Goal: Transaction & Acquisition: Purchase product/service

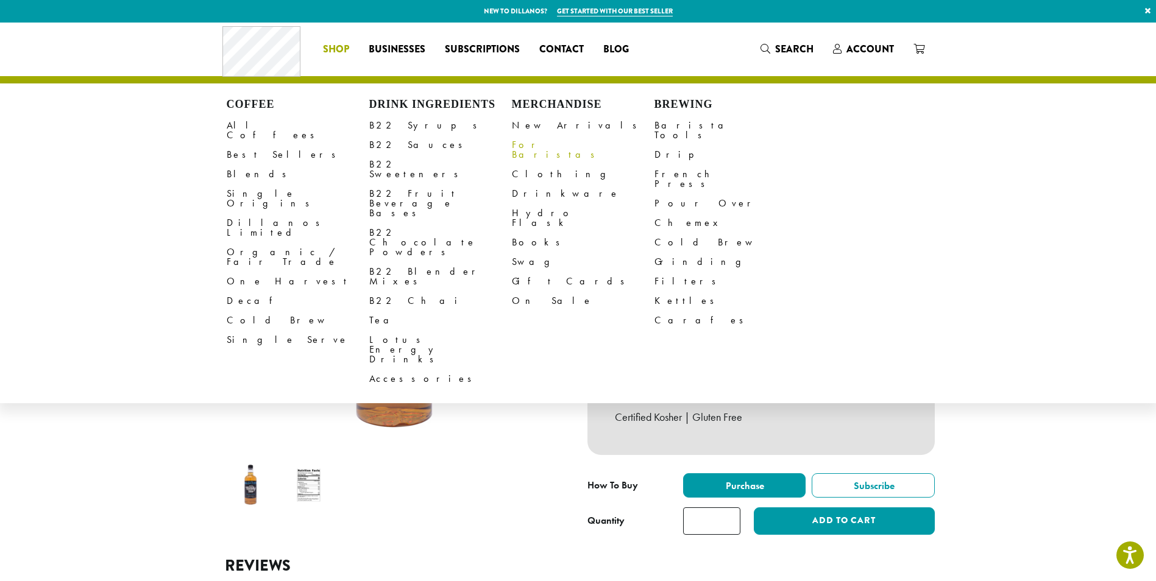
click at [538, 149] on link "For Baristas" at bounding box center [583, 149] width 143 height 29
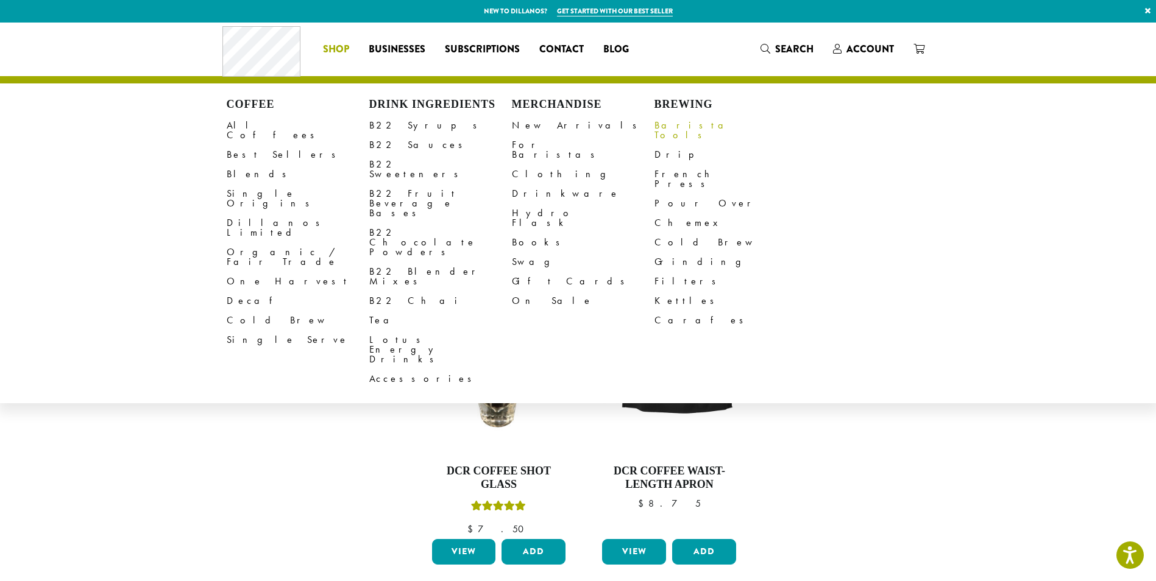
click at [664, 122] on link "Barista Tools" at bounding box center [725, 130] width 143 height 29
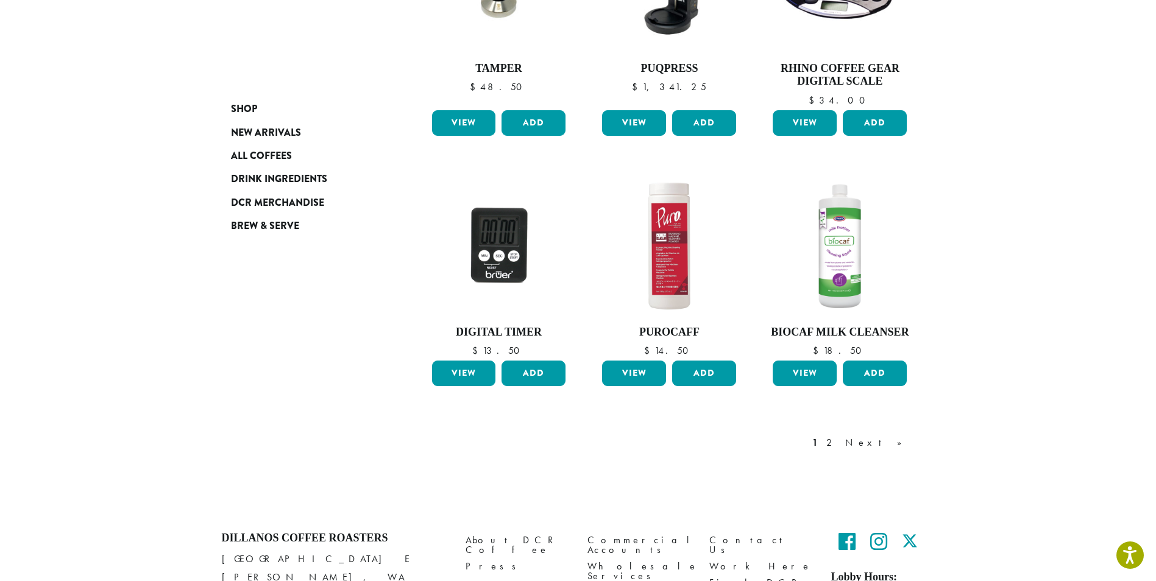
scroll to position [878, 0]
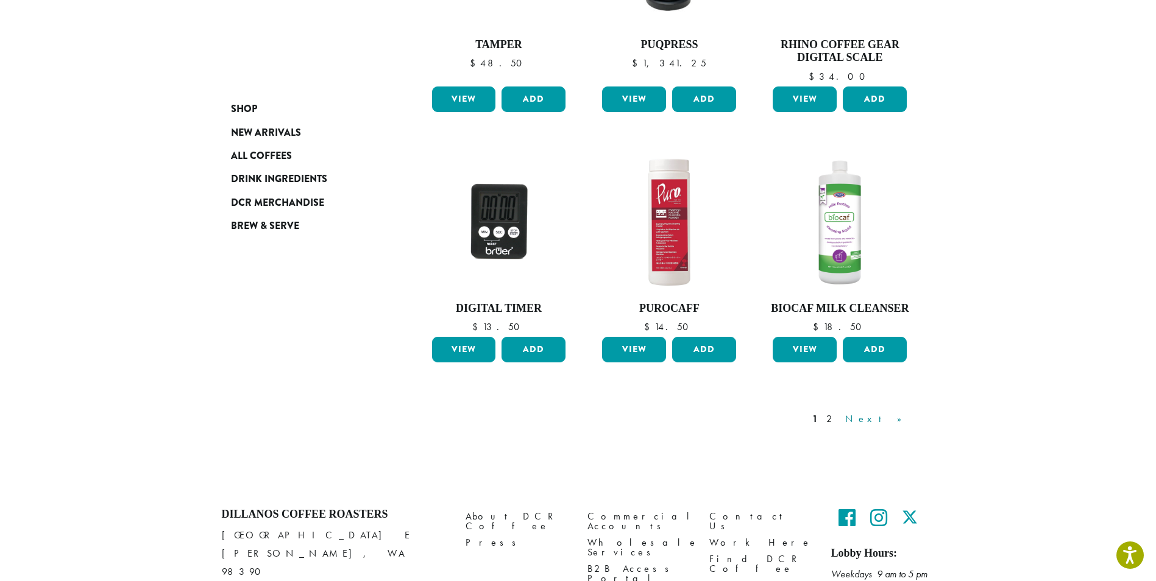
click at [897, 418] on link "Next »" at bounding box center [878, 419] width 70 height 15
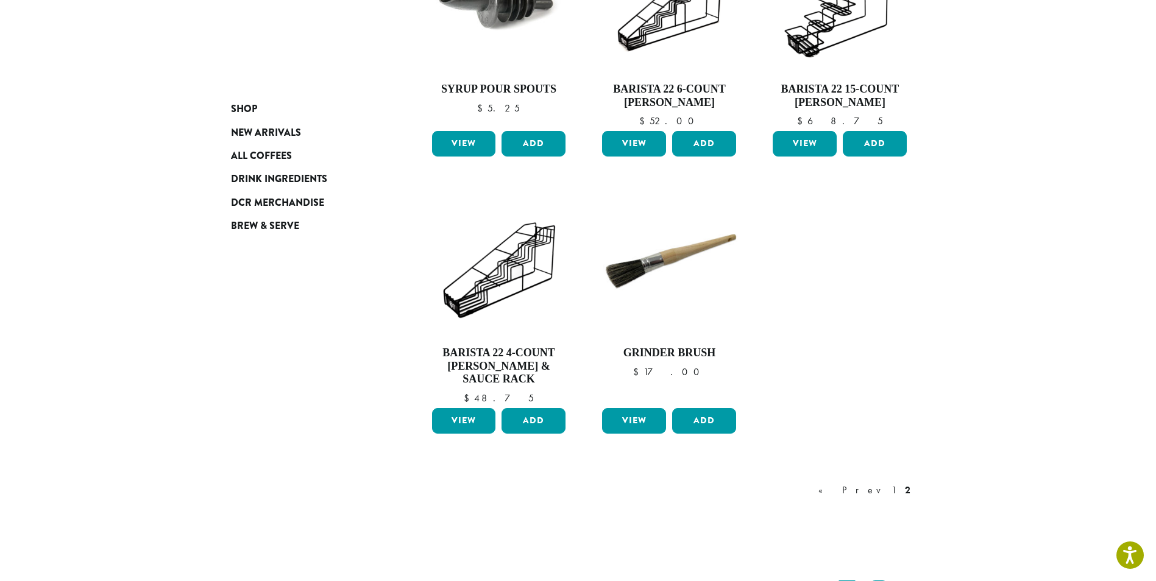
scroll to position [855, 0]
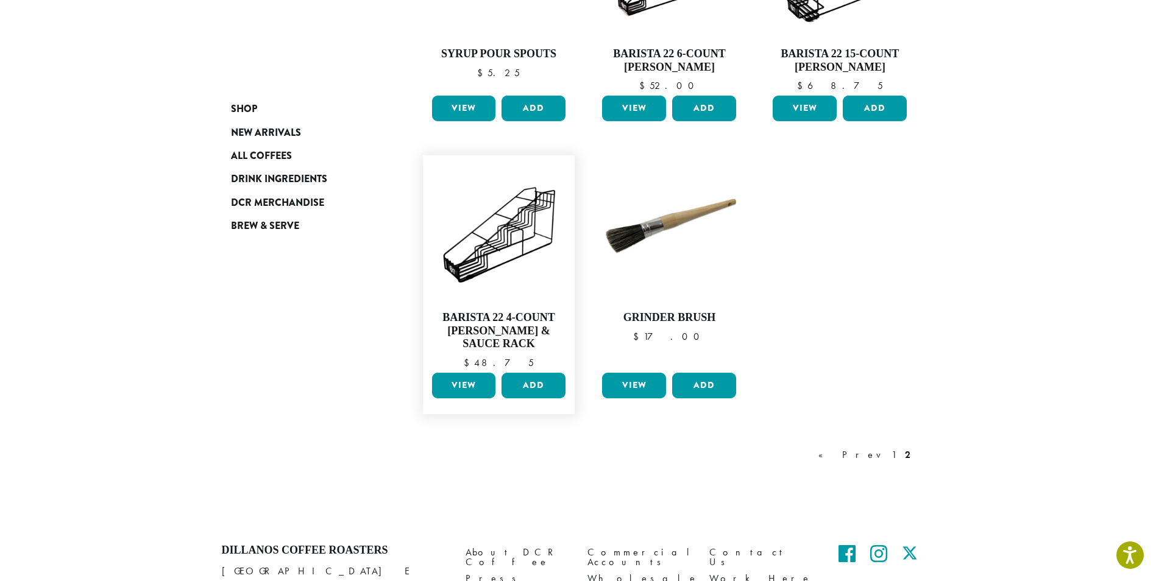
click at [474, 373] on link "View" at bounding box center [464, 386] width 64 height 26
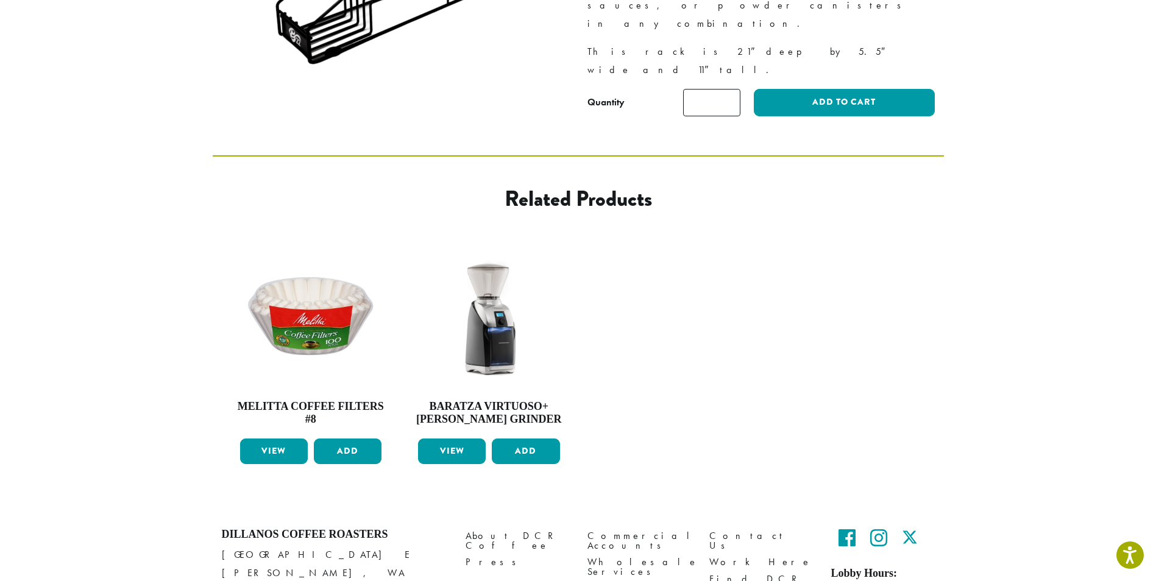
scroll to position [390, 0]
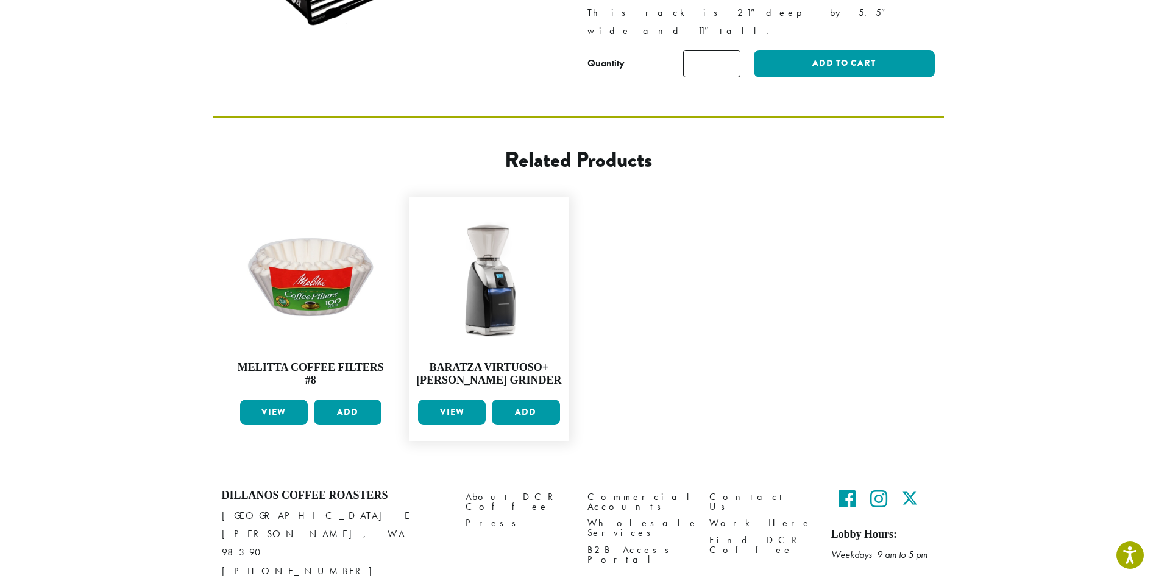
click at [450, 400] on link "View" at bounding box center [452, 413] width 68 height 26
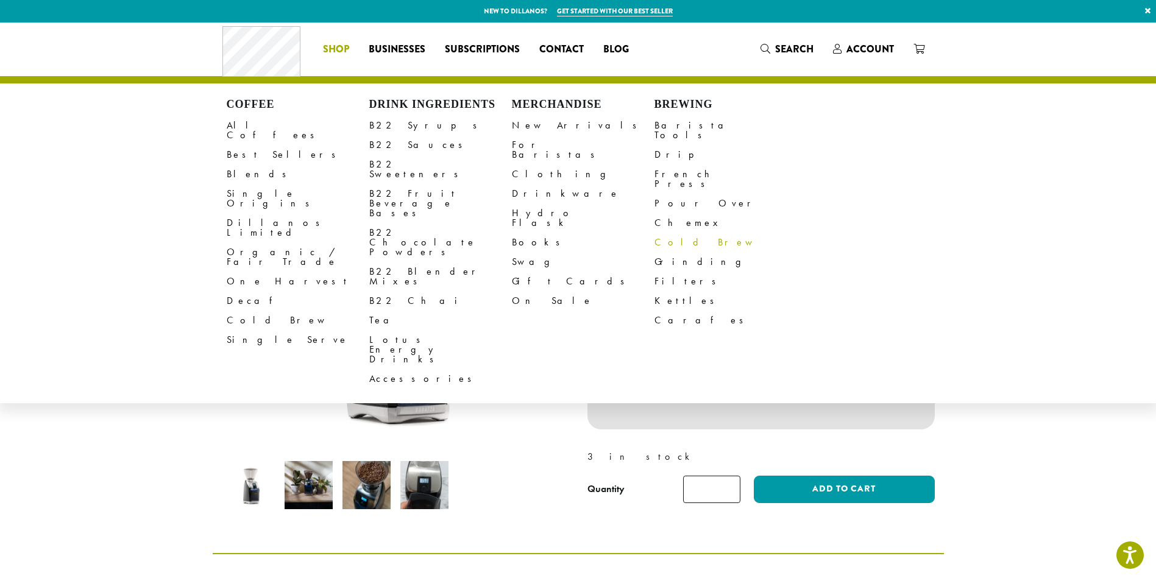
click at [669, 233] on link "Cold Brew" at bounding box center [725, 243] width 143 height 20
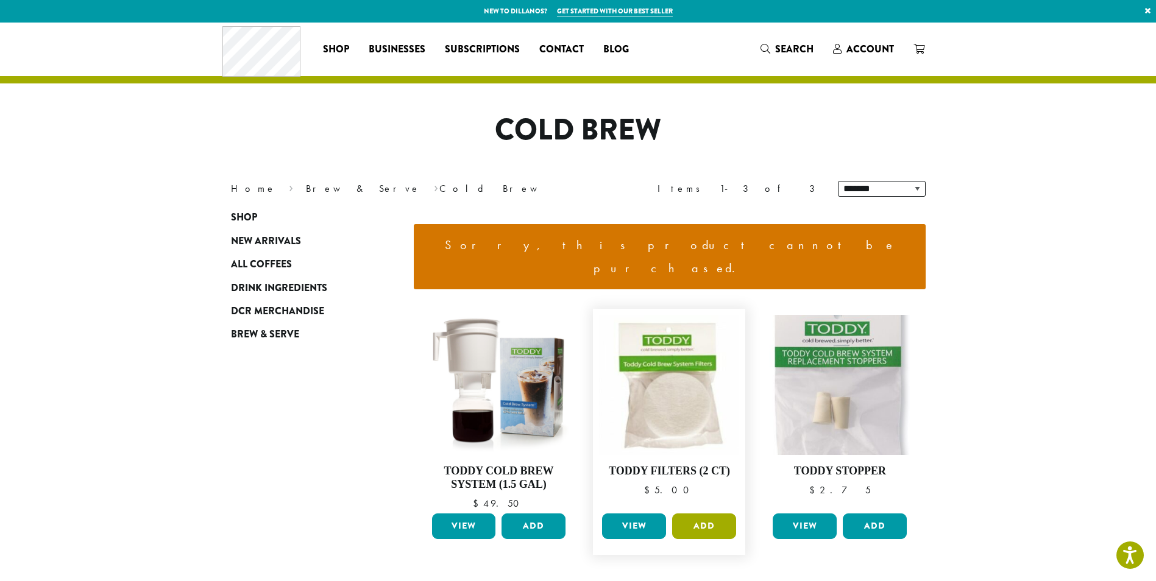
click at [701, 514] on button "Add" at bounding box center [704, 527] width 64 height 26
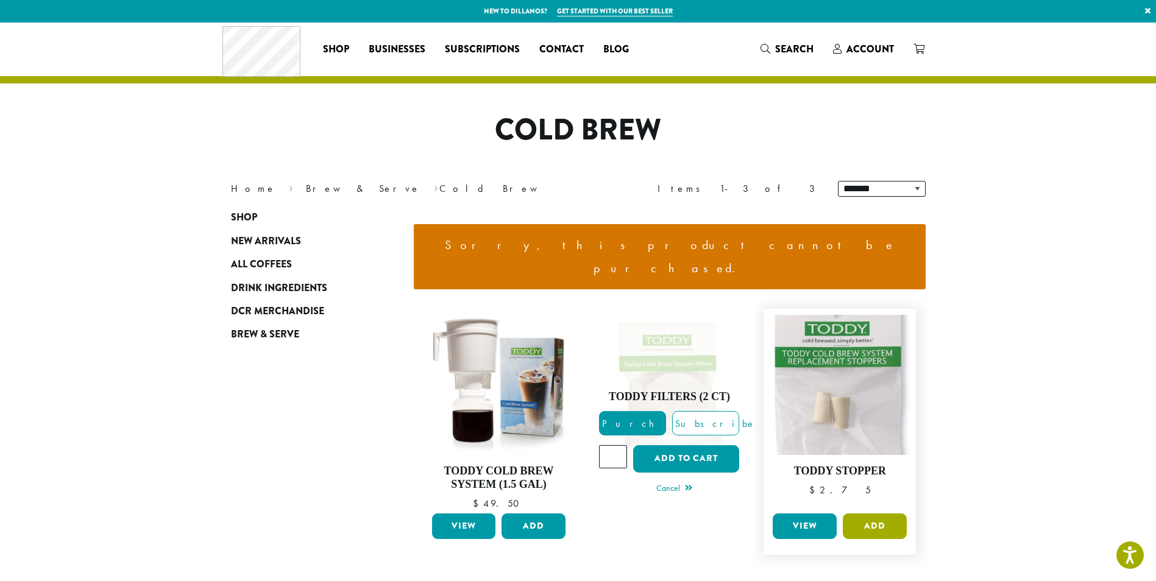
click at [861, 514] on button "Add" at bounding box center [875, 527] width 64 height 26
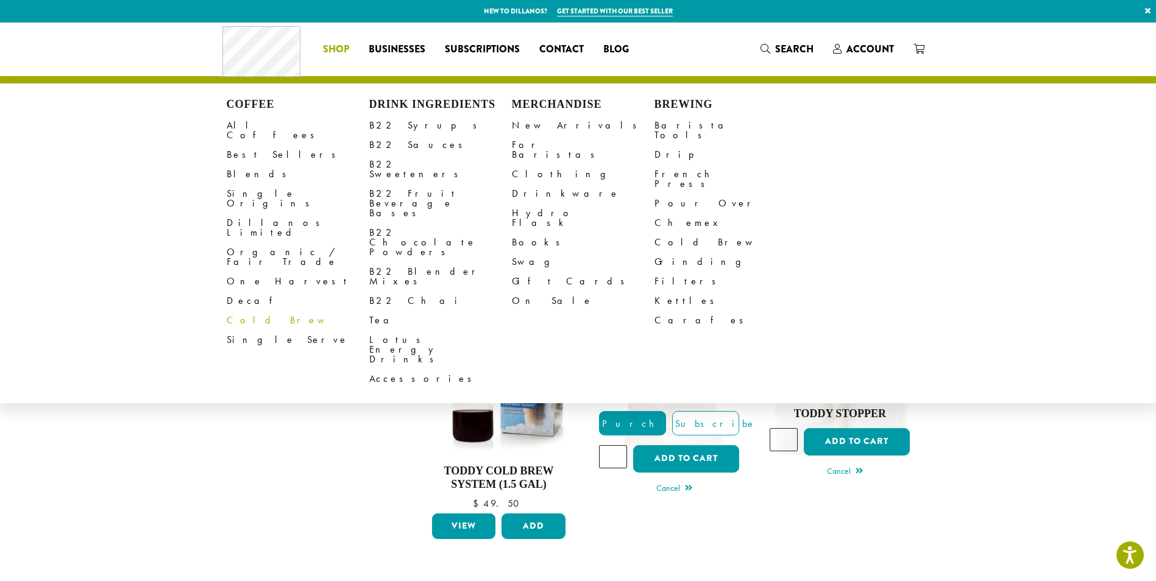
click at [253, 311] on link "Cold Brew" at bounding box center [298, 321] width 143 height 20
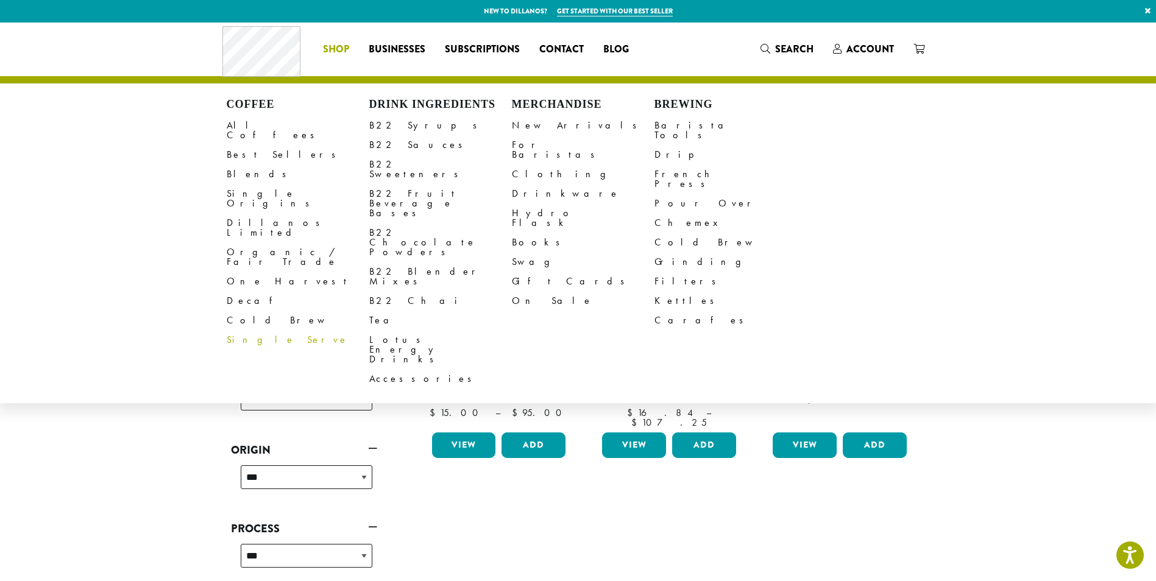
click at [266, 330] on link "Single Serve" at bounding box center [298, 340] width 143 height 20
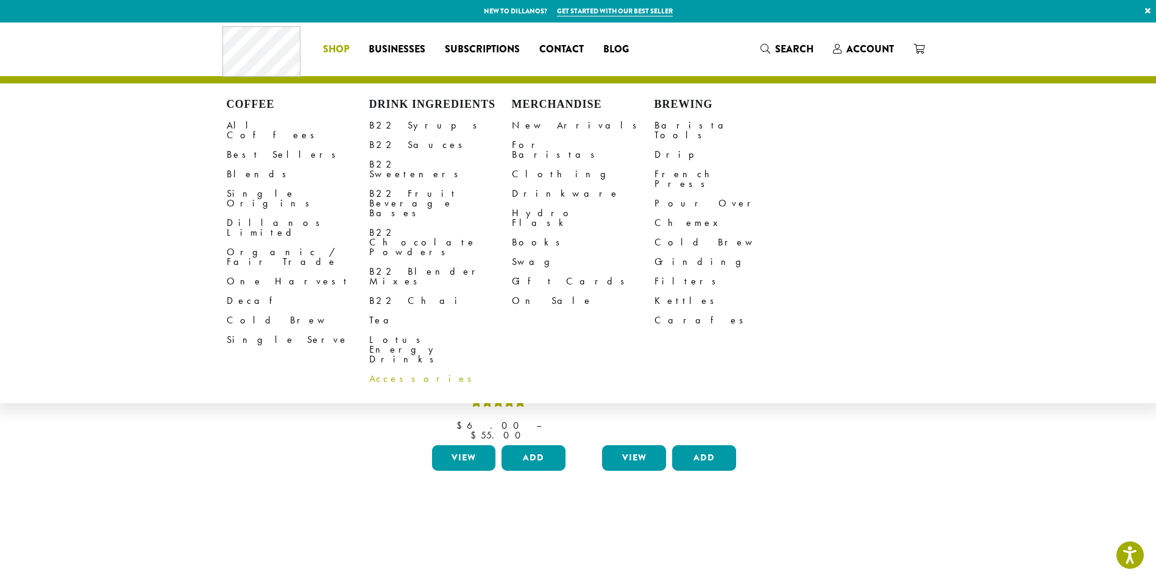
click at [388, 369] on link "Accessories" at bounding box center [440, 379] width 143 height 20
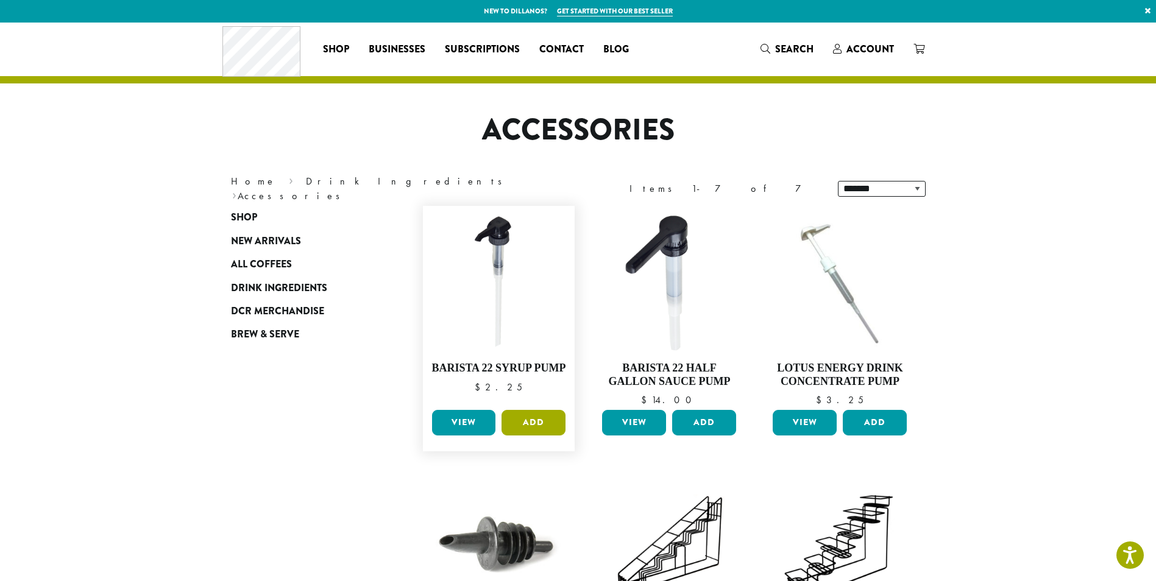
click at [539, 417] on button "Add" at bounding box center [534, 423] width 64 height 26
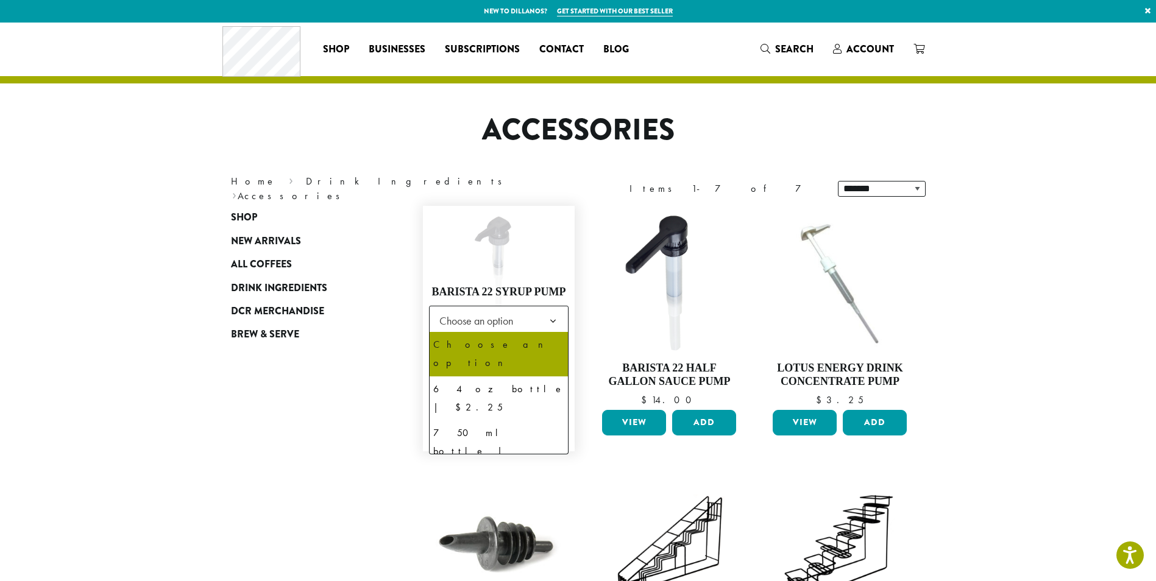
click at [550, 324] on b at bounding box center [553, 322] width 30 height 30
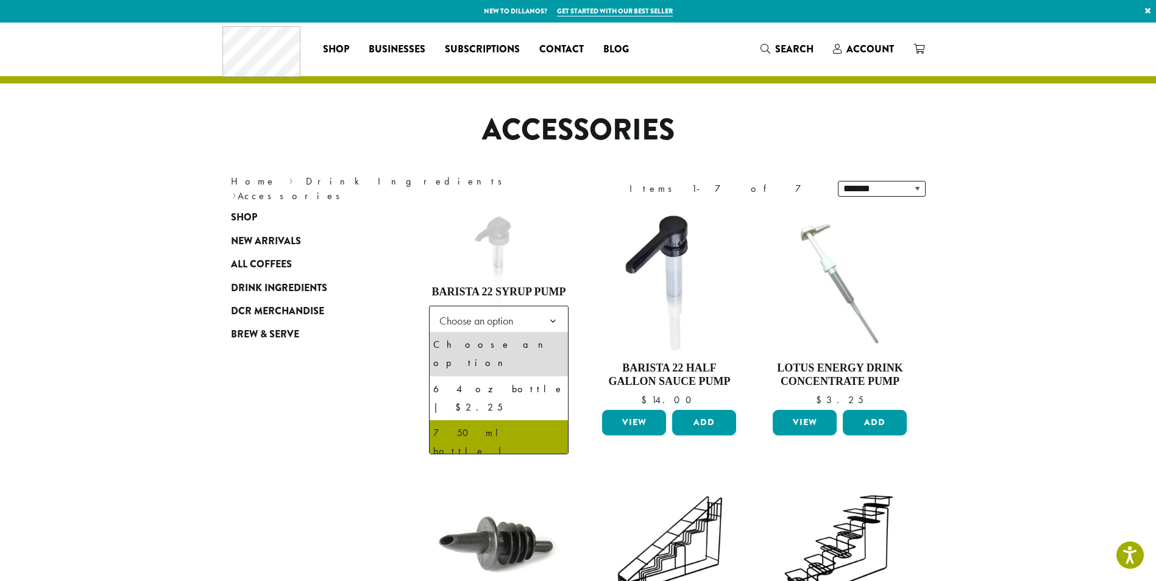
select select "**********"
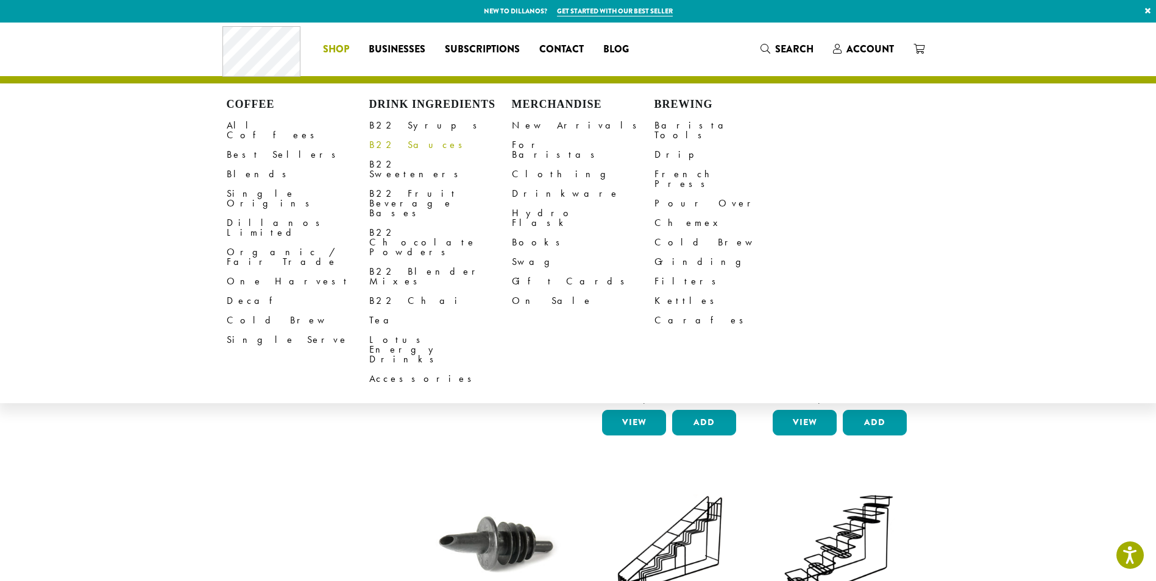
click at [386, 147] on link "B22 Sauces" at bounding box center [440, 145] width 143 height 20
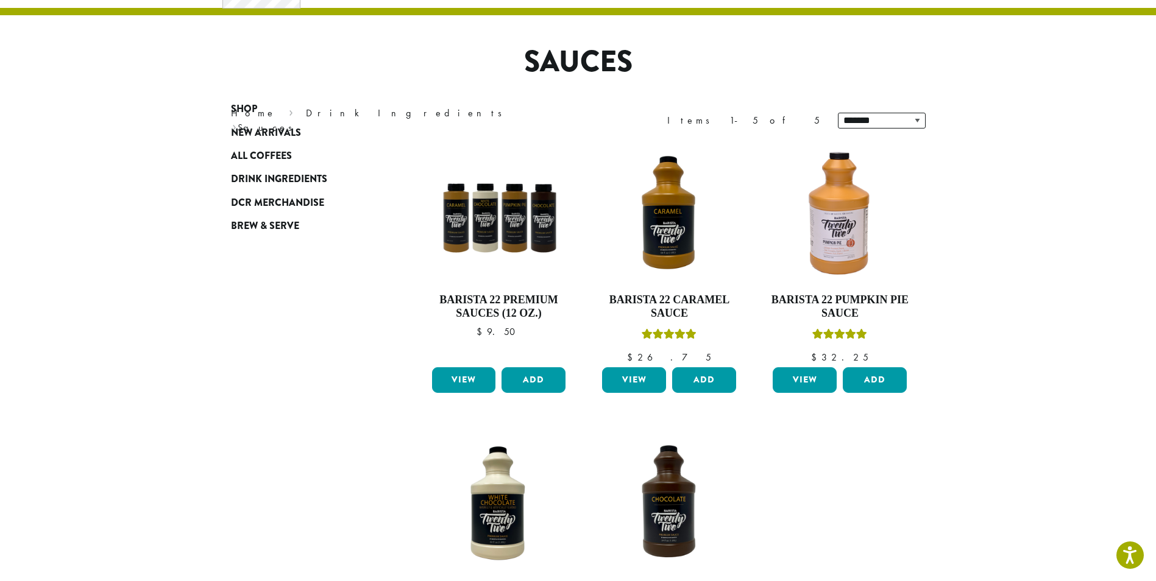
scroll to position [195, 0]
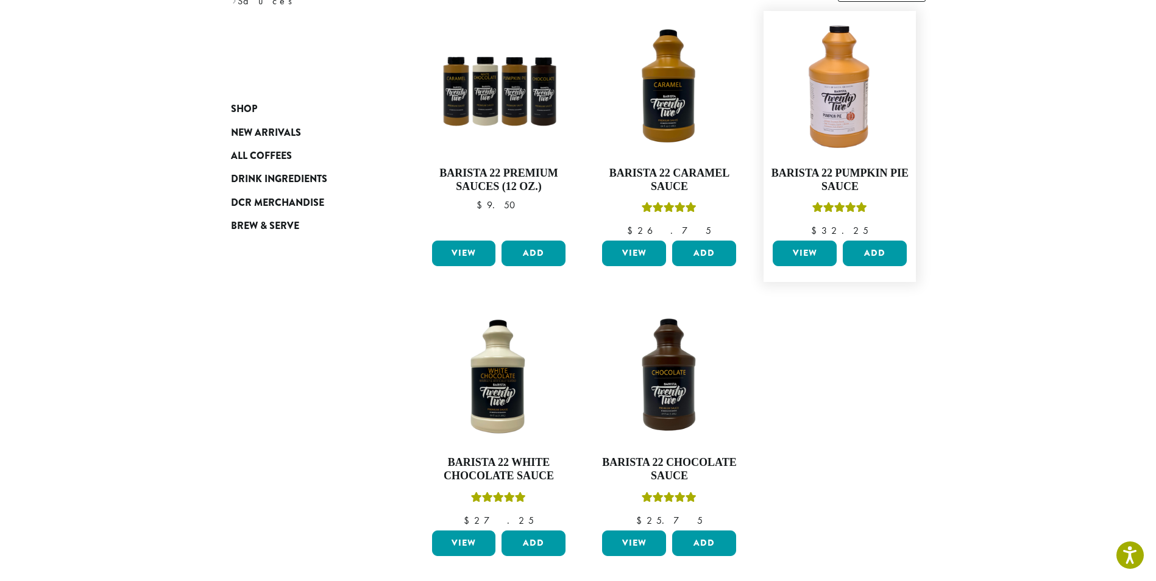
click at [820, 252] on link "View" at bounding box center [805, 254] width 64 height 26
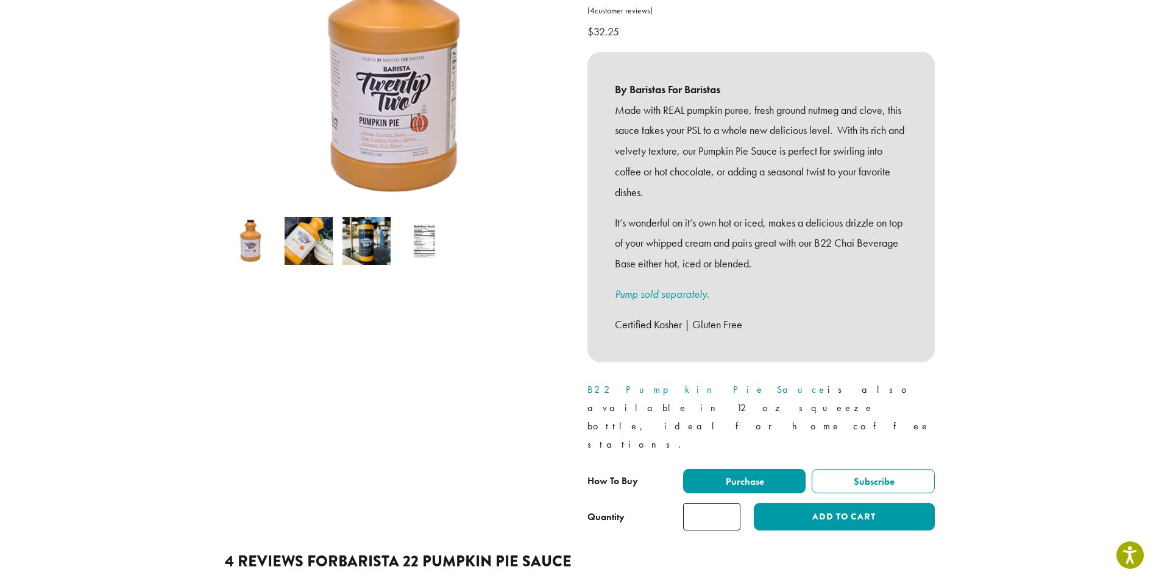
scroll to position [195, 0]
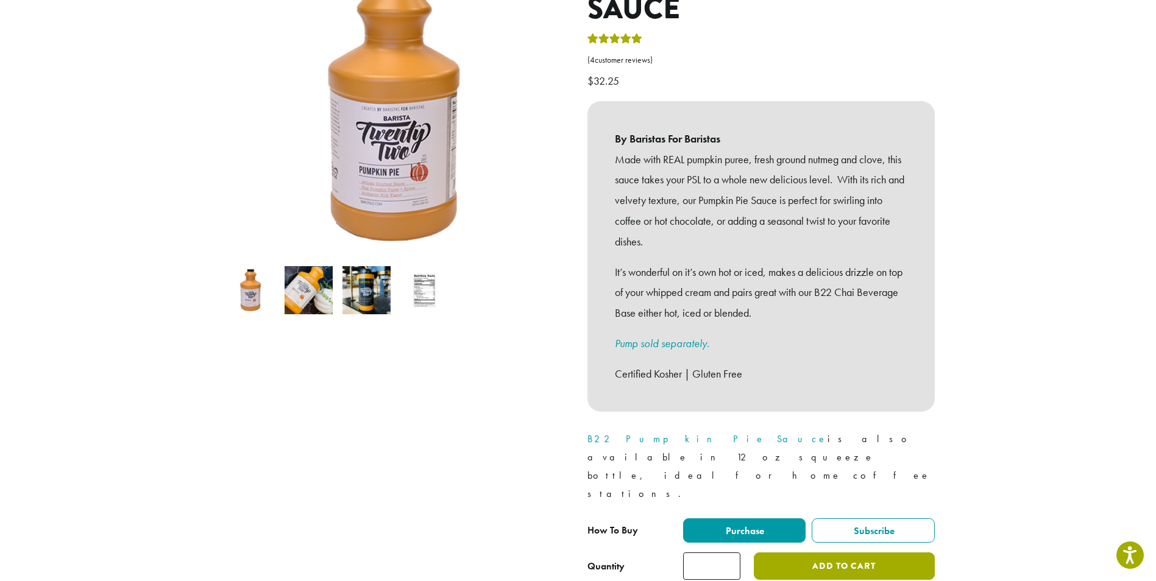
click at [810, 553] on button "Add to cart" at bounding box center [844, 566] width 180 height 27
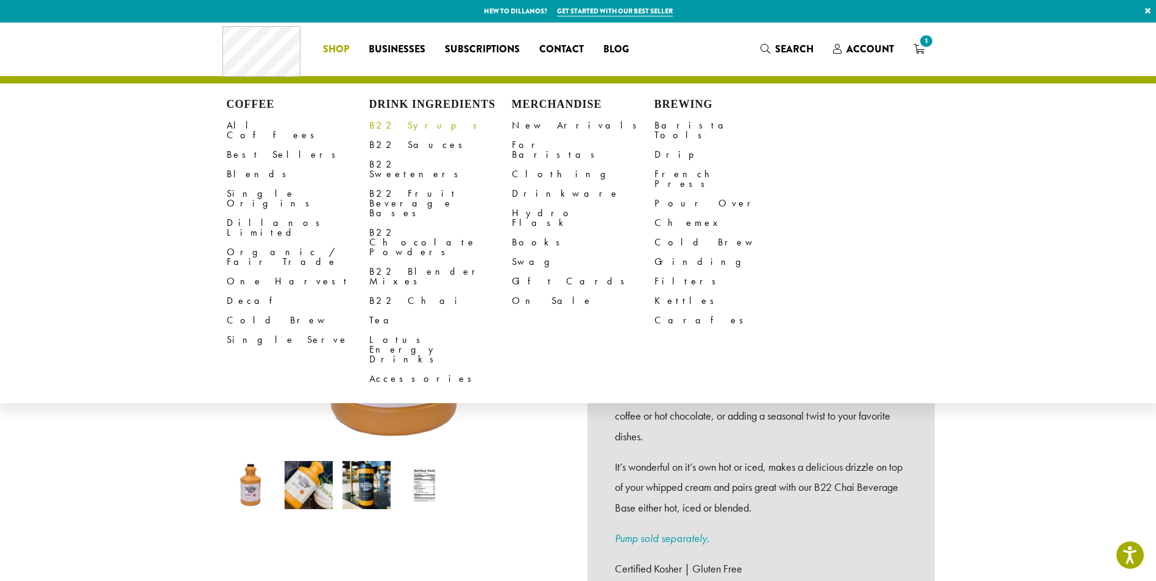
click at [395, 123] on link "B22 Syrups" at bounding box center [440, 126] width 143 height 20
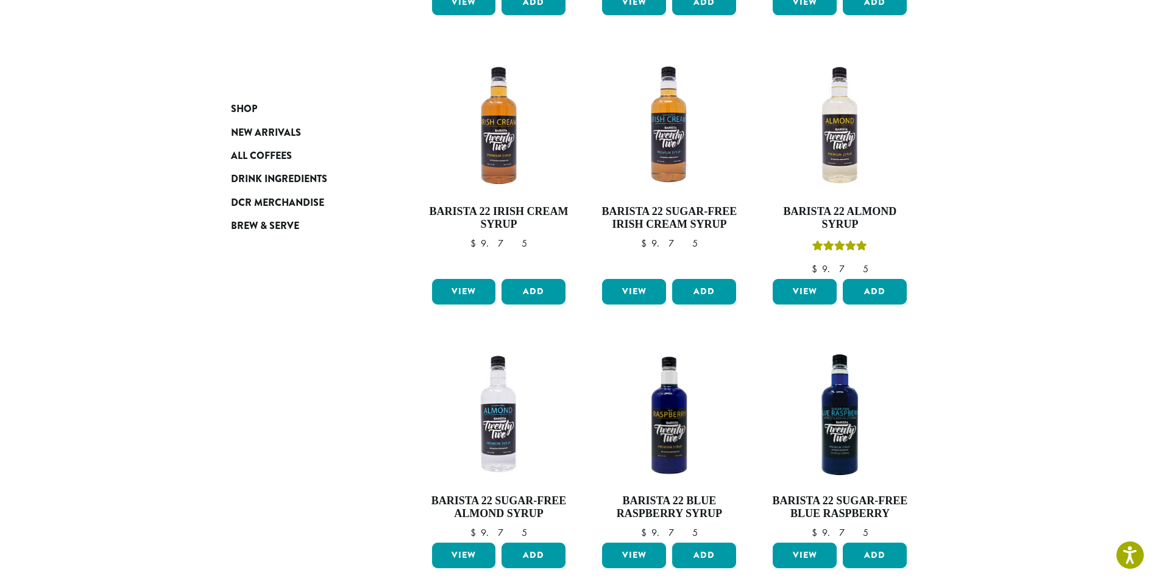
scroll to position [780, 0]
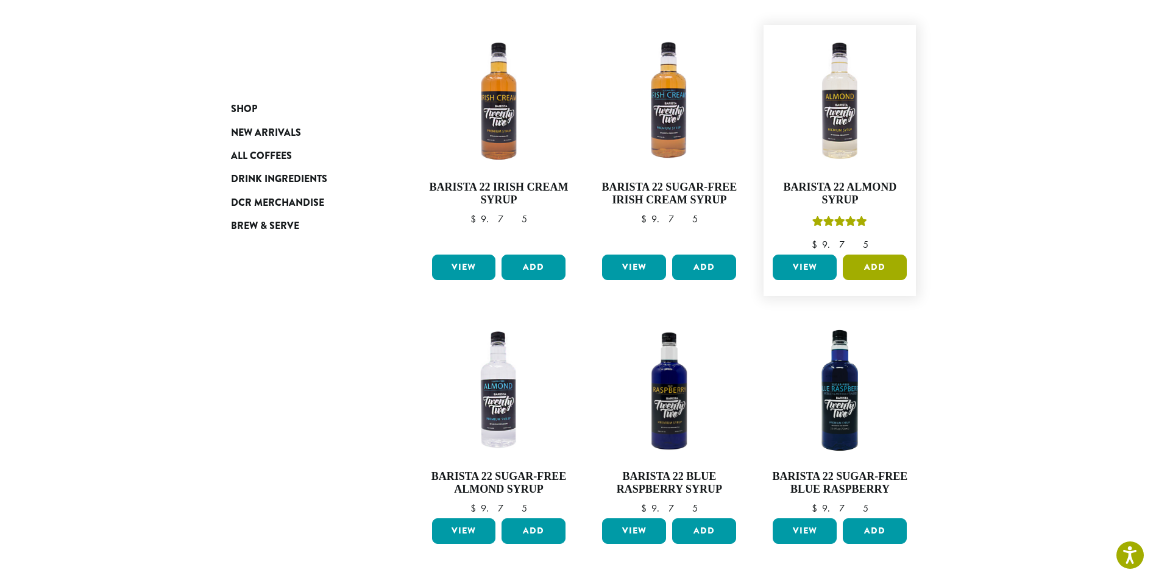
click at [879, 255] on button "Add" at bounding box center [875, 268] width 64 height 26
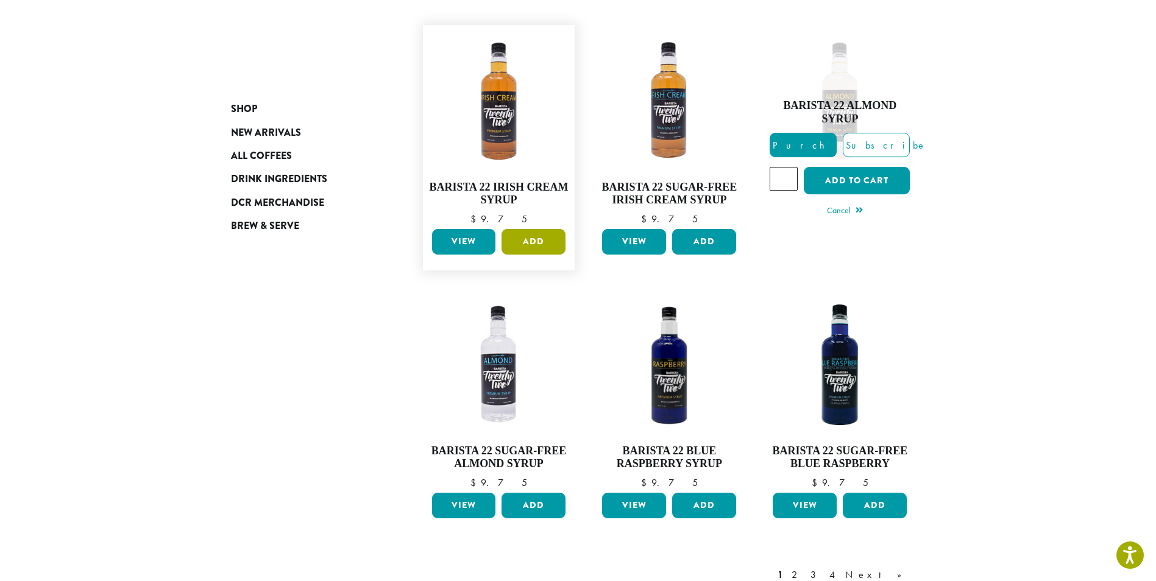
click at [524, 229] on button "Add" at bounding box center [534, 242] width 64 height 26
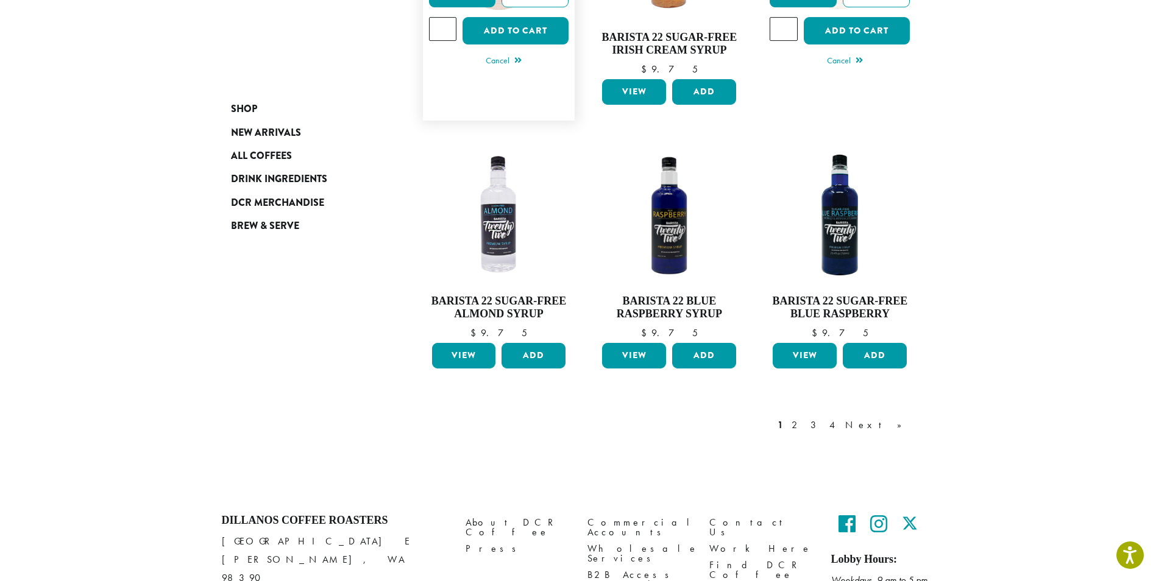
scroll to position [975, 0]
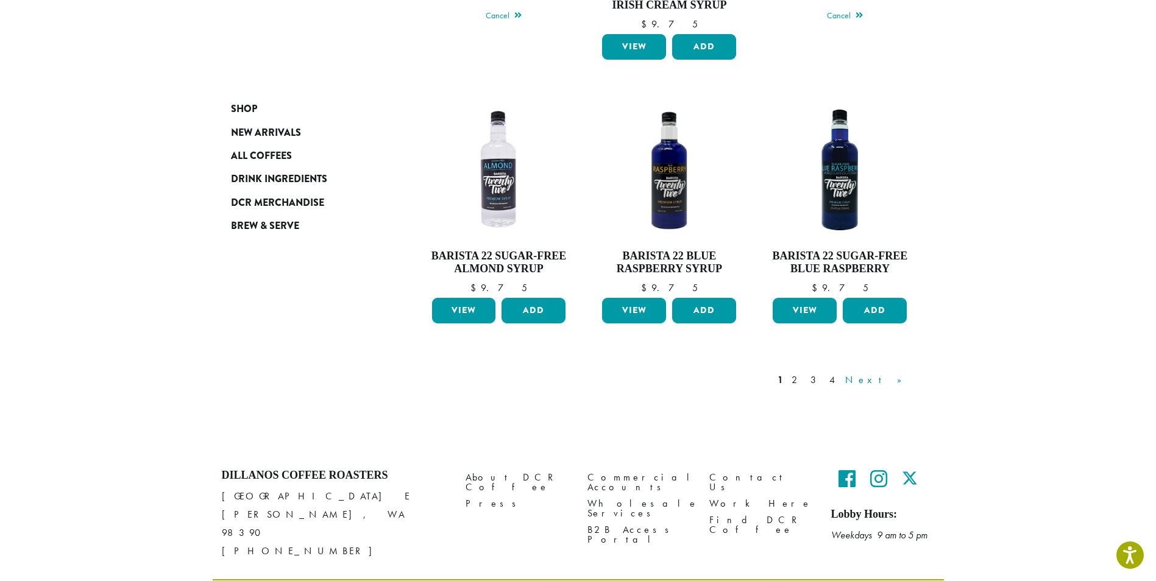
click at [892, 373] on link "Next »" at bounding box center [878, 380] width 70 height 15
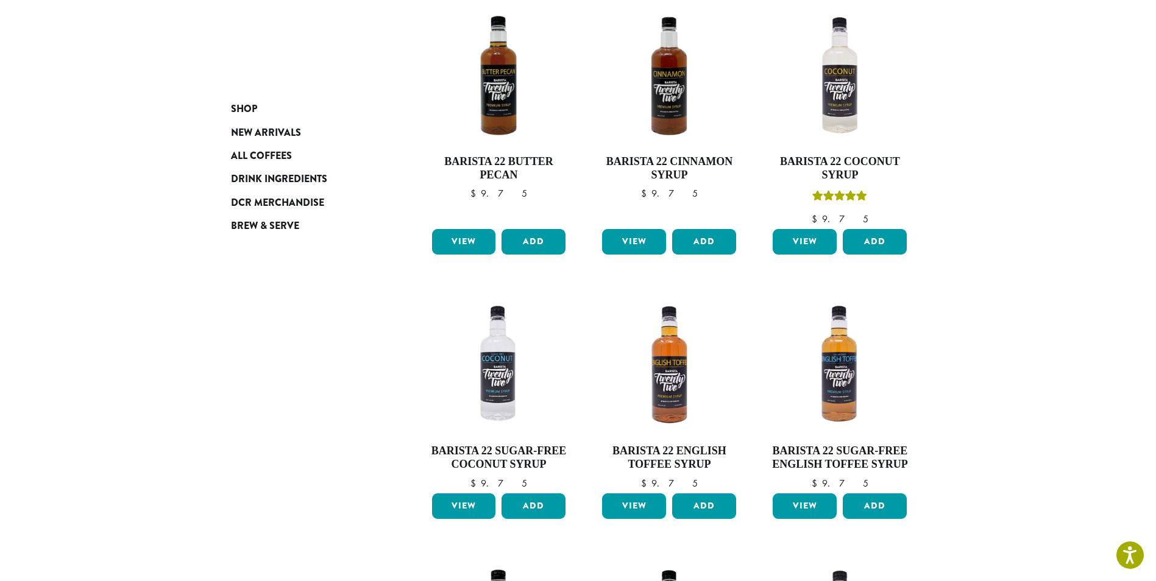
scroll to position [343, 0]
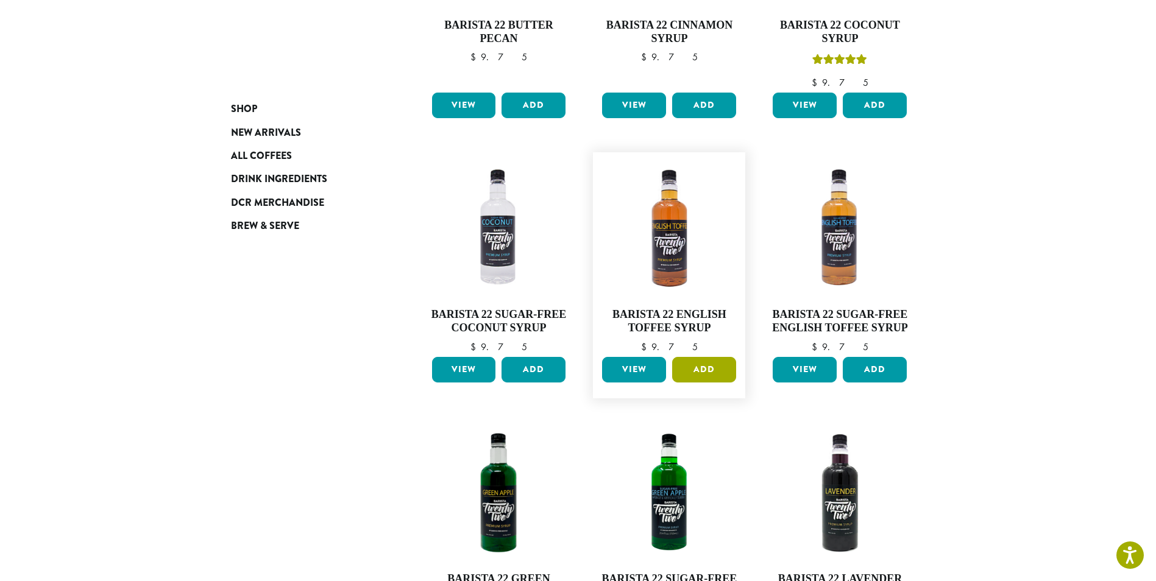
click at [711, 371] on button "Add" at bounding box center [704, 370] width 64 height 26
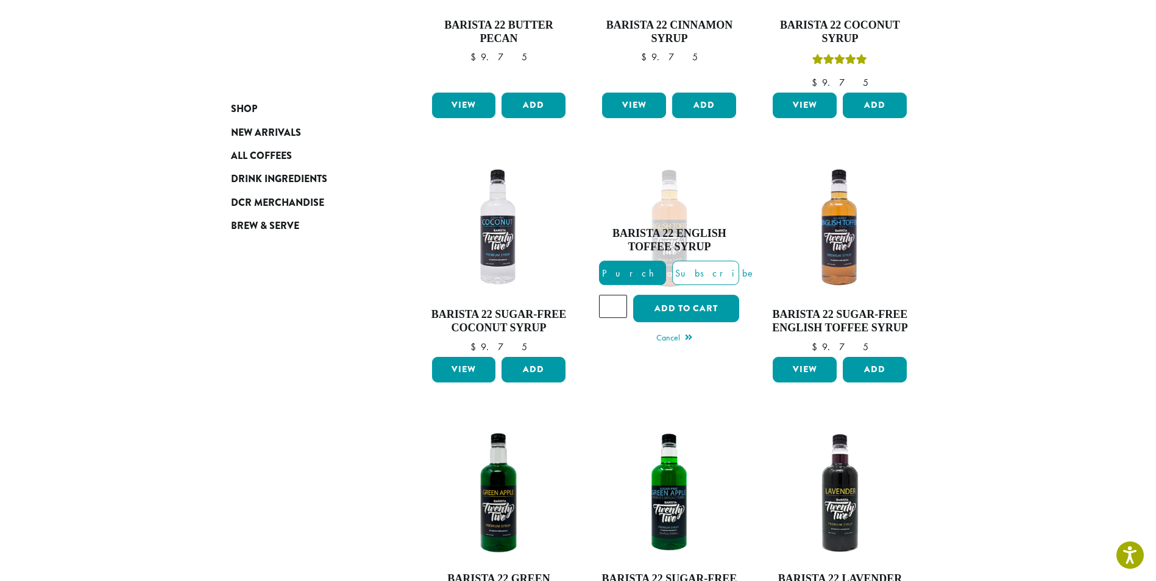
drag, startPoint x: 697, startPoint y: 310, endPoint x: 999, endPoint y: 242, distance: 310.5
click at [999, 242] on section "**********" at bounding box center [578, 370] width 1156 height 1383
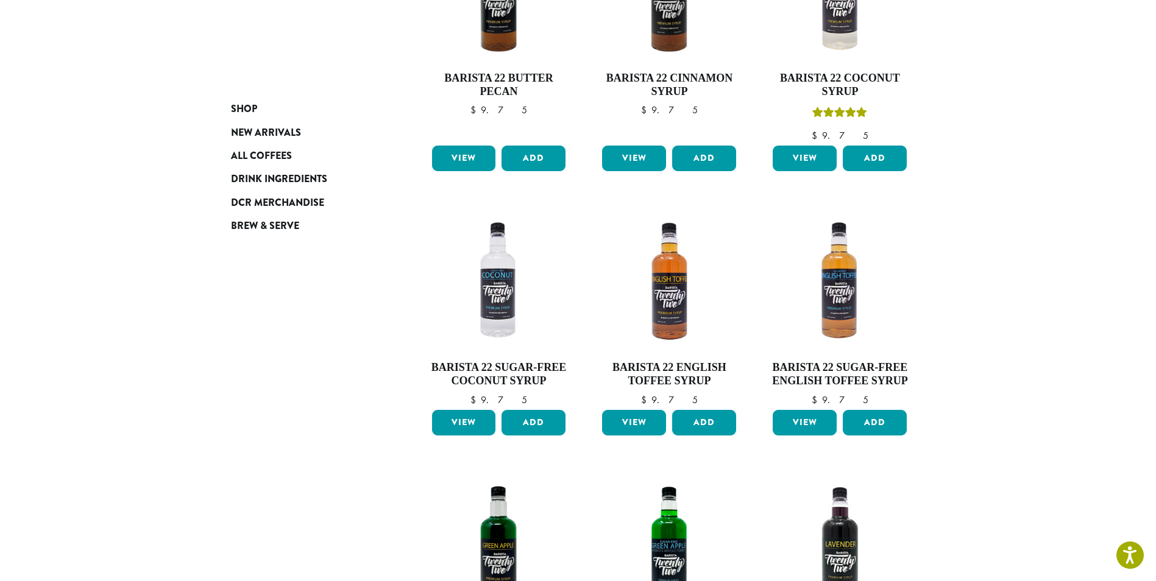
scroll to position [293, 0]
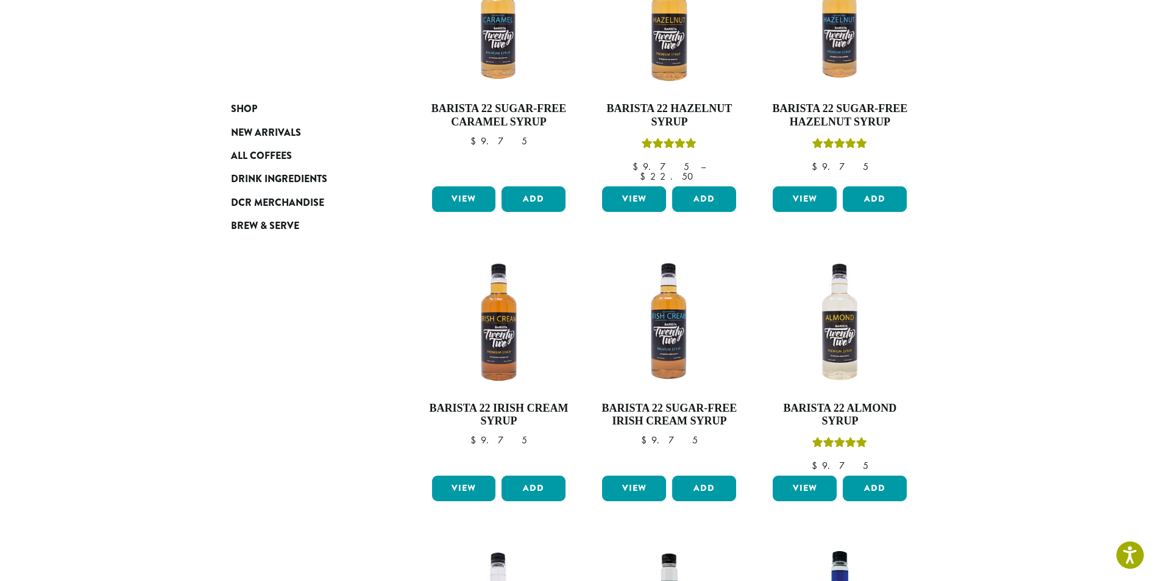
scroll to position [561, 0]
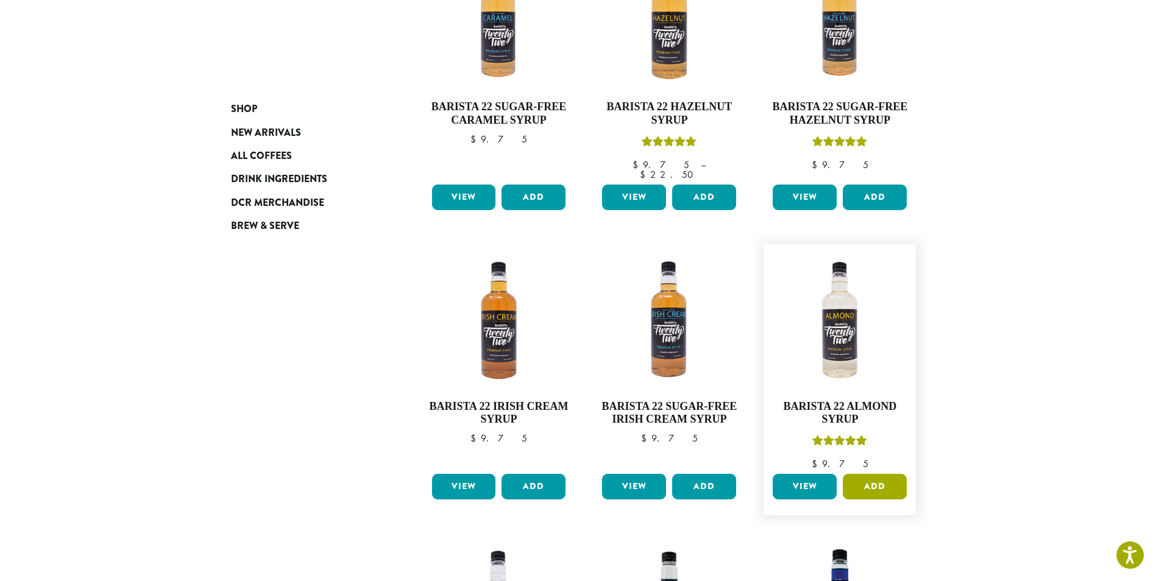
drag, startPoint x: 873, startPoint y: 463, endPoint x: 855, endPoint y: 464, distance: 18.3
drag, startPoint x: 855, startPoint y: 464, endPoint x: 796, endPoint y: 462, distance: 58.6
drag, startPoint x: 796, startPoint y: 462, endPoint x: 1110, endPoint y: 176, distance: 424.5
click at [1110, 176] on section "**********" at bounding box center [578, 176] width 1156 height 1428
click at [864, 474] on button "Add" at bounding box center [875, 487] width 64 height 26
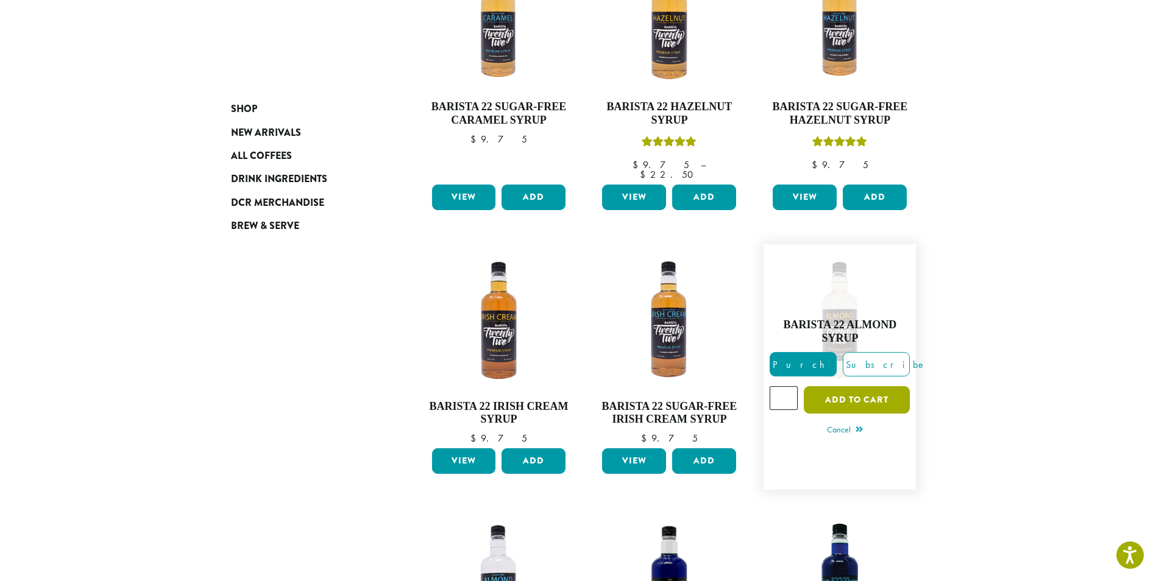
click at [845, 386] on button "Add to cart" at bounding box center [857, 399] width 106 height 27
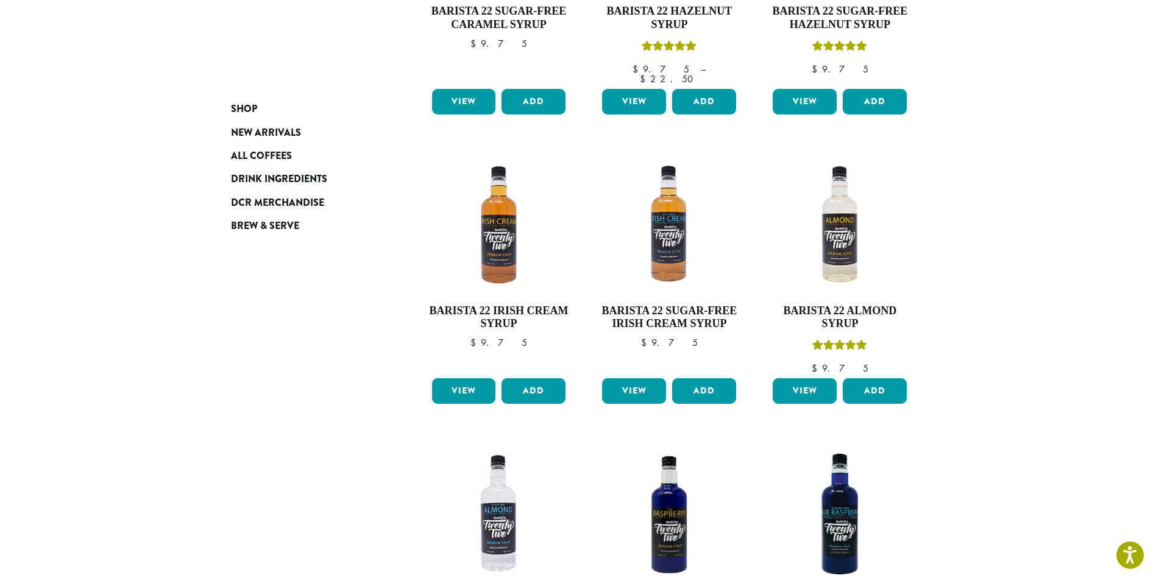
scroll to position [691, 0]
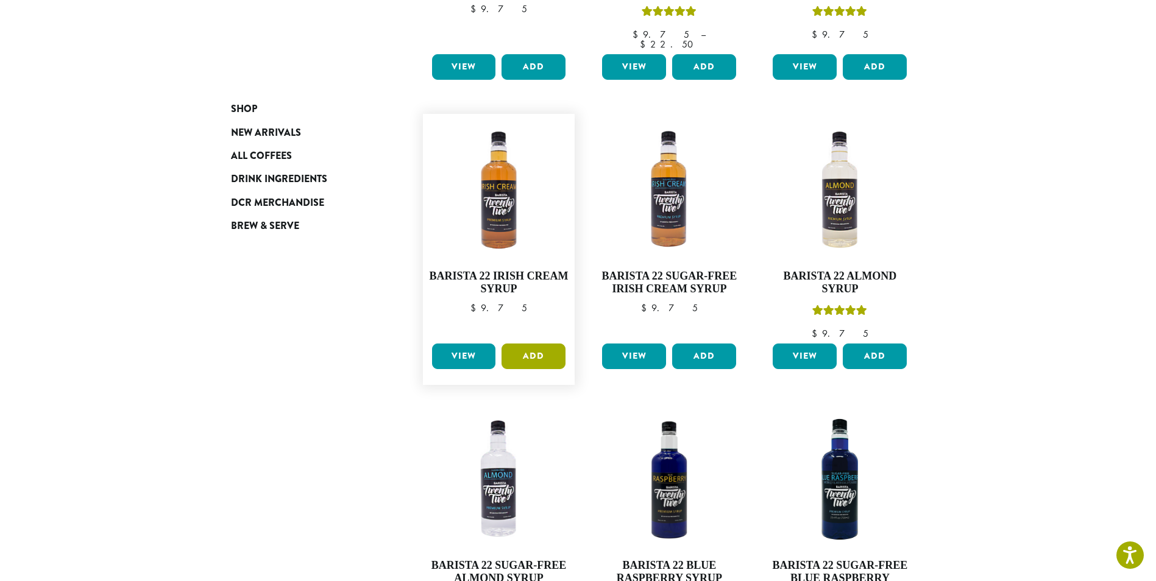
click at [514, 344] on button "Add" at bounding box center [534, 357] width 64 height 26
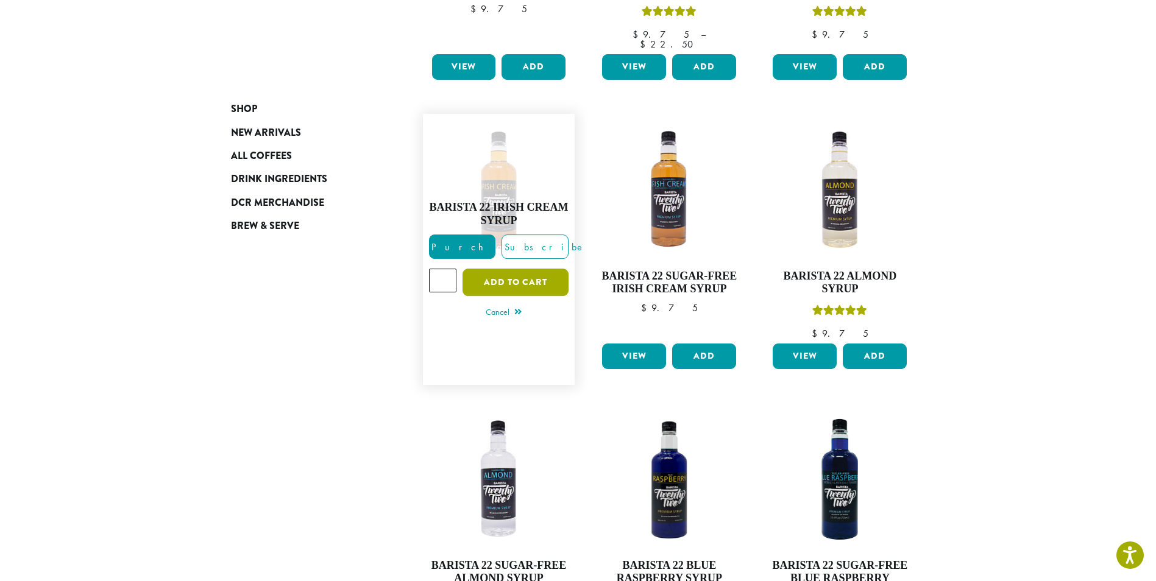
click at [466, 269] on button "Add to cart" at bounding box center [516, 282] width 106 height 27
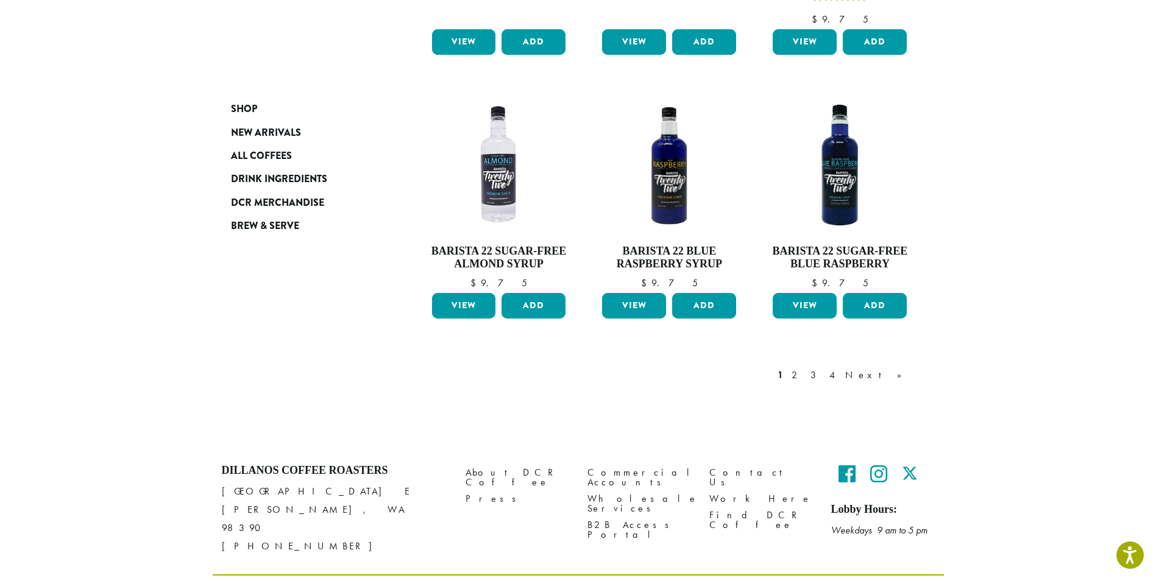
scroll to position [1006, 0]
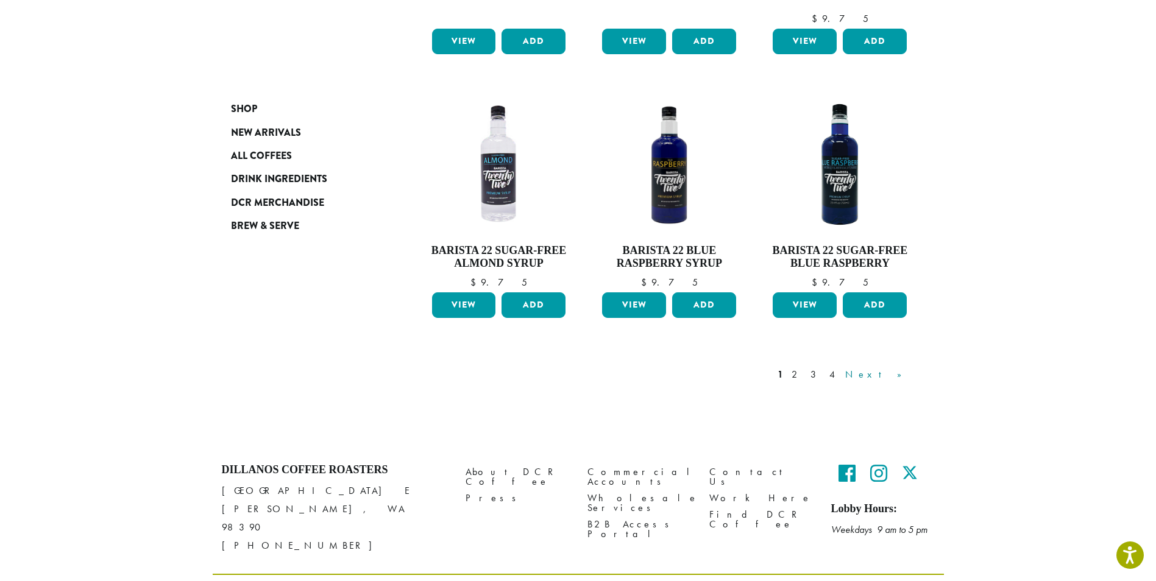
drag, startPoint x: 899, startPoint y: 356, endPoint x: 894, endPoint y: 351, distance: 6.9
click at [894, 367] on link "Next »" at bounding box center [878, 374] width 70 height 15
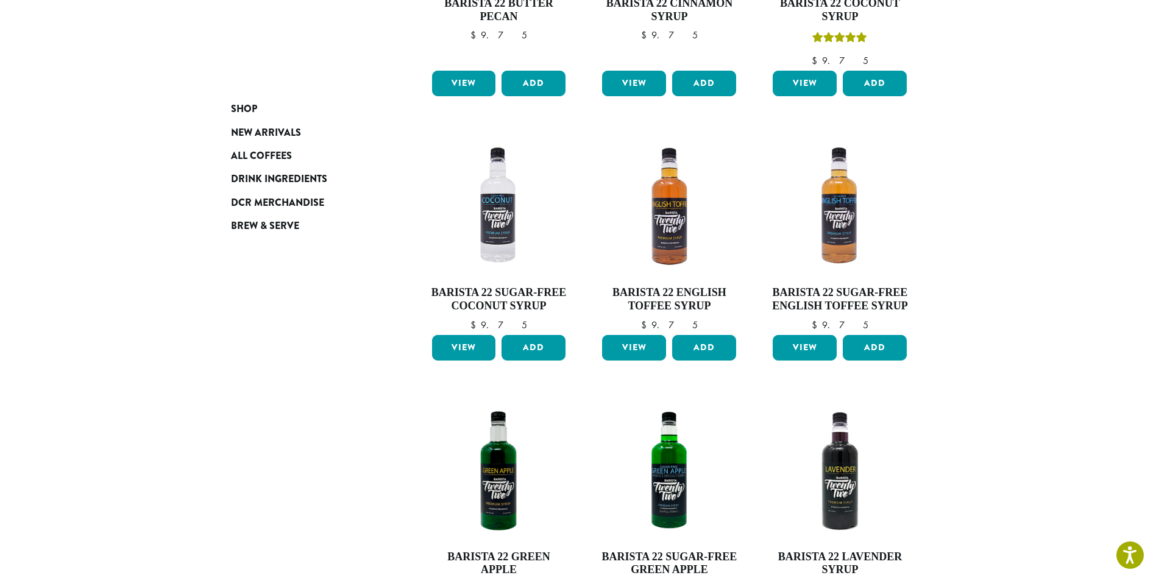
scroll to position [367, 0]
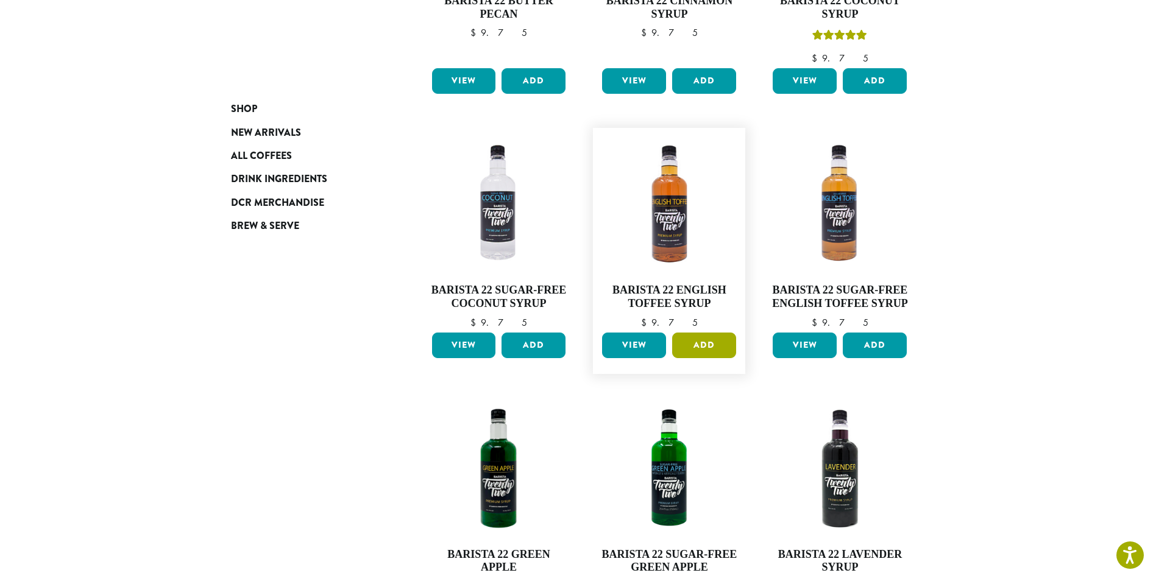
click at [700, 346] on button "Add" at bounding box center [704, 346] width 64 height 26
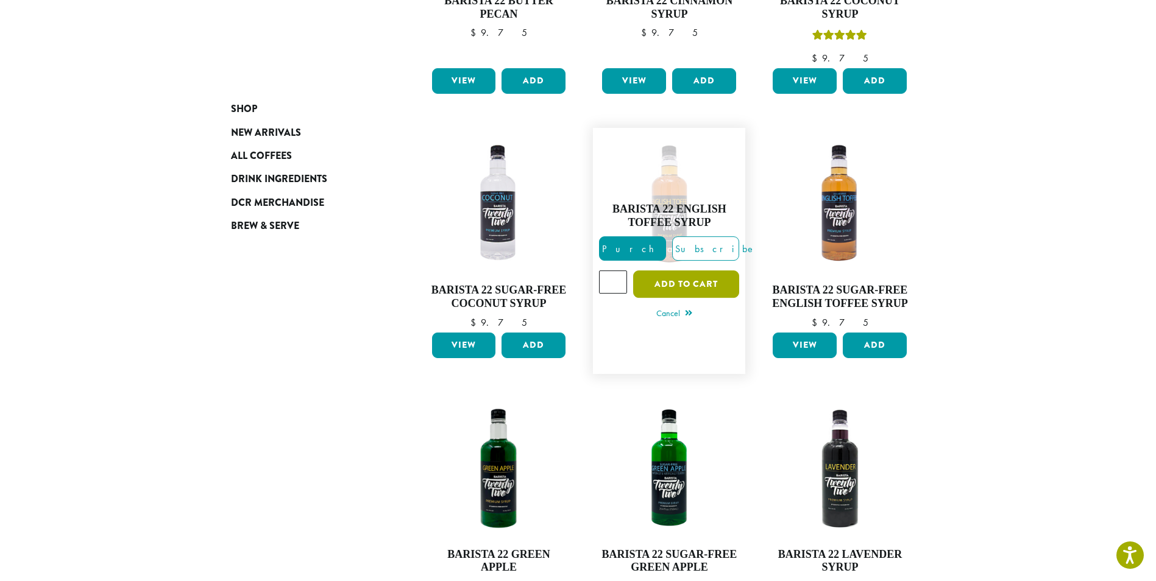
click at [665, 282] on button "Add to cart" at bounding box center [686, 284] width 106 height 27
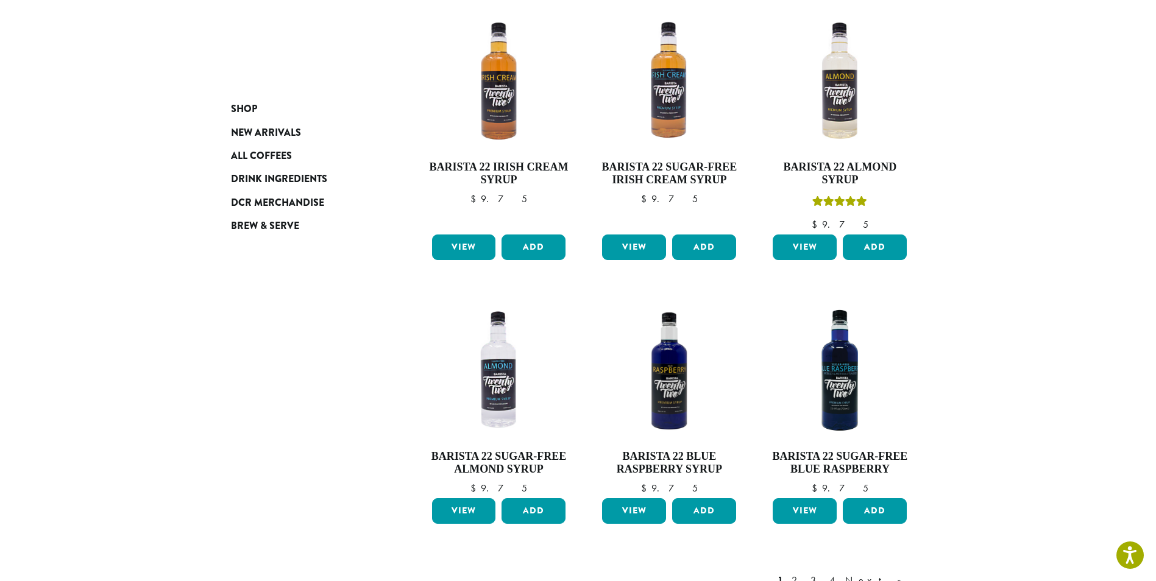
scroll to position [813, 0]
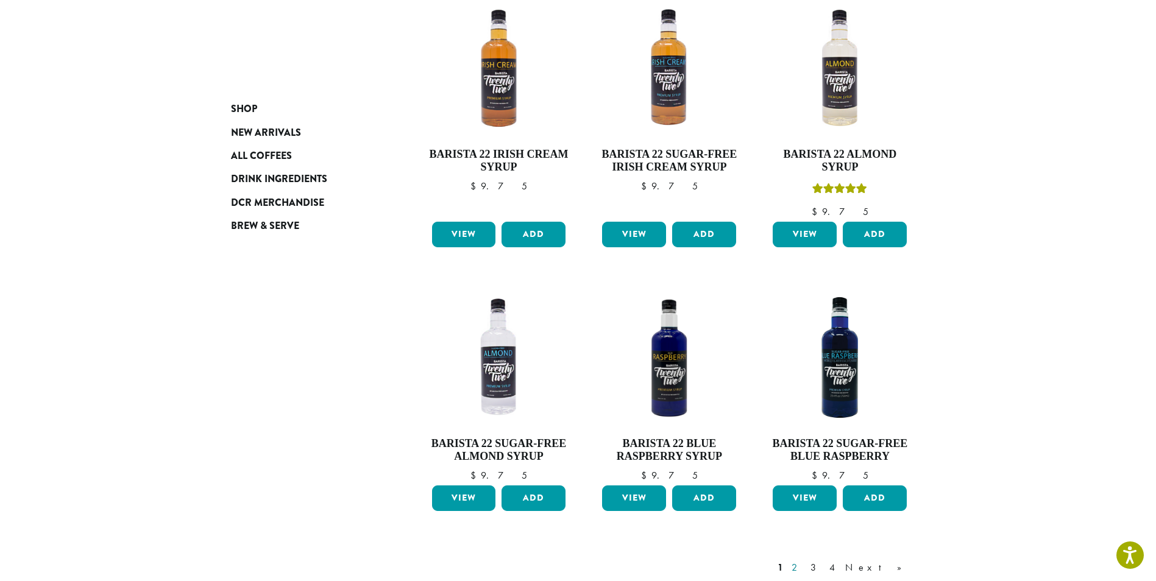
click at [804, 561] on link "2" at bounding box center [796, 568] width 15 height 15
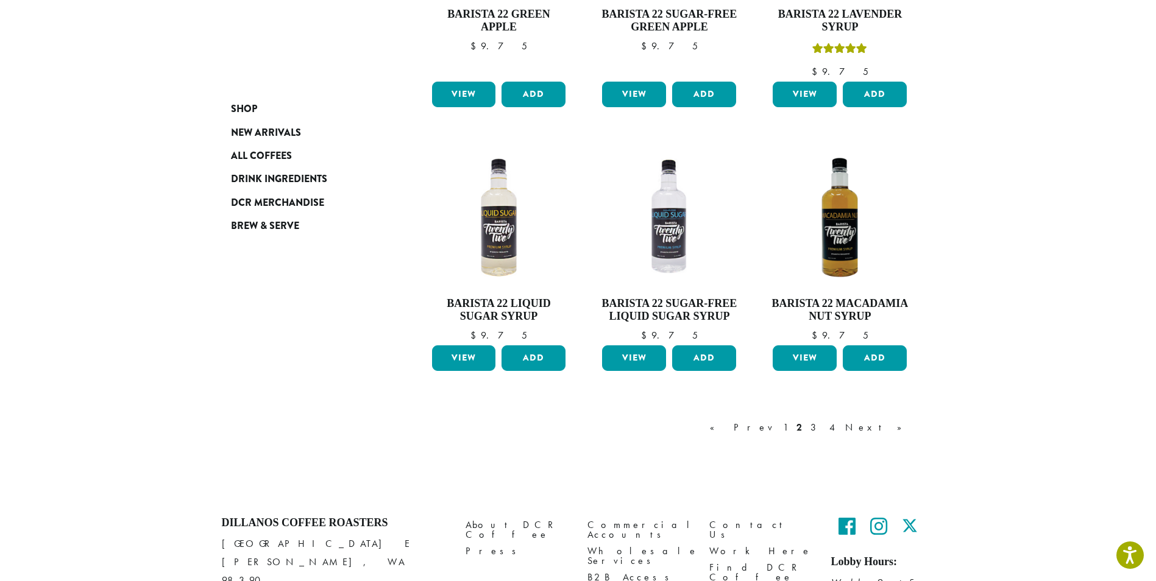
scroll to position [977, 0]
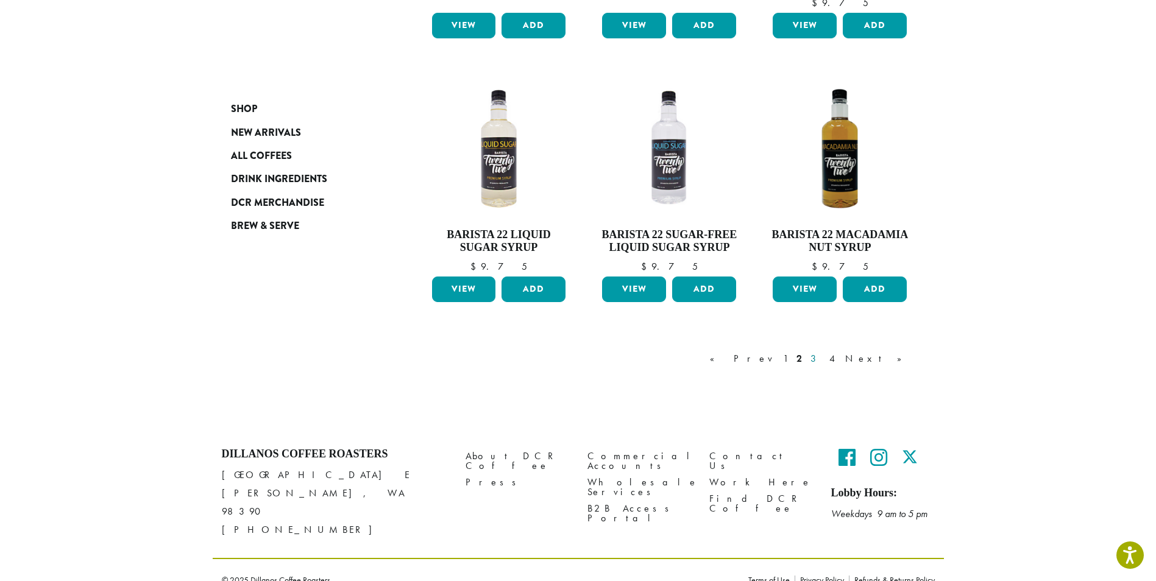
click at [823, 360] on link "3" at bounding box center [815, 359] width 15 height 15
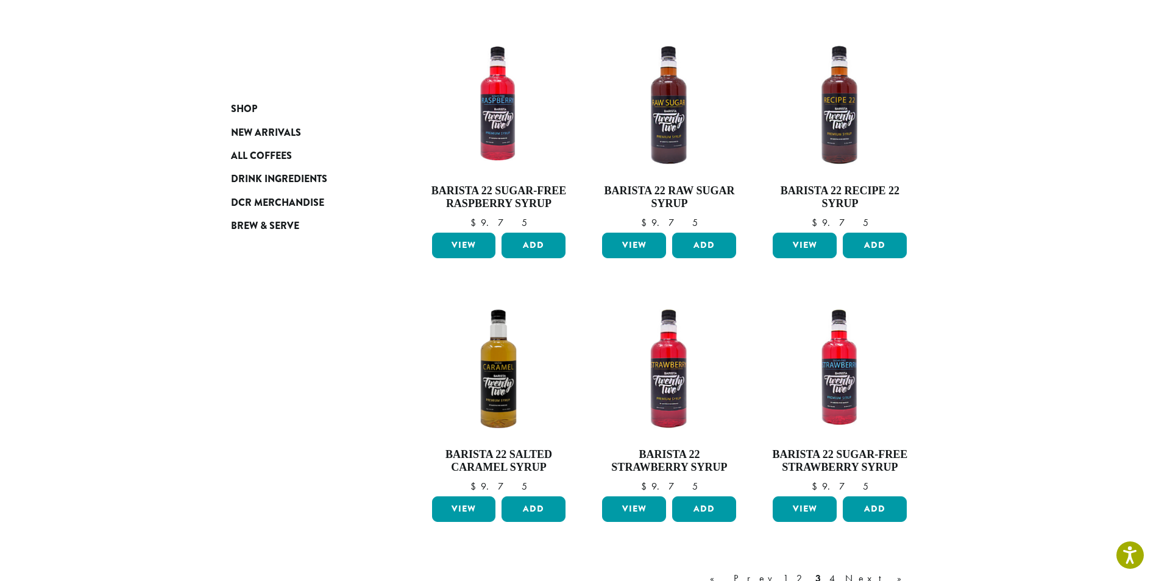
scroll to position [733, 0]
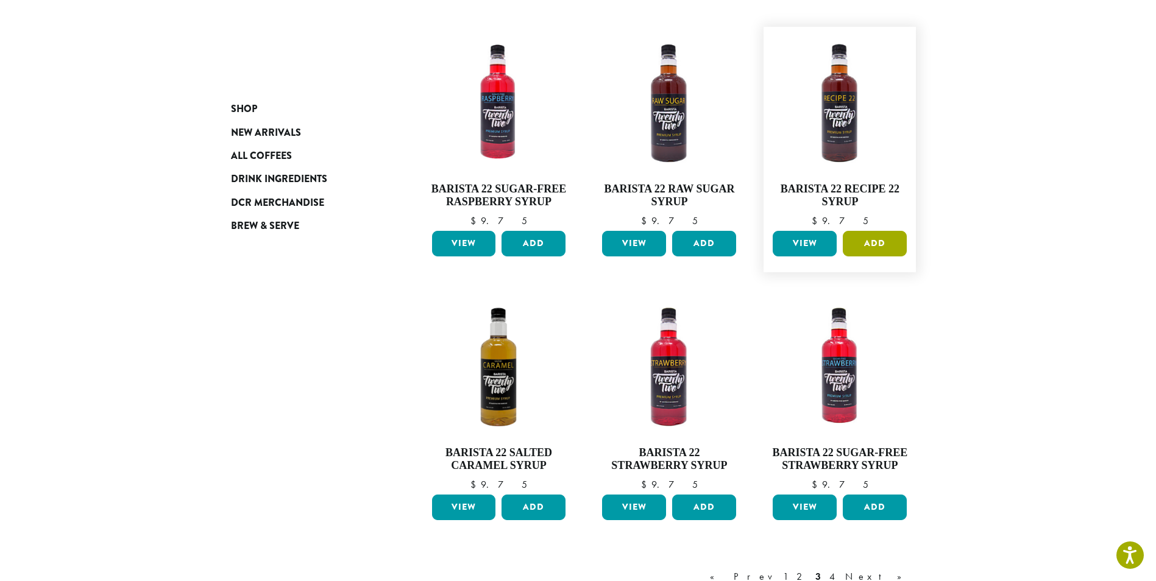
click at [860, 244] on button "Add" at bounding box center [875, 244] width 64 height 26
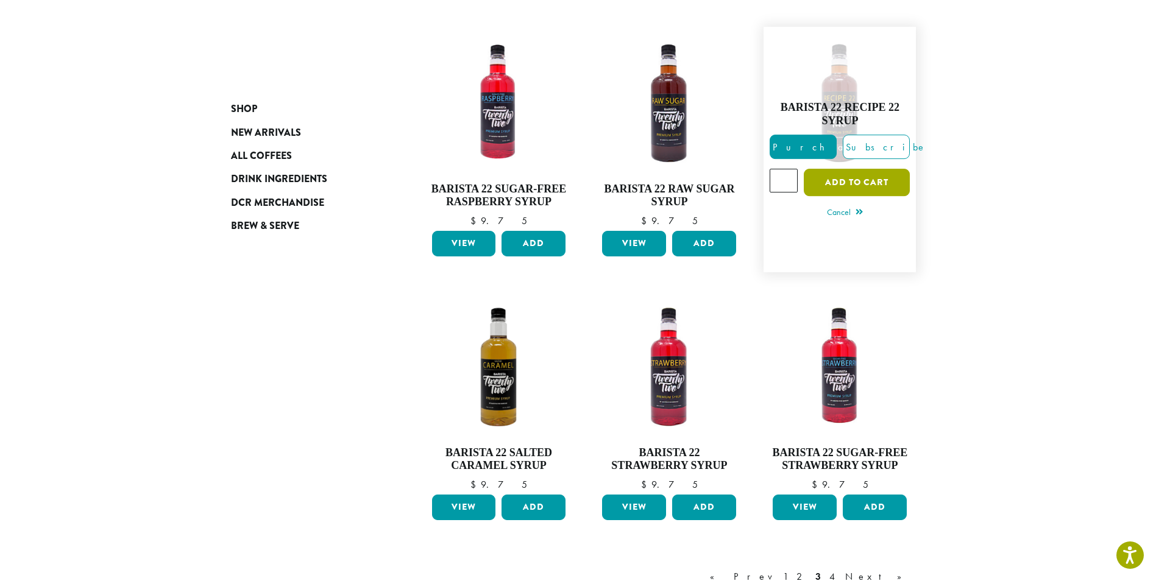
click at [842, 179] on button "Add to cart" at bounding box center [857, 182] width 106 height 27
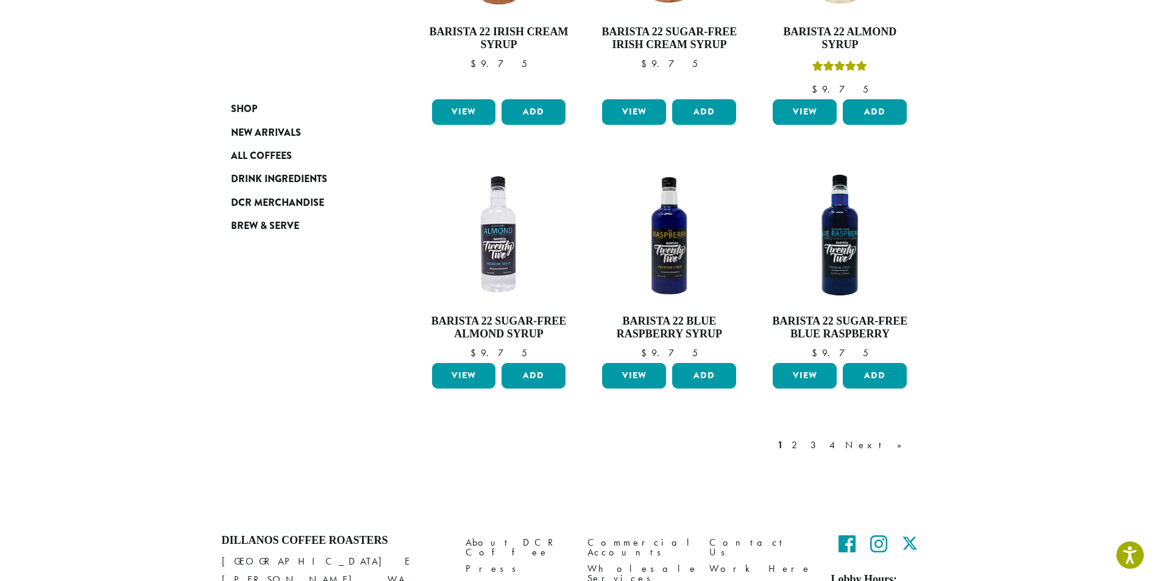
scroll to position [1006, 0]
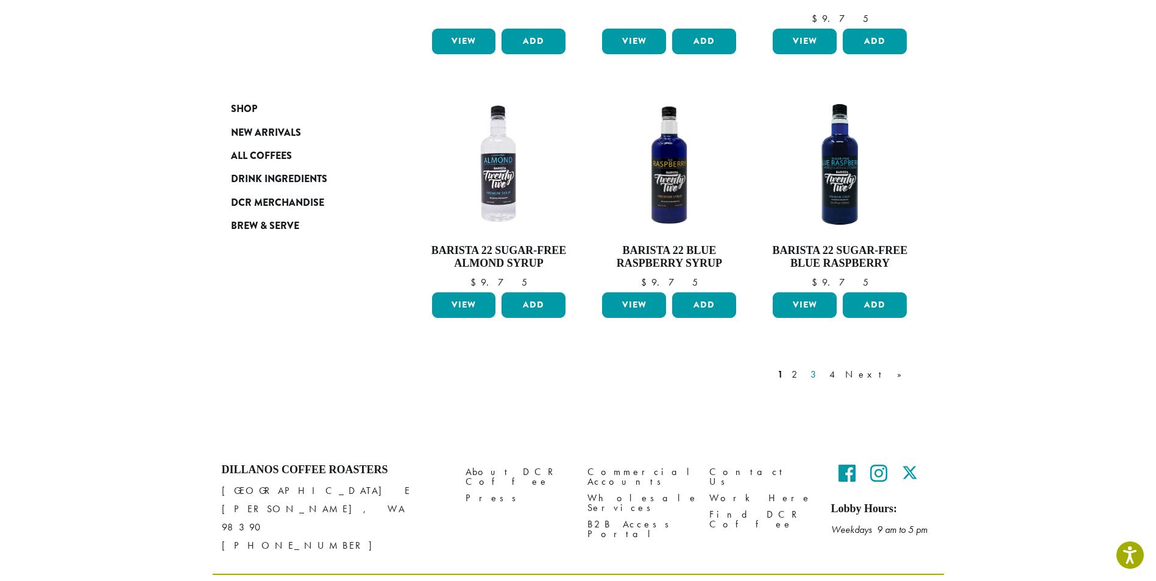
click at [823, 367] on link "3" at bounding box center [815, 374] width 15 height 15
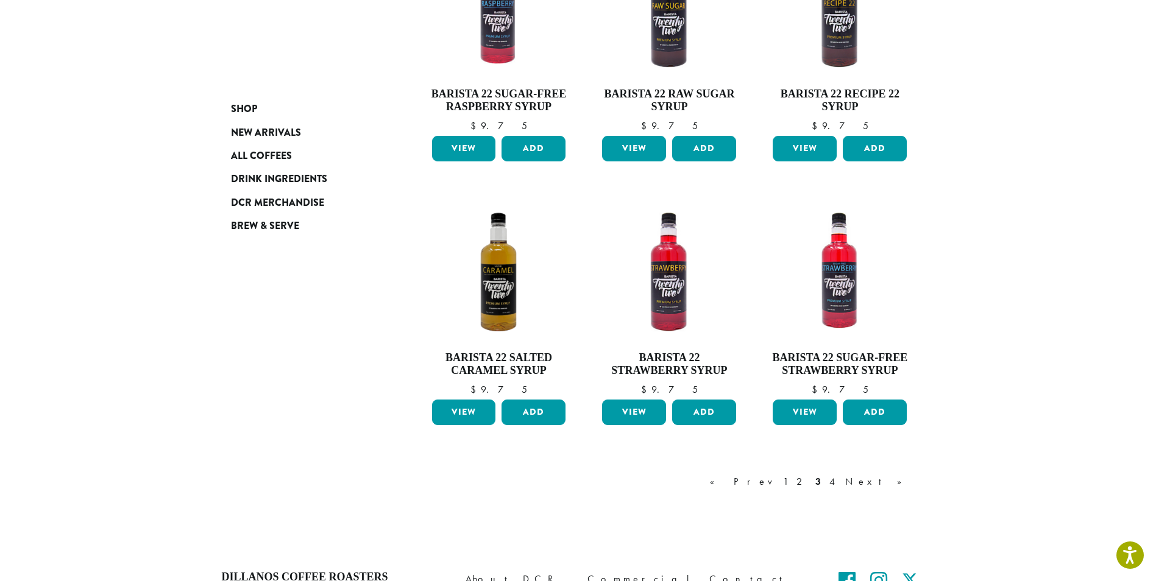
scroll to position [831, 0]
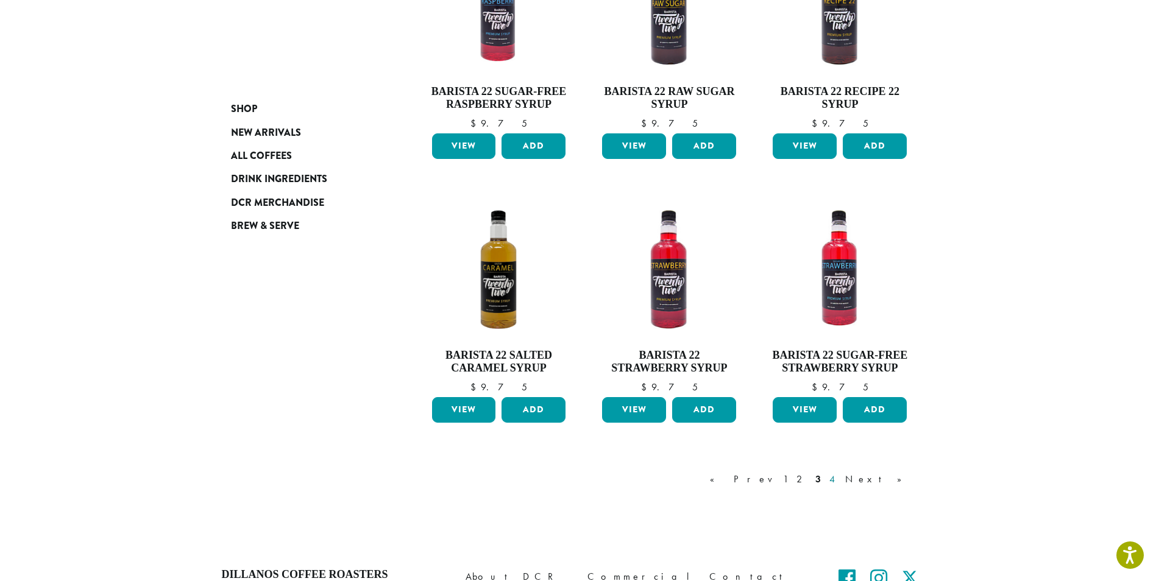
click at [839, 478] on link "4" at bounding box center [833, 479] width 12 height 15
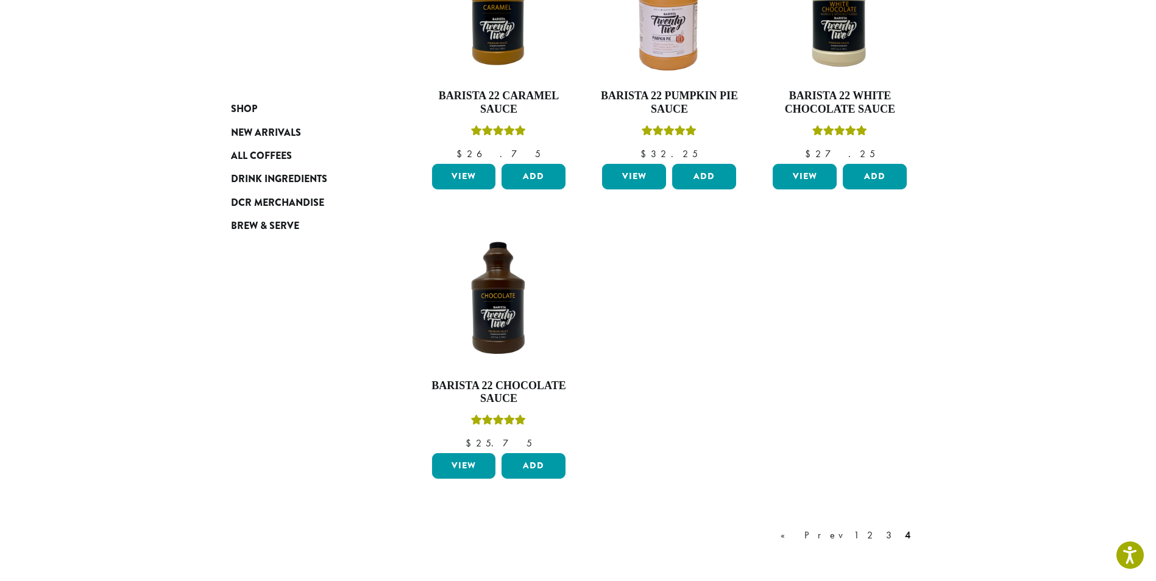
scroll to position [538, 0]
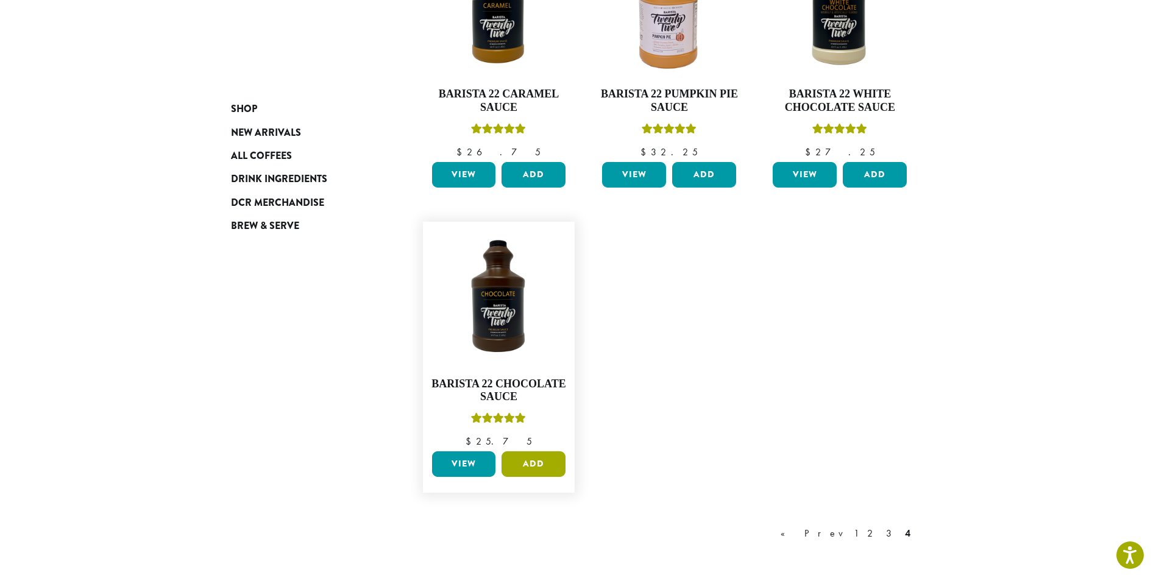
click at [532, 467] on button "Add" at bounding box center [534, 465] width 64 height 26
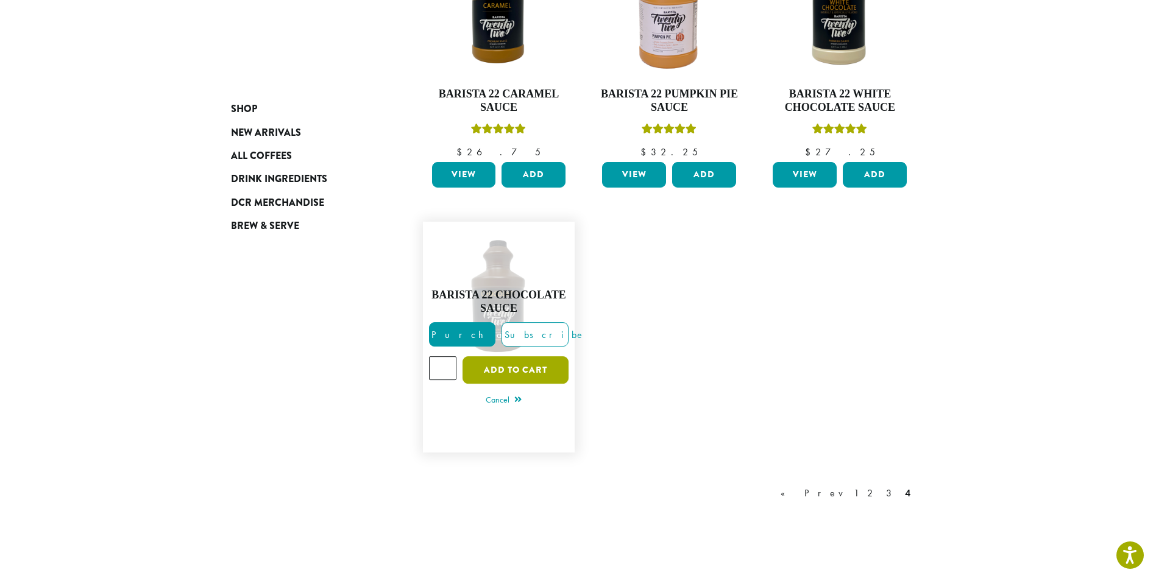
click at [520, 365] on button "Add to cart" at bounding box center [516, 369] width 106 height 27
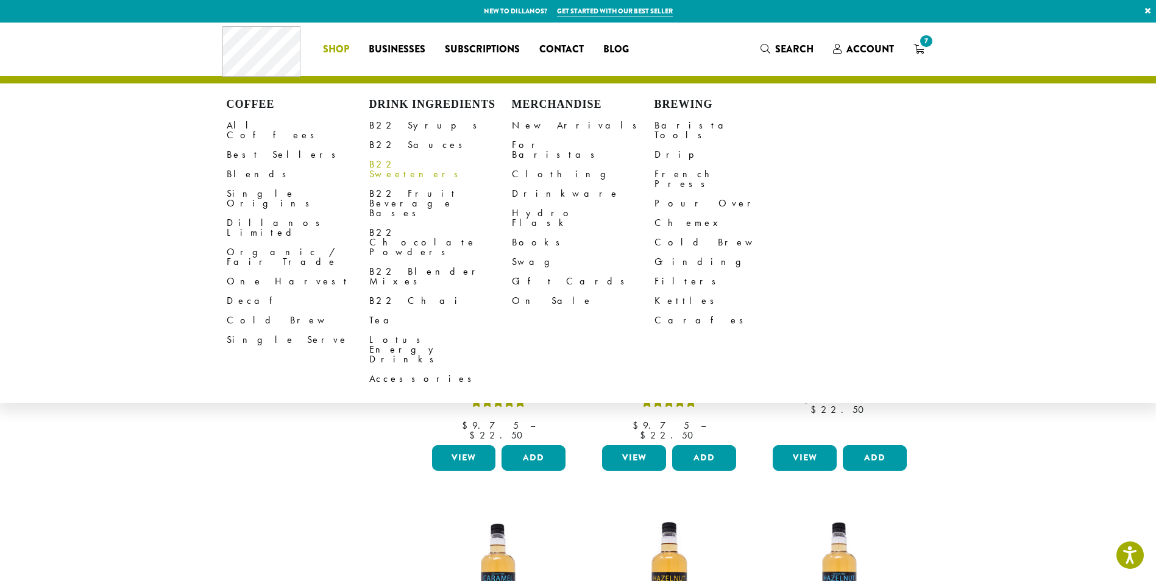
click at [403, 165] on link "B22 Sweeteners" at bounding box center [440, 169] width 143 height 29
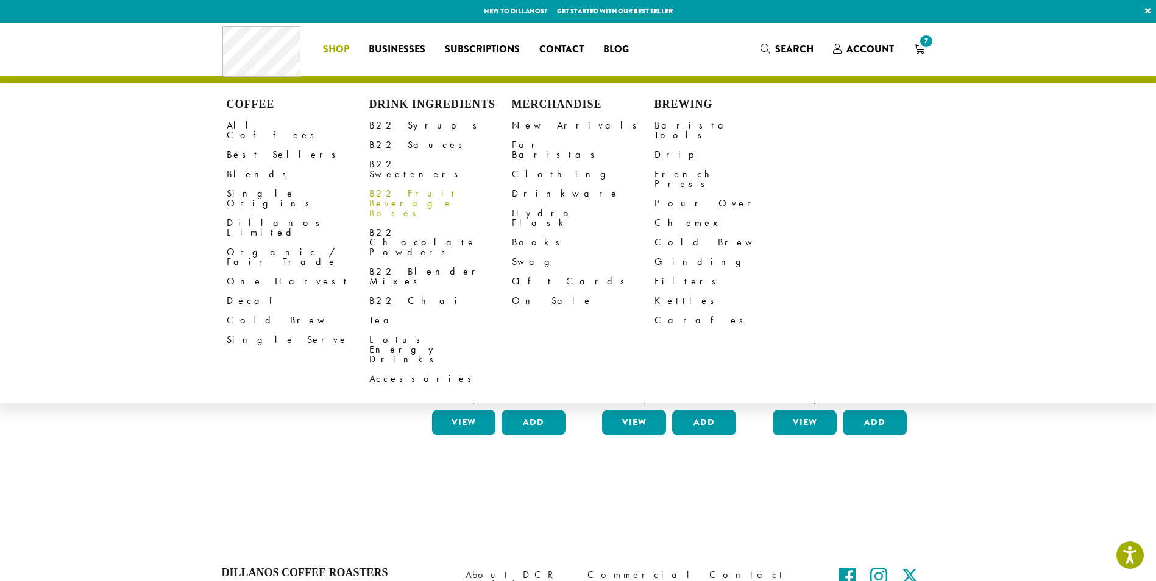
click at [377, 184] on link "B22 Fruit Beverage Bases" at bounding box center [440, 203] width 143 height 39
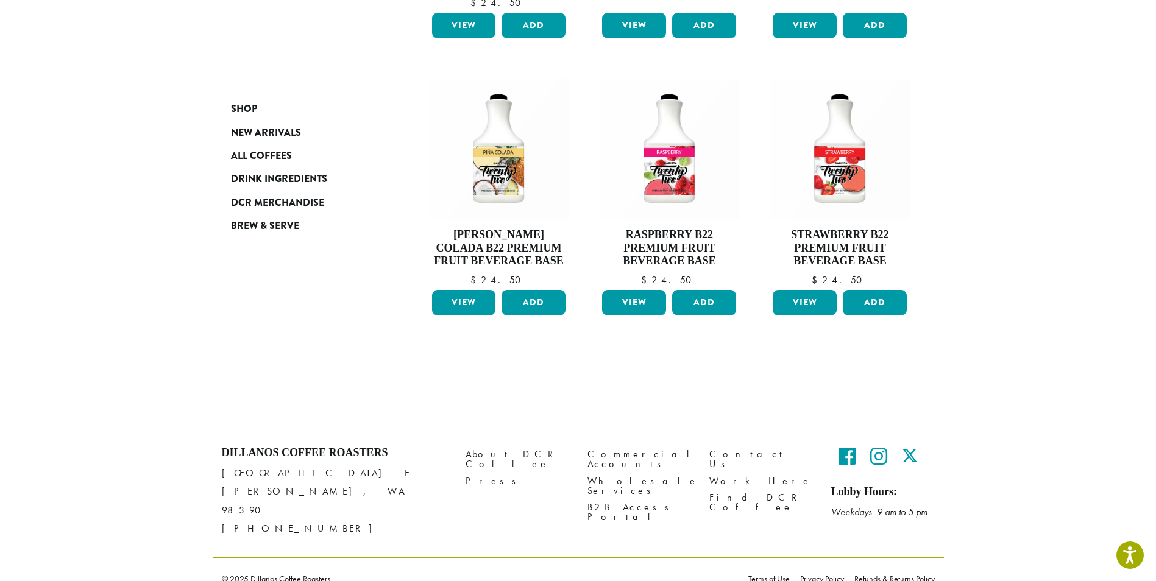
scroll to position [413, 0]
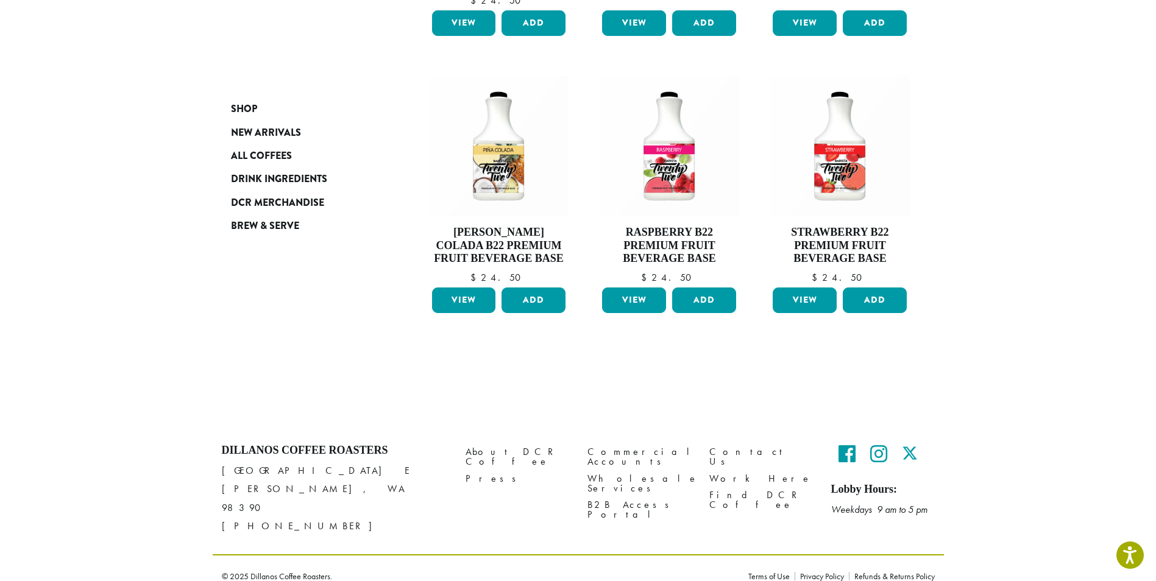
click at [883, 335] on ul "**********" at bounding box center [670, 61] width 512 height 555
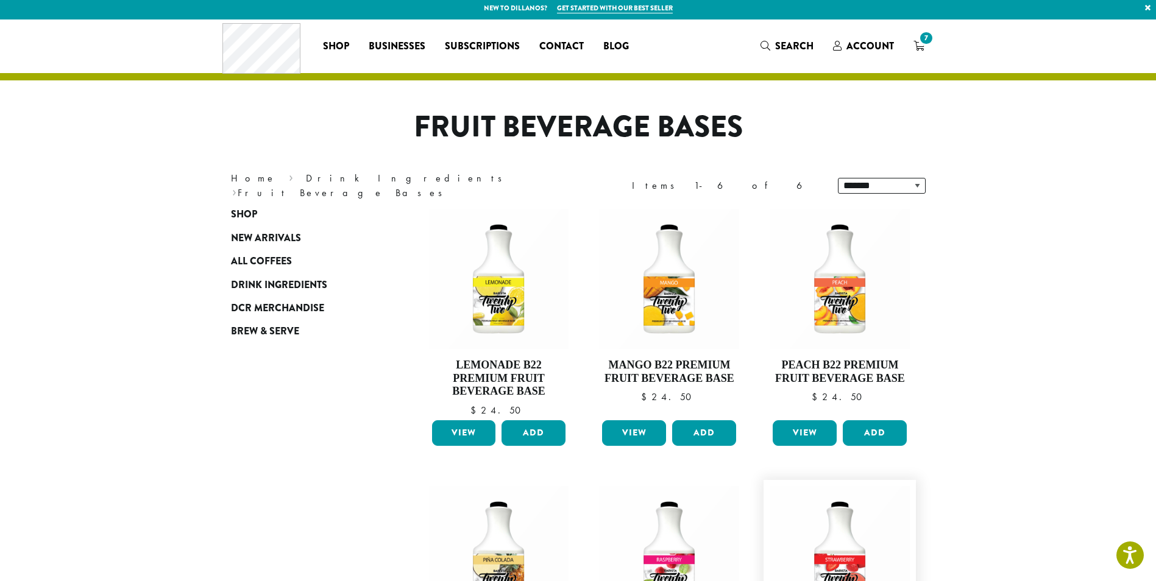
scroll to position [0, 0]
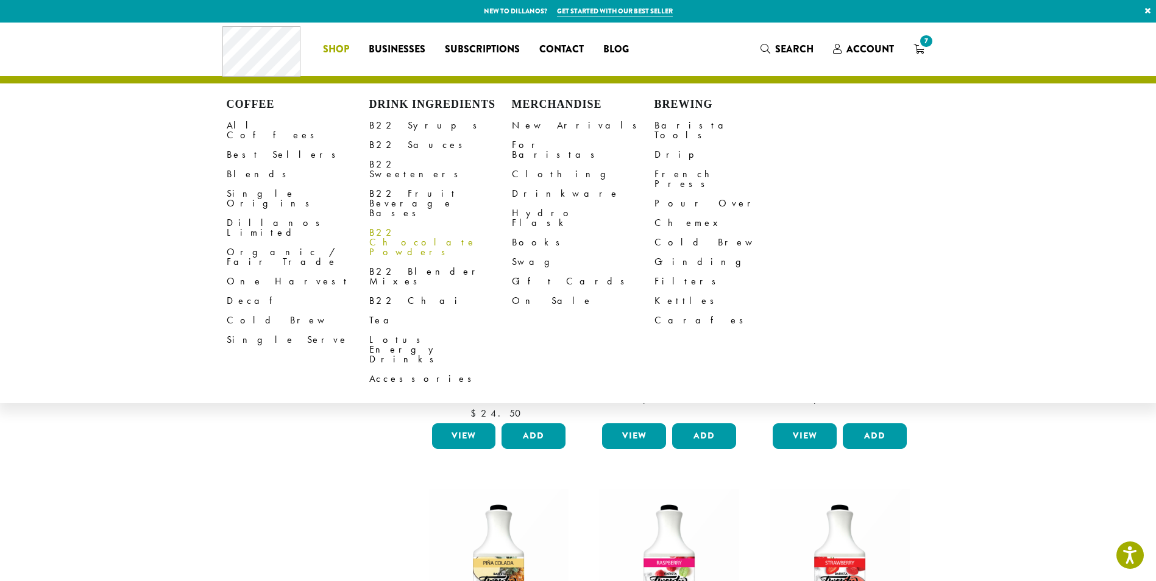
click at [414, 223] on link "B22 Chocolate Powders" at bounding box center [440, 242] width 143 height 39
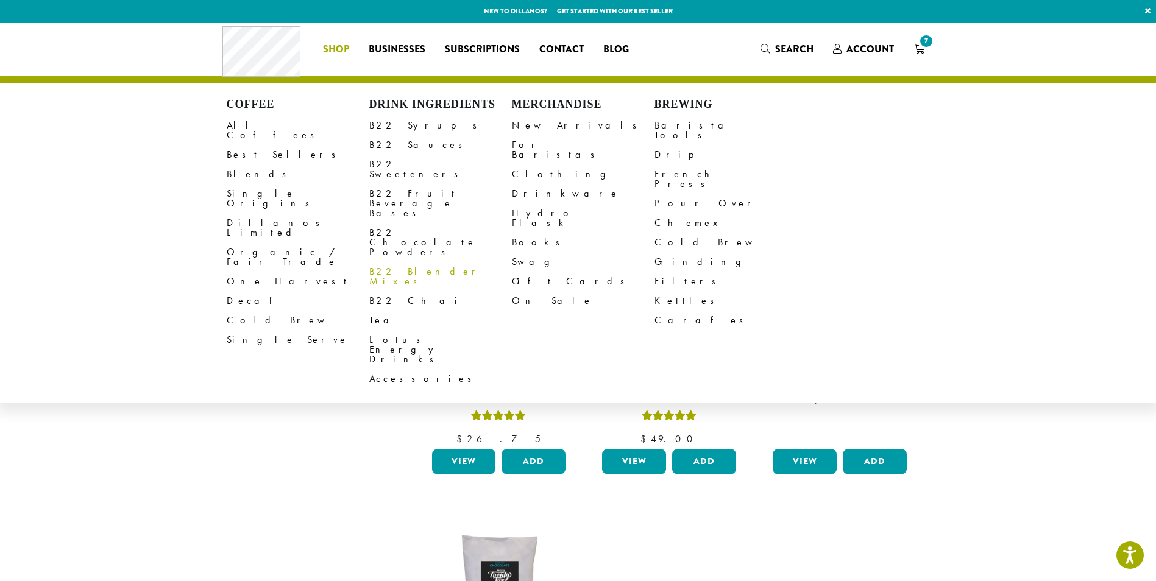
click at [404, 262] on link "B22 Blender Mixes" at bounding box center [440, 276] width 143 height 29
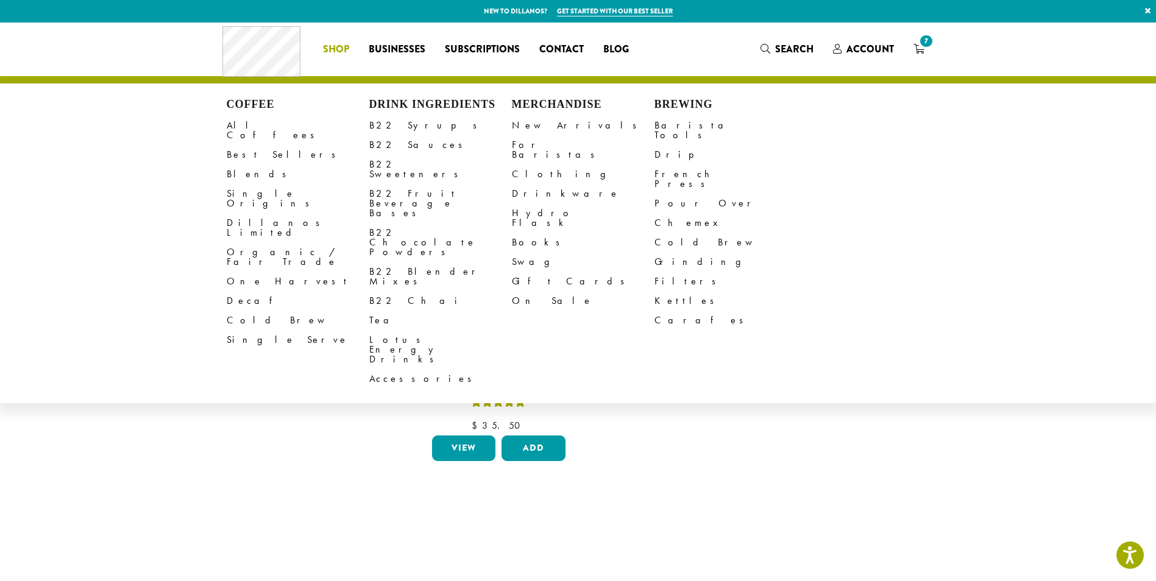
click at [338, 53] on span "Shop" at bounding box center [336, 49] width 26 height 15
click at [391, 291] on link "B22 Chai" at bounding box center [440, 301] width 143 height 20
click at [338, 43] on span "Shop" at bounding box center [336, 49] width 26 height 15
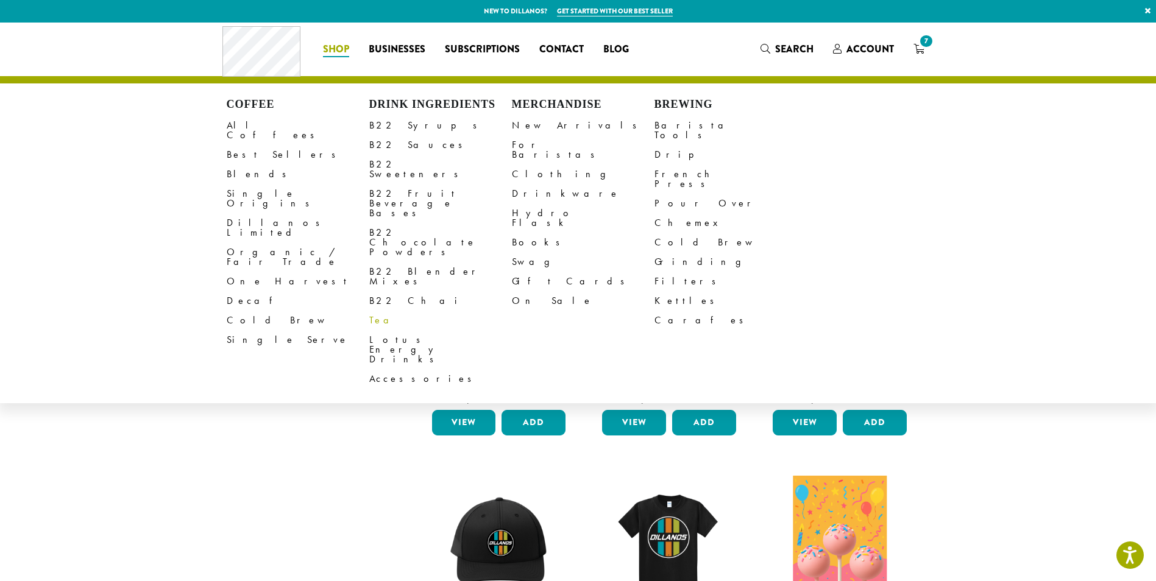
click at [377, 311] on link "Tea" at bounding box center [440, 321] width 143 height 20
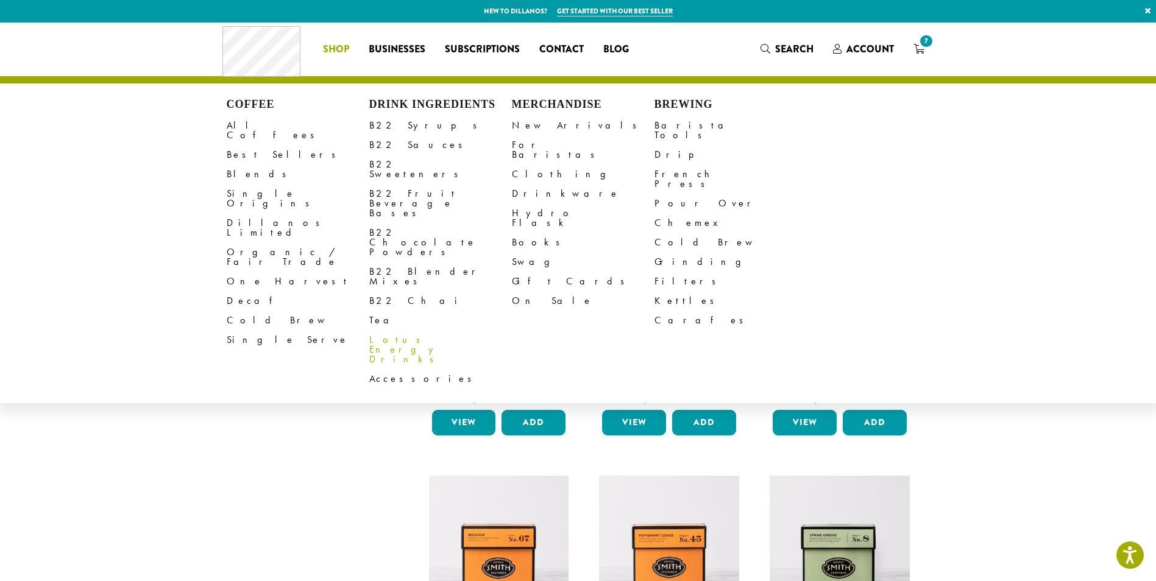
click at [399, 330] on link "Lotus Energy Drinks" at bounding box center [440, 349] width 143 height 39
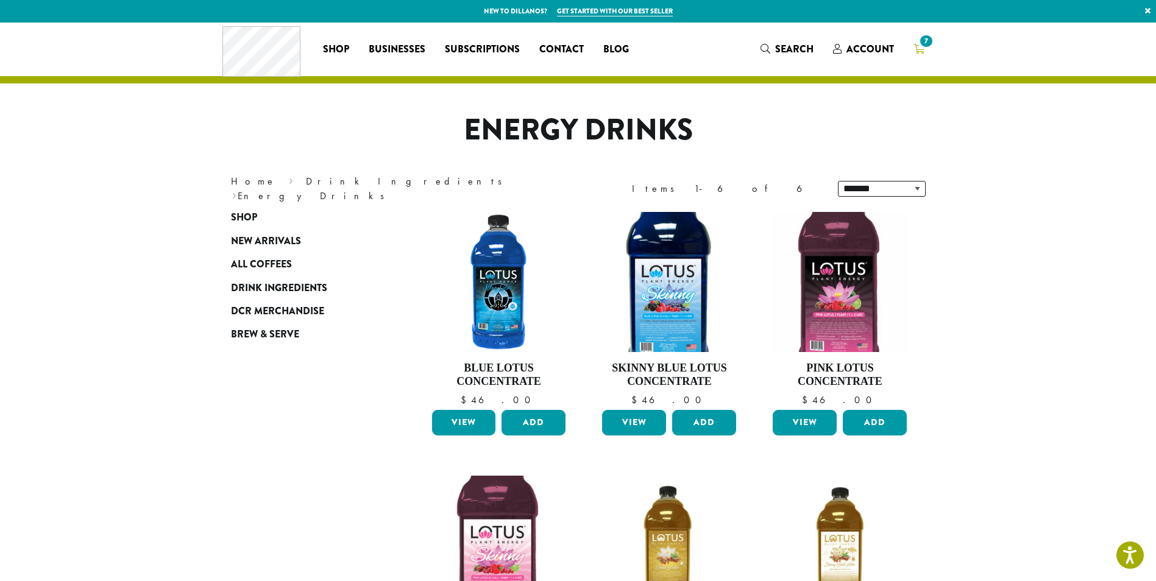
click at [924, 43] on span "7" at bounding box center [926, 41] width 16 height 16
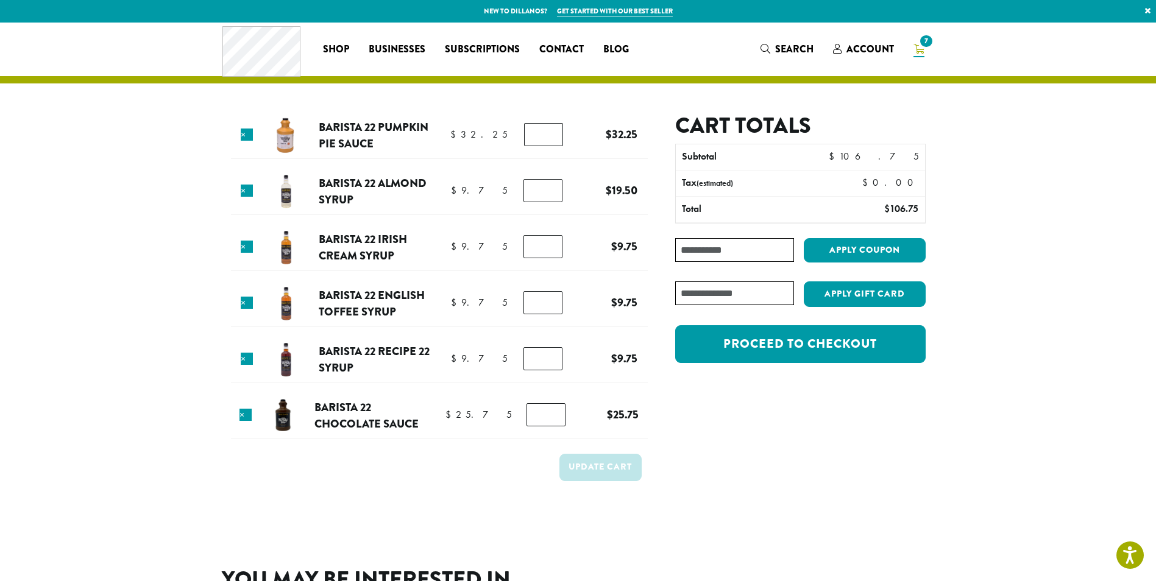
click at [551, 195] on input "*" at bounding box center [542, 190] width 39 height 23
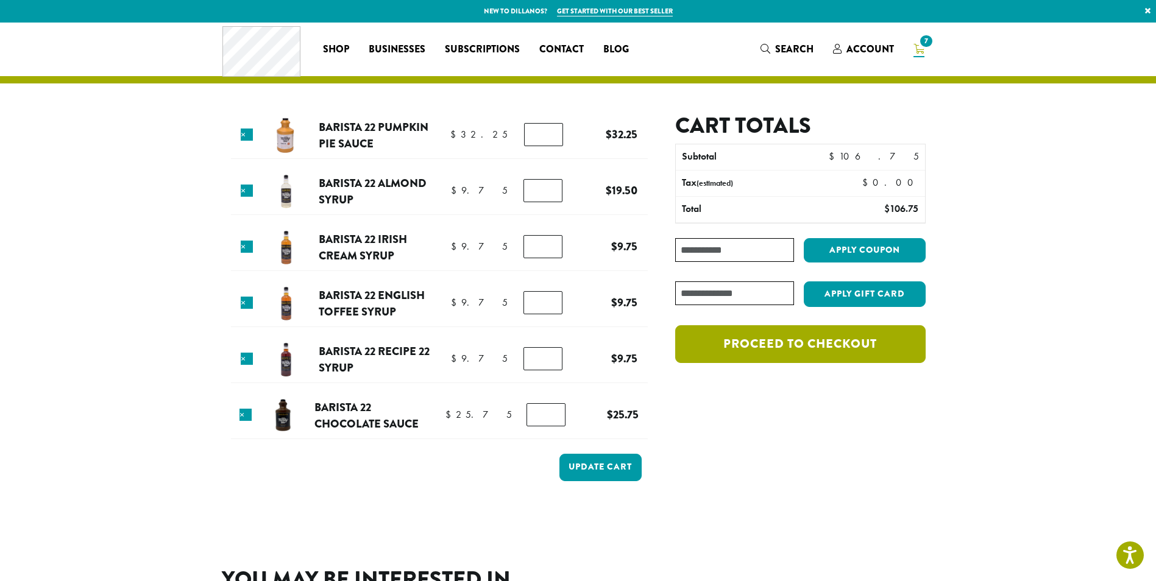
type input "*"
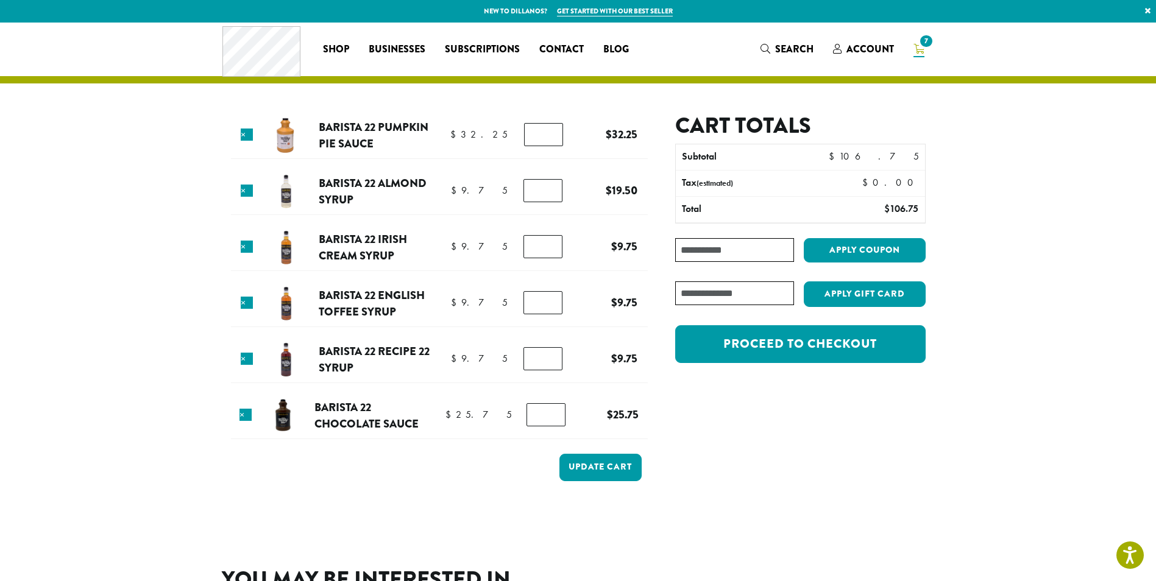
click at [886, 450] on div "Cart totals Subtotal $ 106.75 Tax (estimated) $ 0.00 Total $ 106.75 Coupon: App…" at bounding box center [787, 310] width 278 height 395
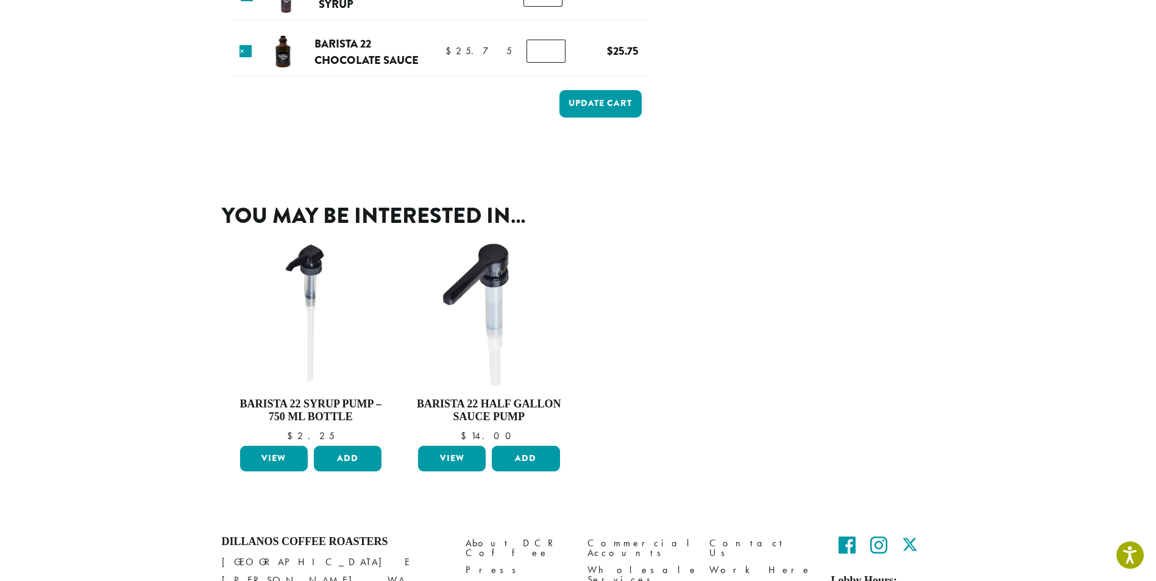
scroll to position [390, 0]
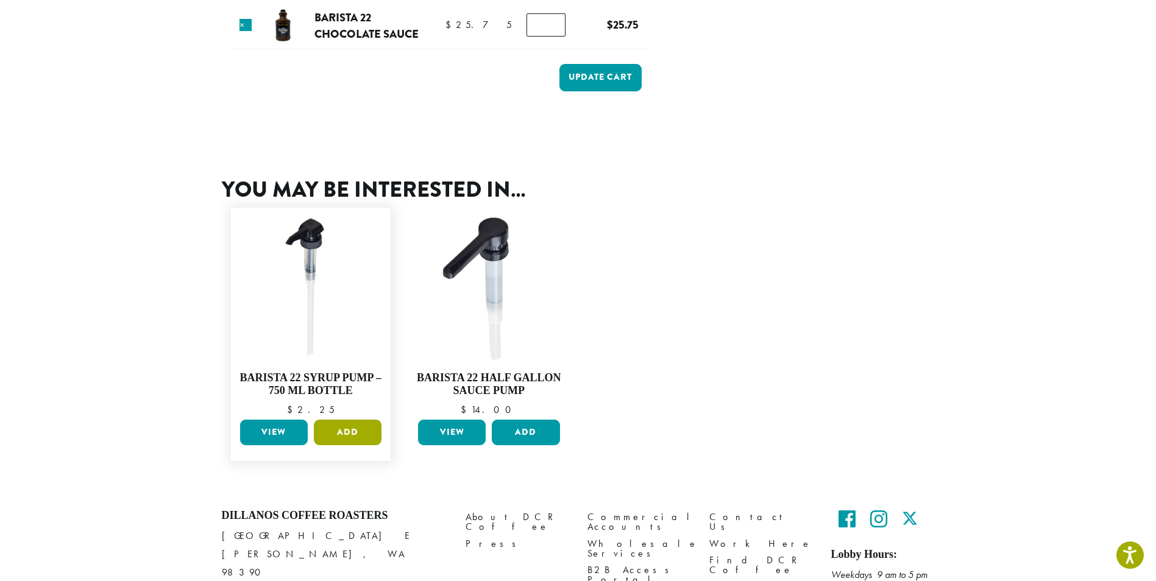
click at [349, 432] on button "Add" at bounding box center [348, 433] width 68 height 26
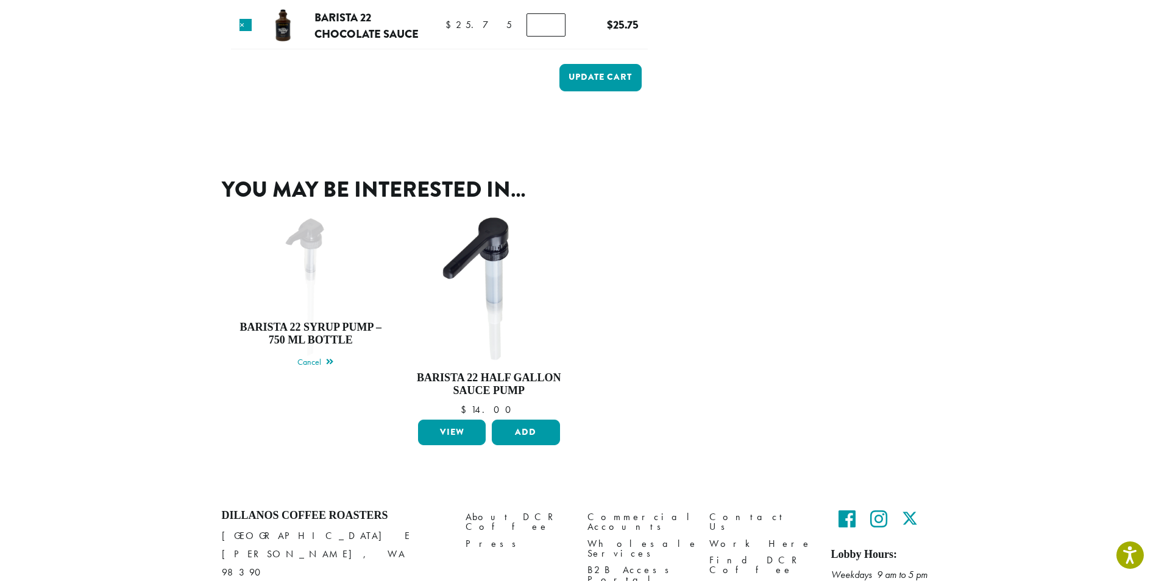
click at [751, 236] on ul "Barista 22 Syrup Pump – 750 ml bottle $ 2.25 Barista 22 Syrup Pump – 750 ml bot…" at bounding box center [578, 335] width 713 height 272
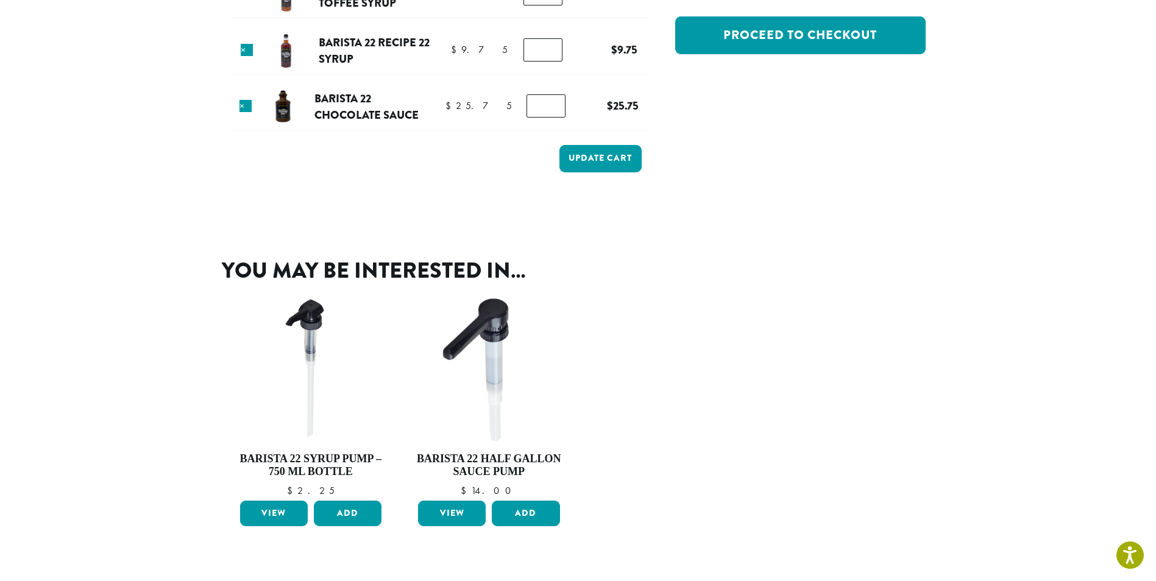
scroll to position [333, 0]
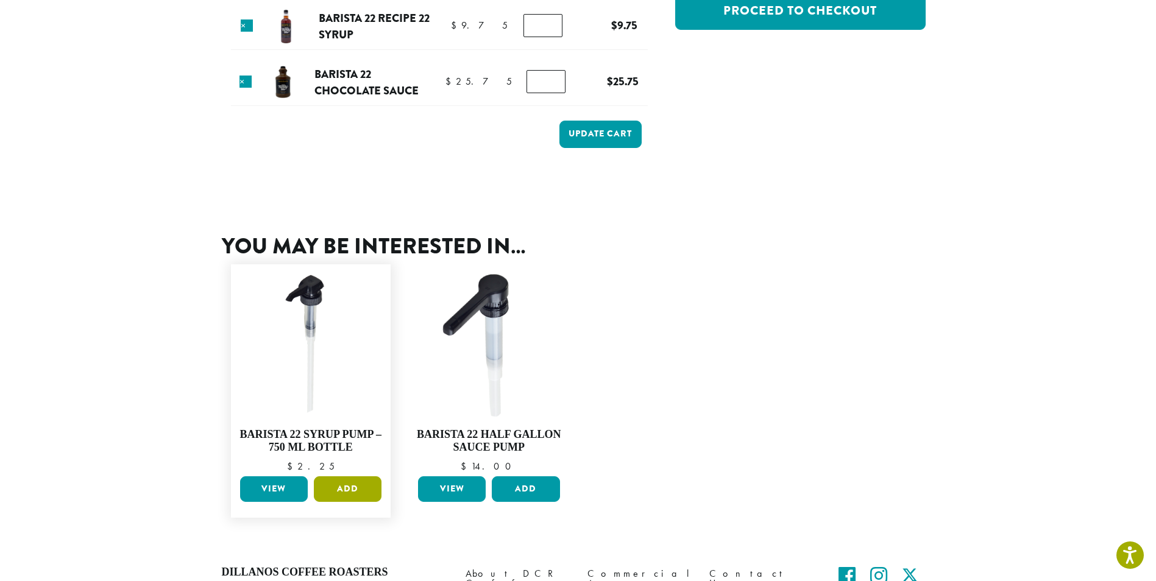
click at [341, 486] on button "Add" at bounding box center [348, 490] width 68 height 26
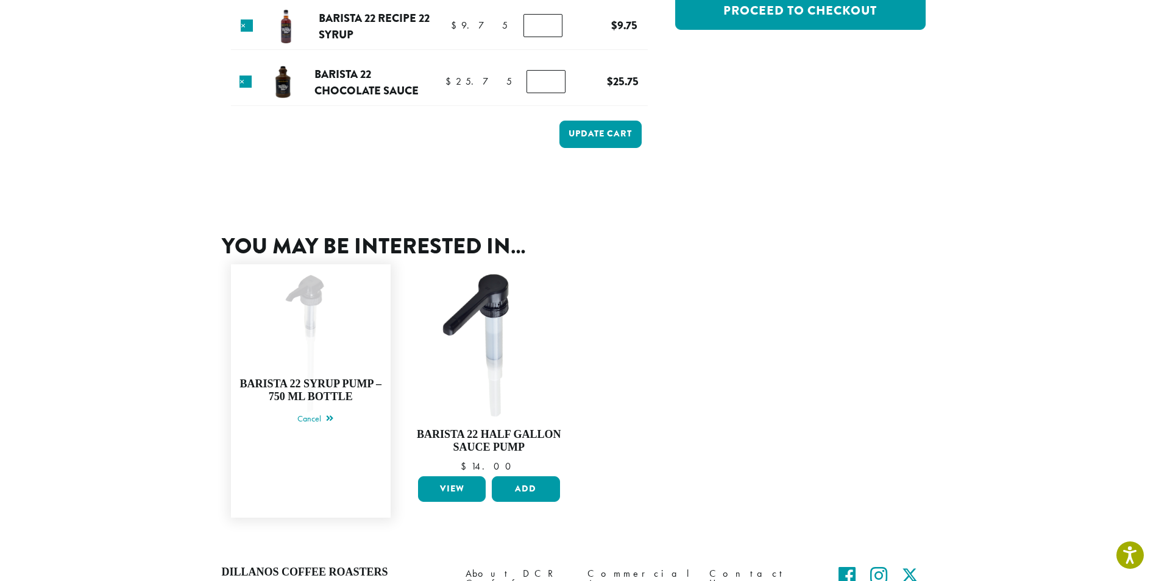
click at [328, 392] on h4 "Barista 22 Syrup Pump – 750 ml bottle" at bounding box center [311, 391] width 148 height 26
click at [300, 336] on link "Barista 22 Syrup Pump – 750 ml bottle $ 2.25" at bounding box center [311, 391] width 148 height 241
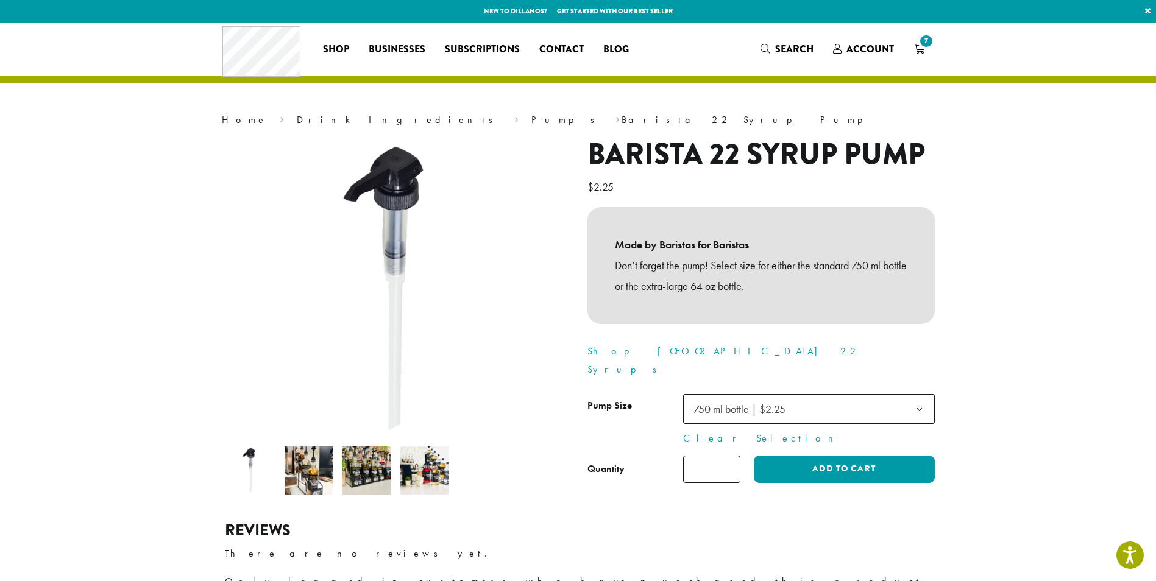
click at [299, 478] on img at bounding box center [309, 471] width 48 height 48
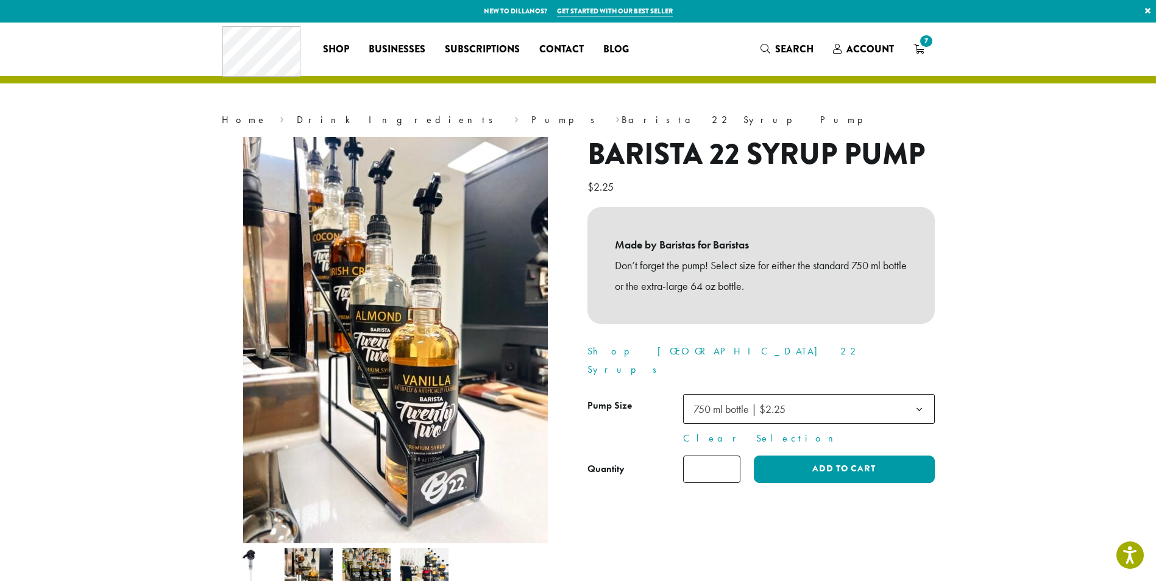
click at [361, 564] on img at bounding box center [366, 572] width 48 height 48
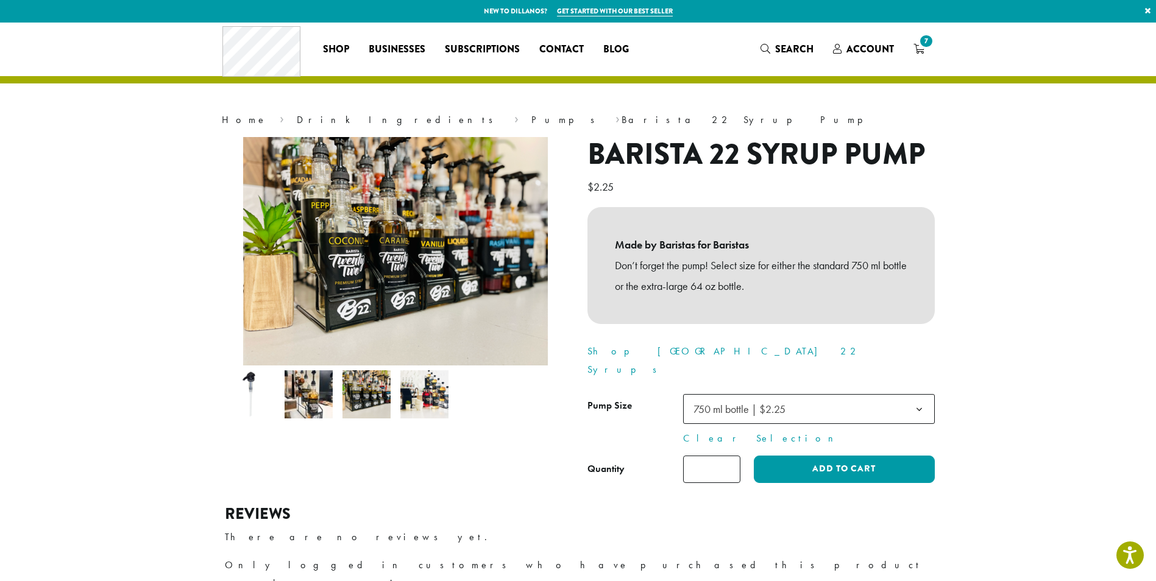
click at [412, 399] on img at bounding box center [424, 395] width 48 height 48
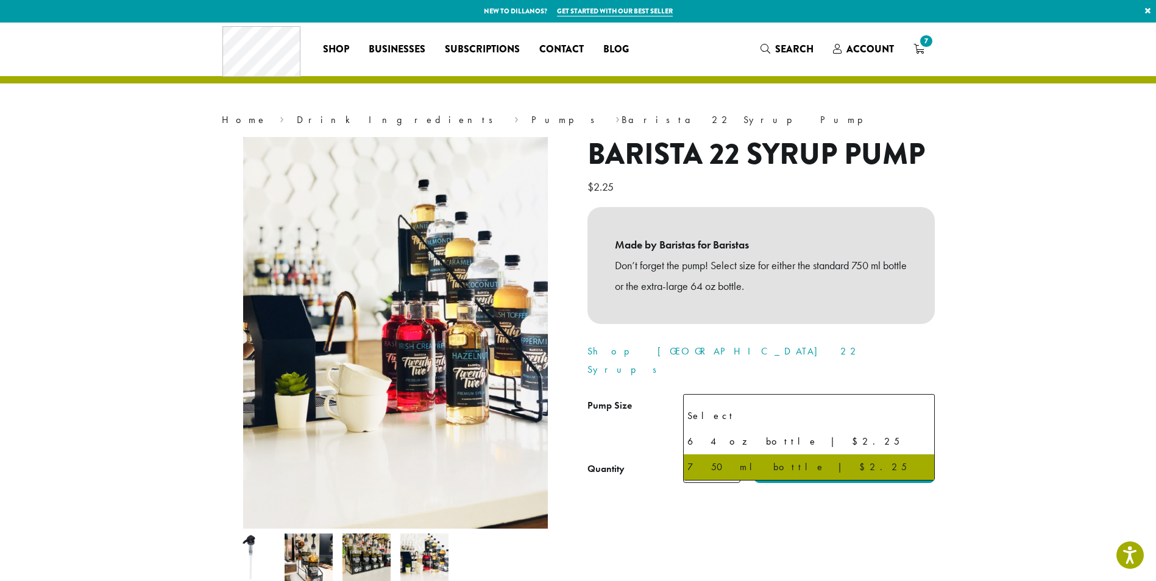
click at [918, 395] on b at bounding box center [919, 410] width 30 height 30
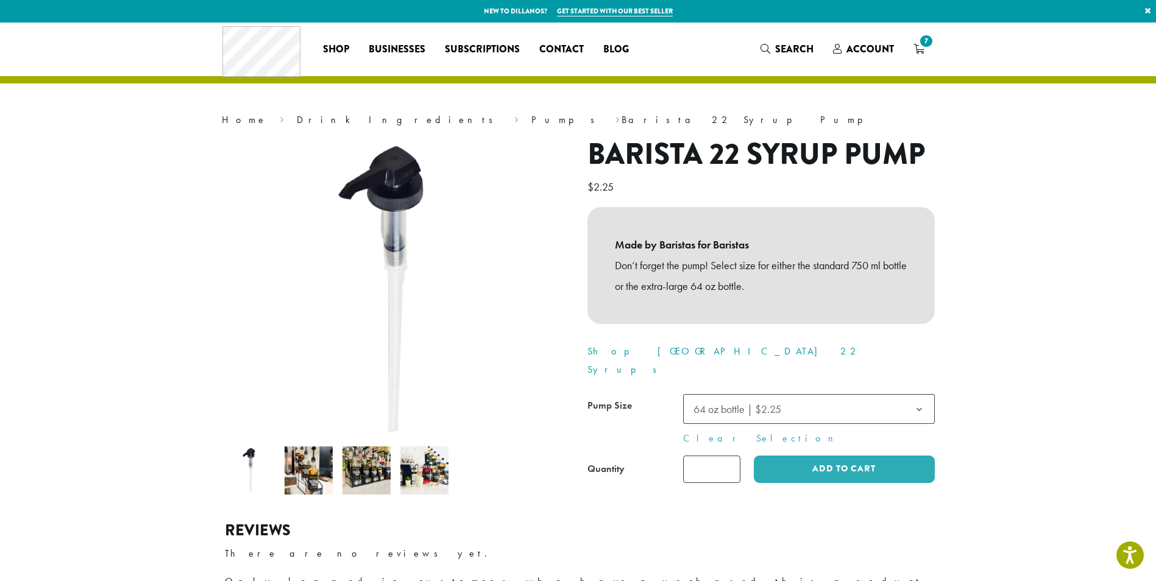
click at [303, 469] on img at bounding box center [309, 471] width 48 height 48
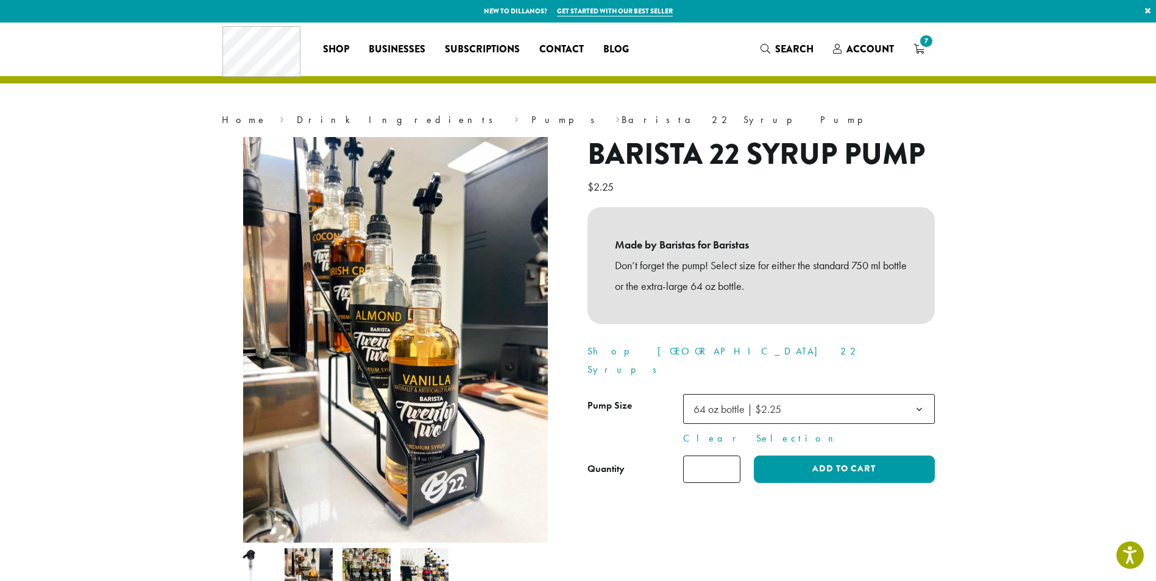
click at [356, 568] on img at bounding box center [366, 572] width 48 height 48
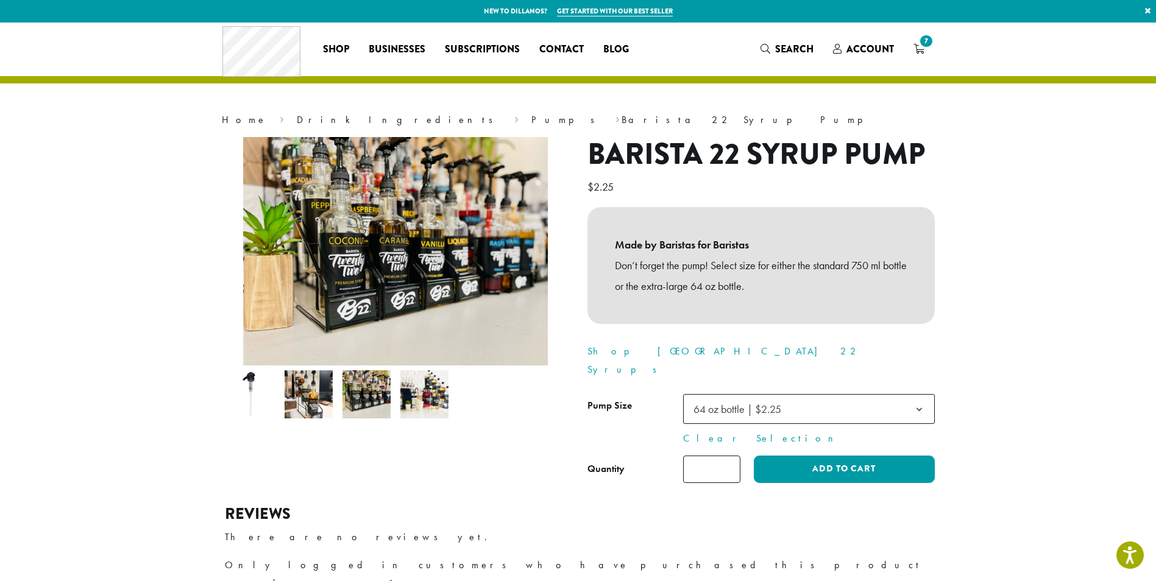
click at [420, 399] on img at bounding box center [424, 395] width 48 height 48
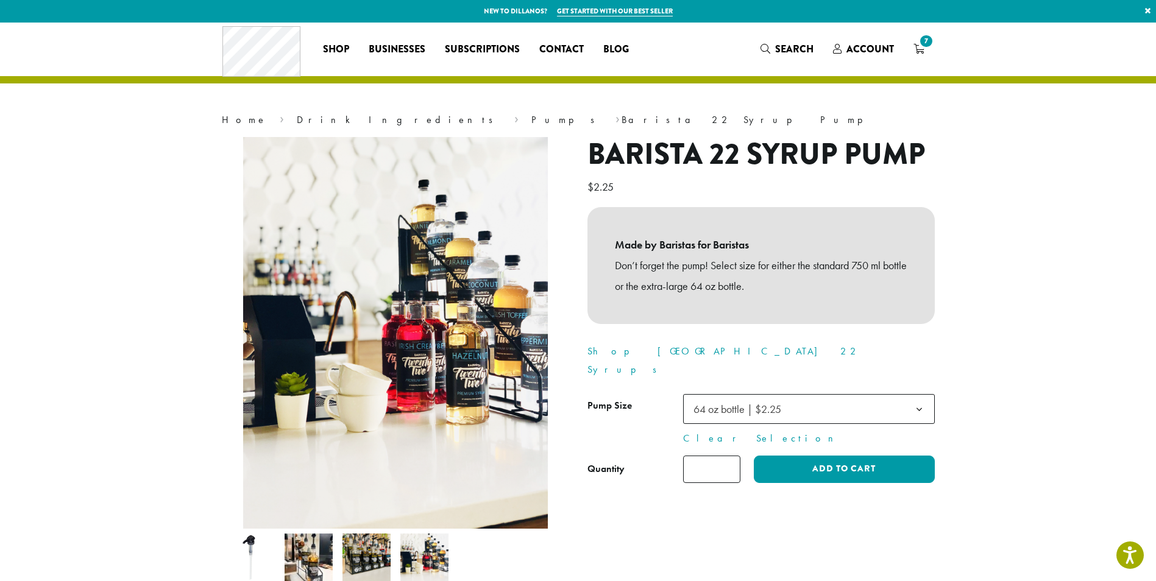
click at [916, 395] on b at bounding box center [919, 410] width 30 height 30
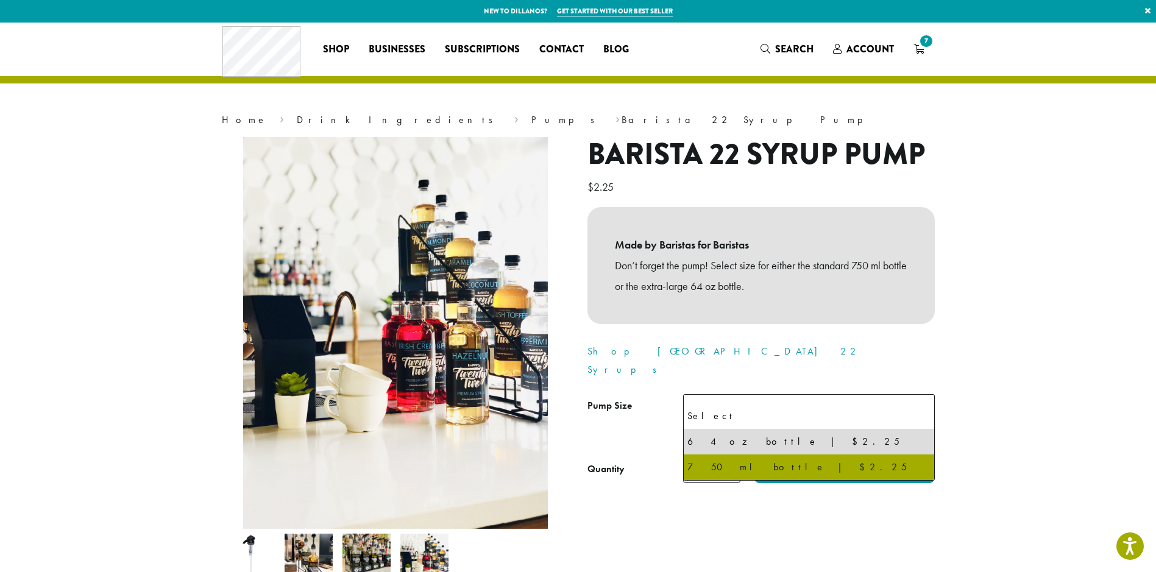
select select "**********"
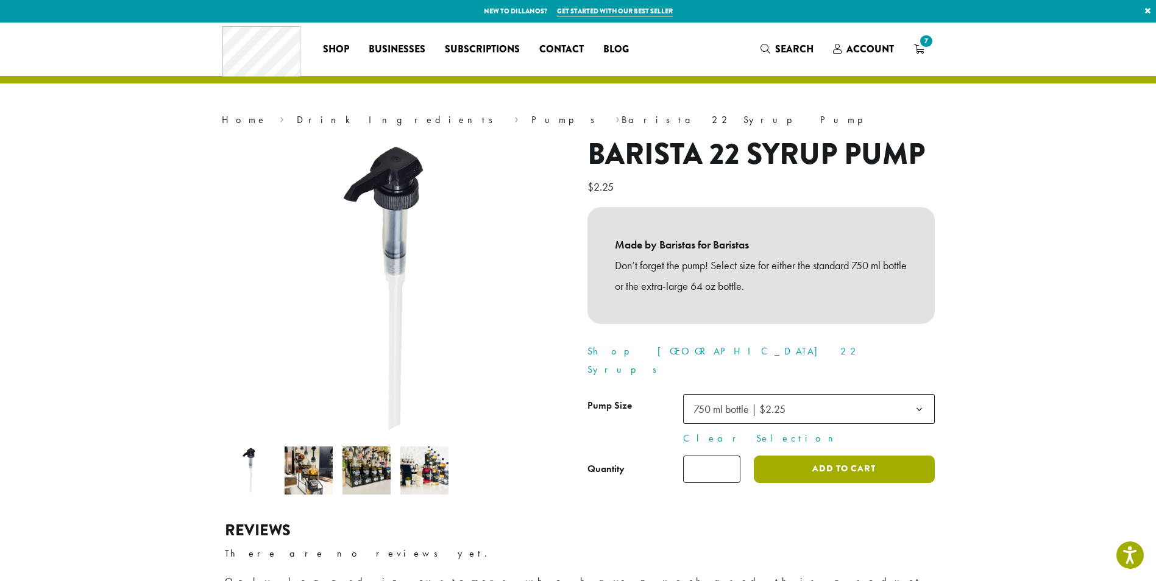
click at [817, 456] on button "Add to cart" at bounding box center [844, 469] width 180 height 27
drag, startPoint x: 915, startPoint y: 44, endPoint x: 631, endPoint y: 11, distance: 285.9
drag, startPoint x: 631, startPoint y: 11, endPoint x: 612, endPoint y: 6, distance: 19.5
click at [612, 6] on link "Get started with our best seller" at bounding box center [615, 11] width 116 height 10
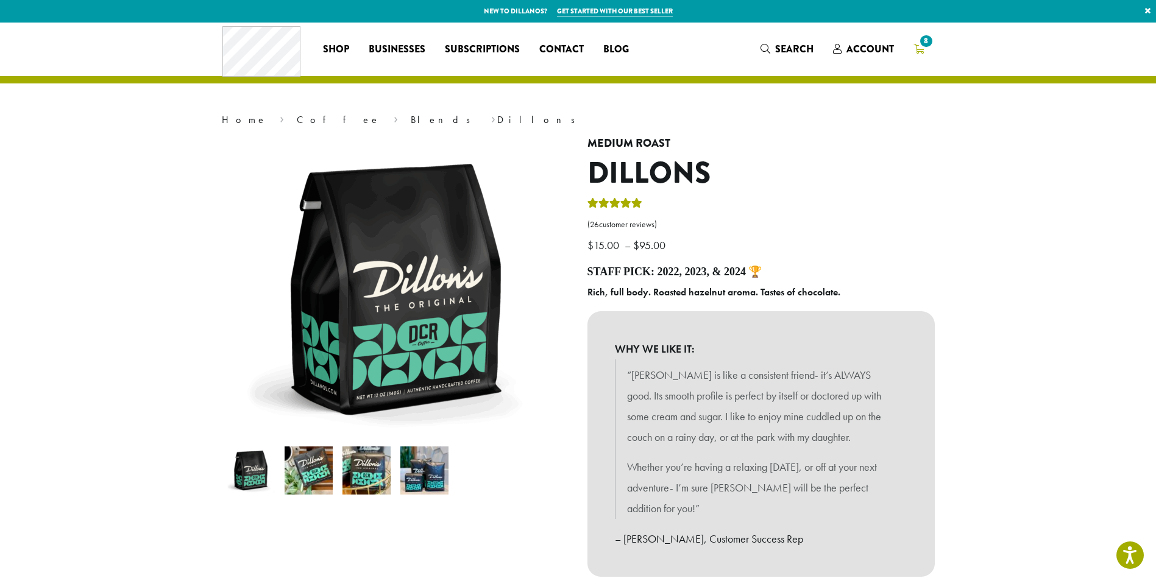
click at [920, 47] on span "8" at bounding box center [926, 41] width 16 height 16
click at [920, 46] on span "8" at bounding box center [926, 41] width 16 height 16
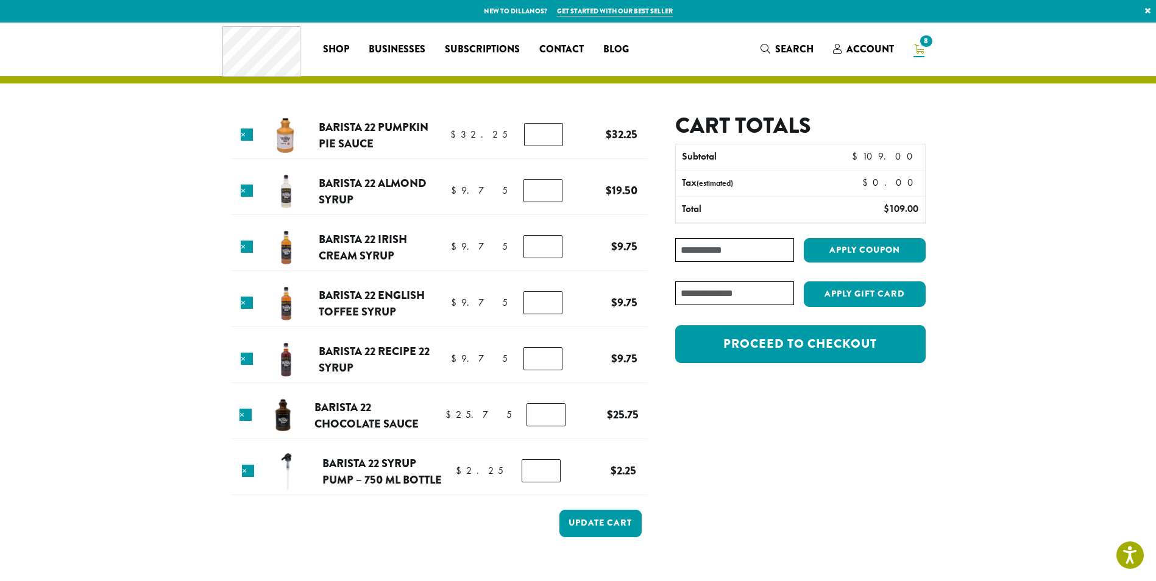
type input "*"
click at [550, 195] on input "*" at bounding box center [542, 190] width 39 height 23
click at [589, 525] on button "Update cart" at bounding box center [600, 523] width 82 height 27
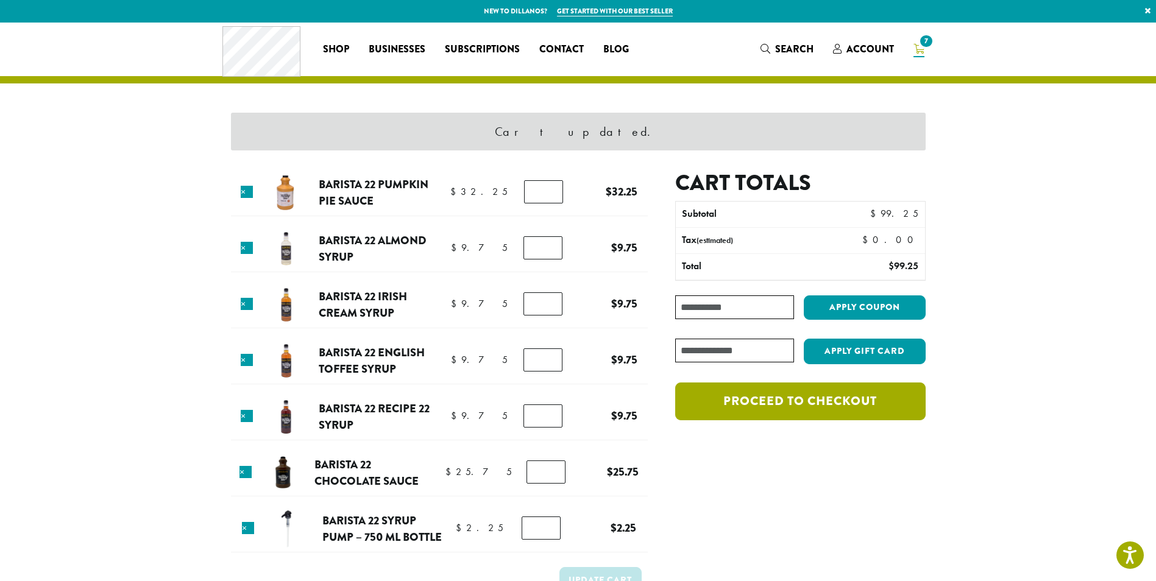
click at [817, 402] on link "Proceed to checkout" at bounding box center [800, 402] width 250 height 38
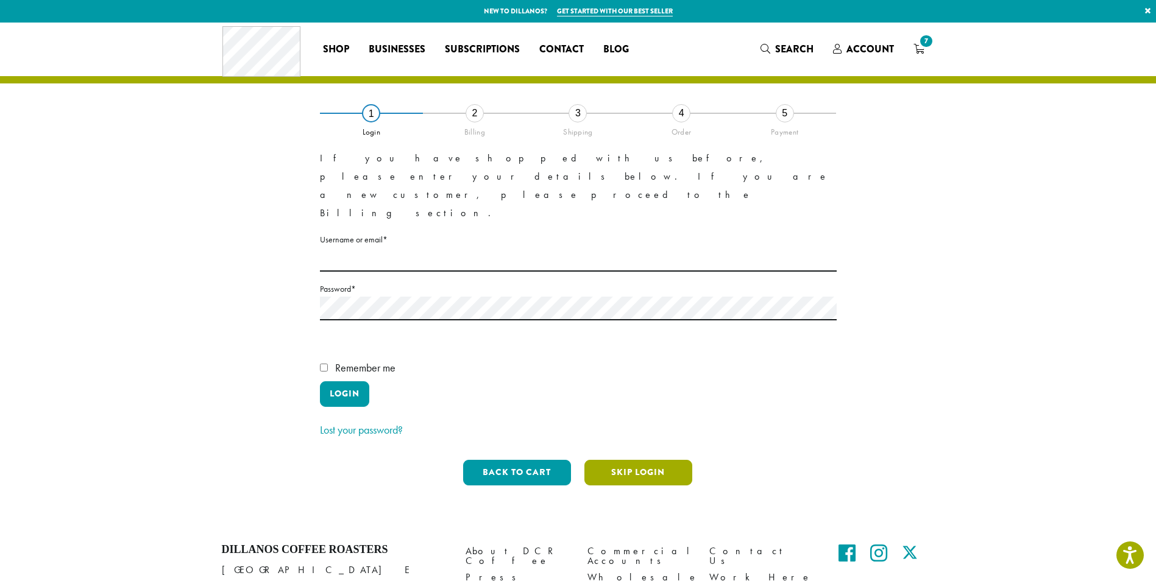
click at [636, 460] on button "Skip Login" at bounding box center [638, 473] width 108 height 26
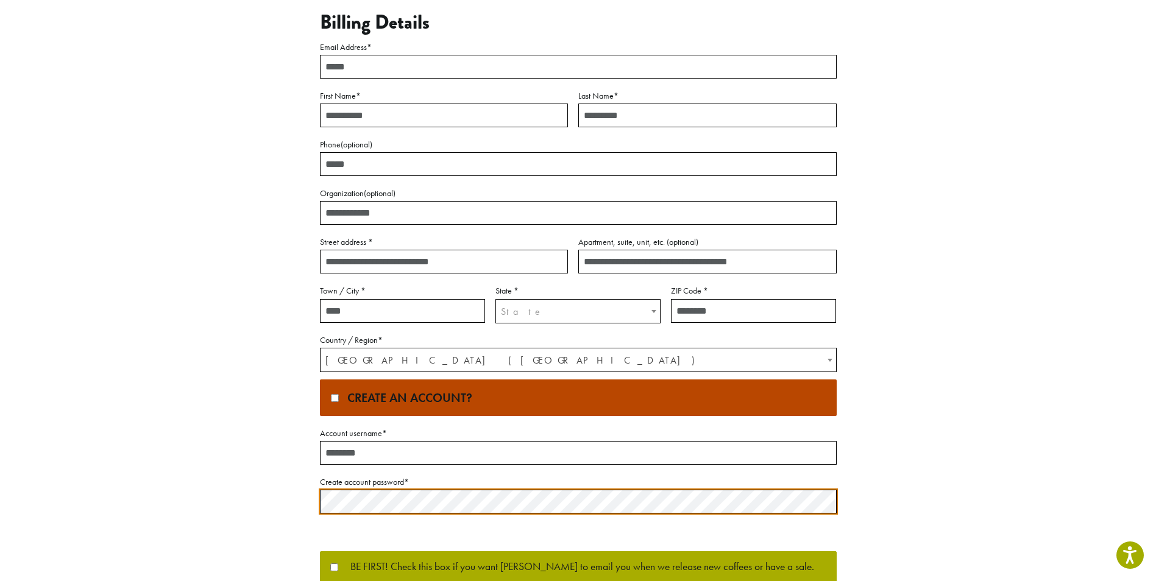
scroll to position [146, 0]
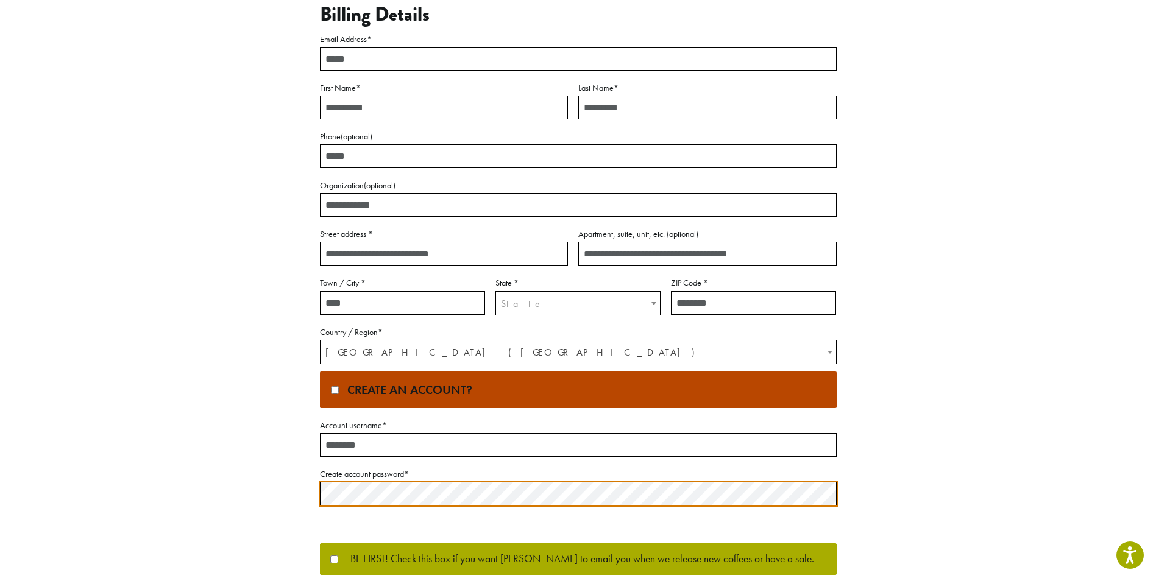
click at [399, 441] on input "Account username *" at bounding box center [578, 445] width 517 height 24
type input "**********"
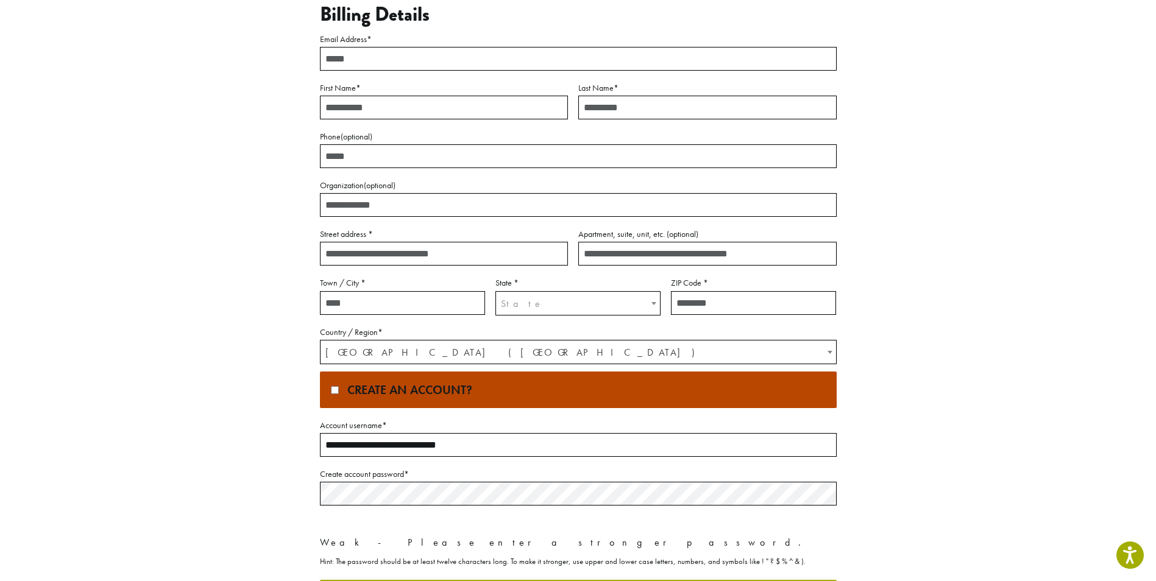
click at [911, 482] on div "**********" at bounding box center [578, 317] width 695 height 703
click at [621, 59] on input "Email Address *" at bounding box center [578, 59] width 517 height 24
type input "**********"
type input "*******"
type input "****"
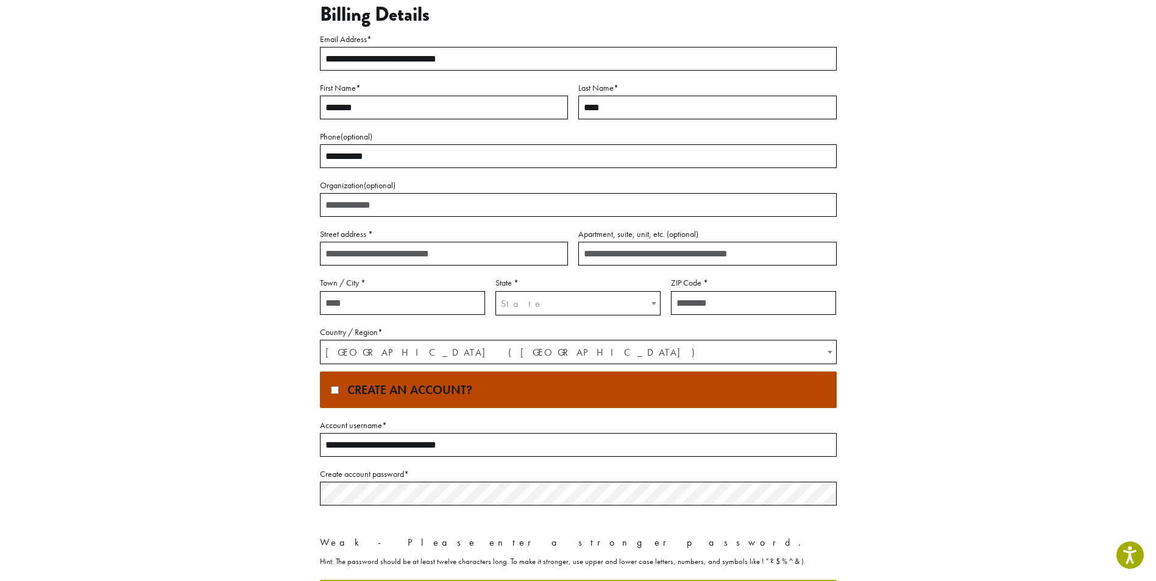
type input "**********"
type input "*******"
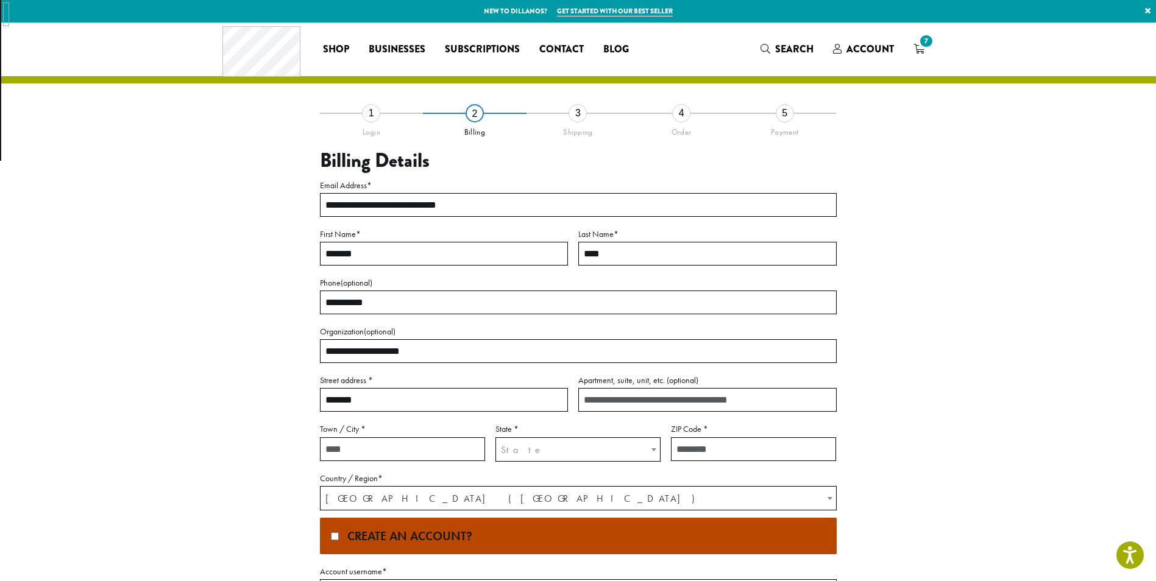
scroll to position [45, 0]
click at [401, 395] on input "*******" at bounding box center [444, 400] width 248 height 24
type input "**********"
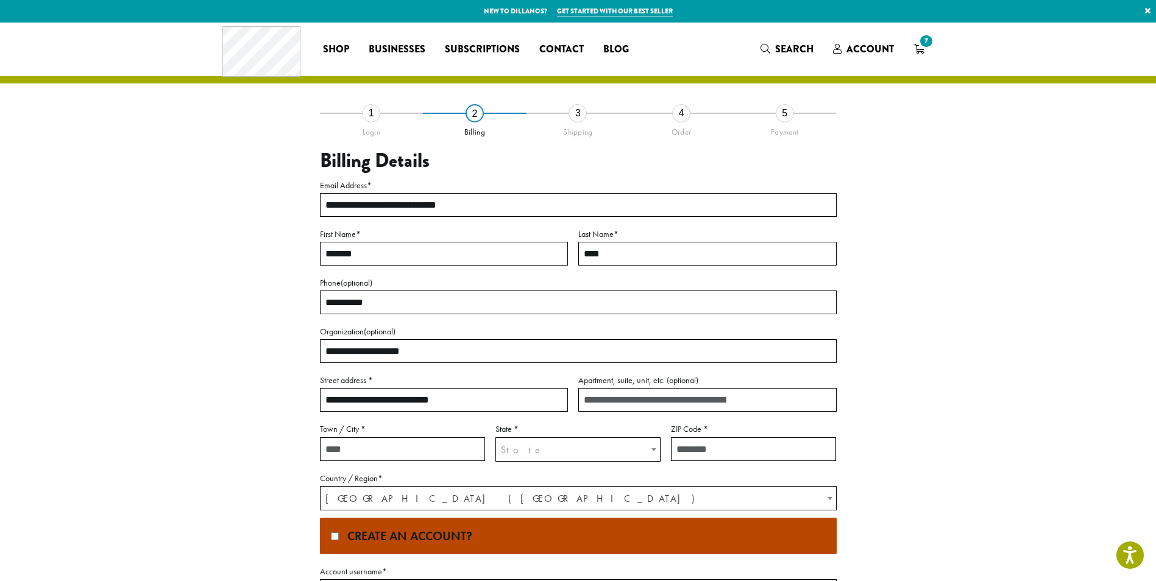
type input "**"
type input "*********"
select select "**"
type input "*****"
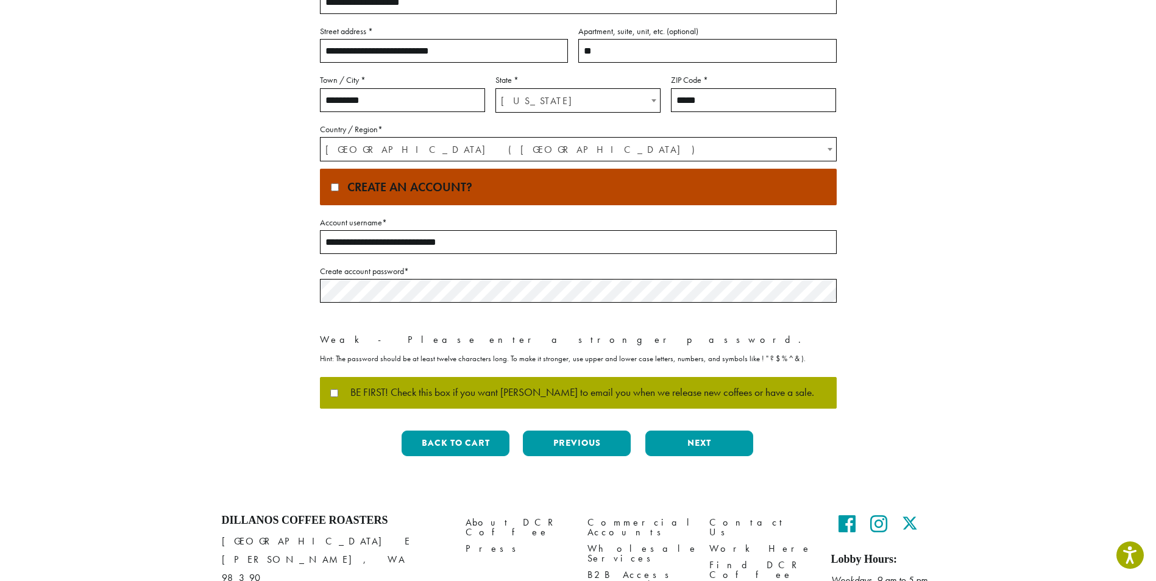
scroll to position [358, 0]
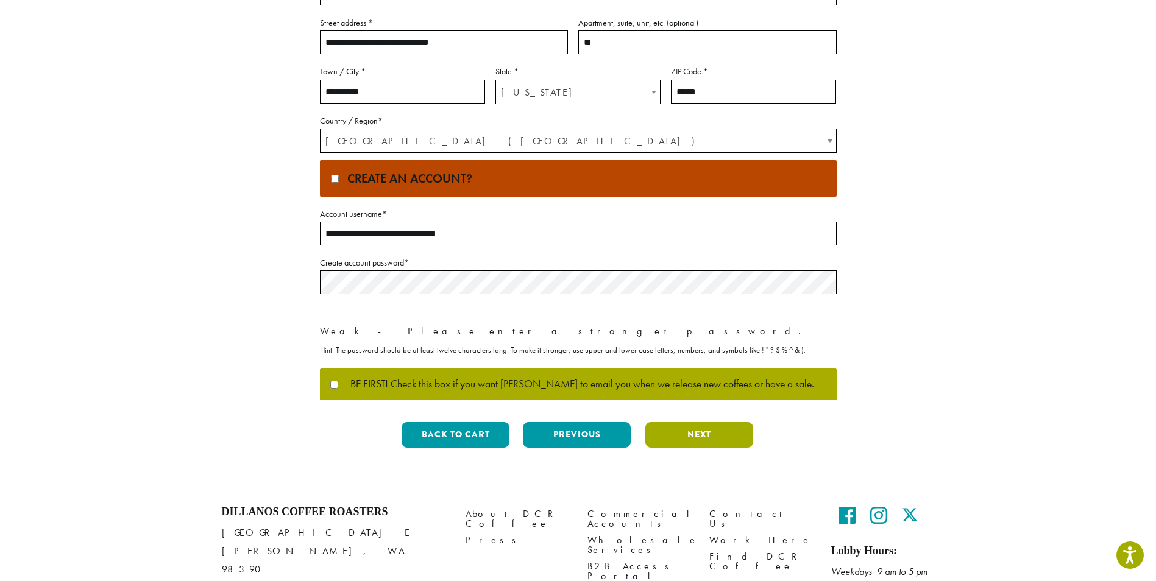
click at [683, 432] on button "Next" at bounding box center [699, 435] width 108 height 26
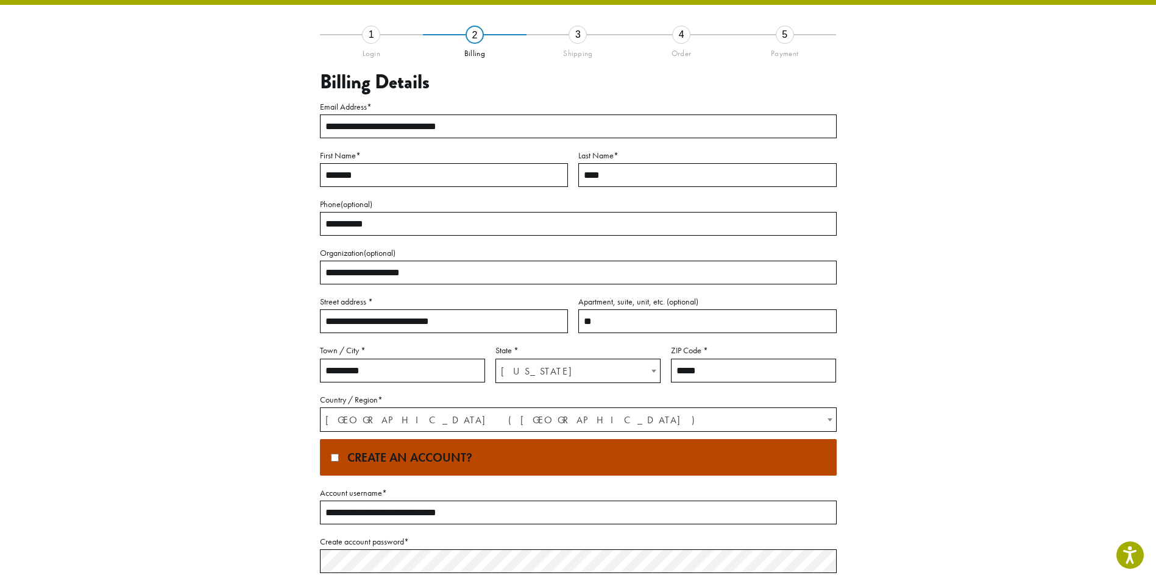
scroll to position [0, 0]
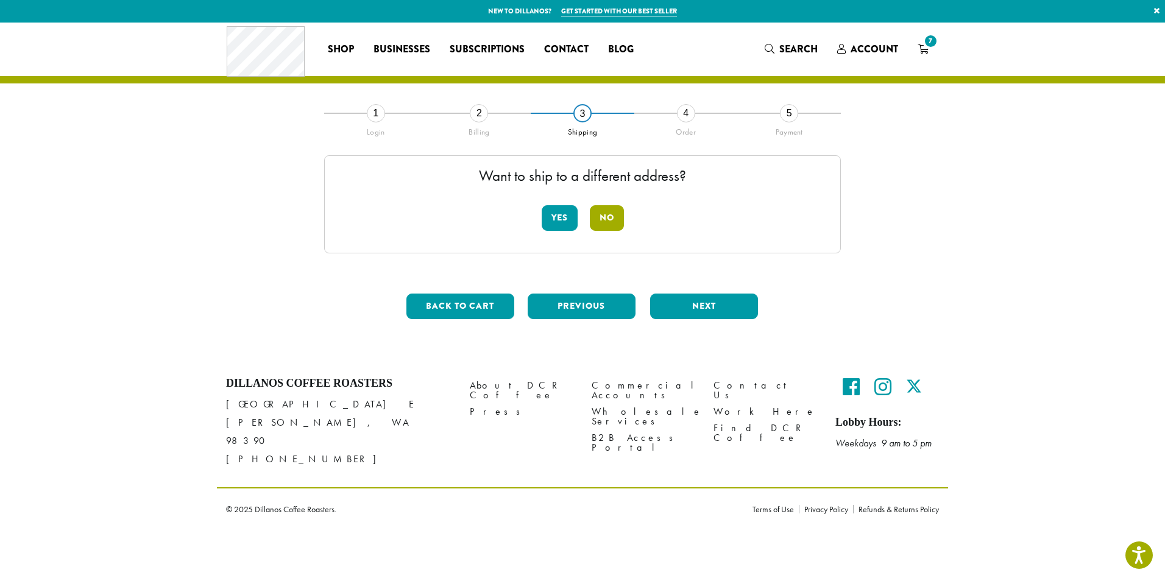
click at [601, 217] on button "No" at bounding box center [607, 218] width 34 height 26
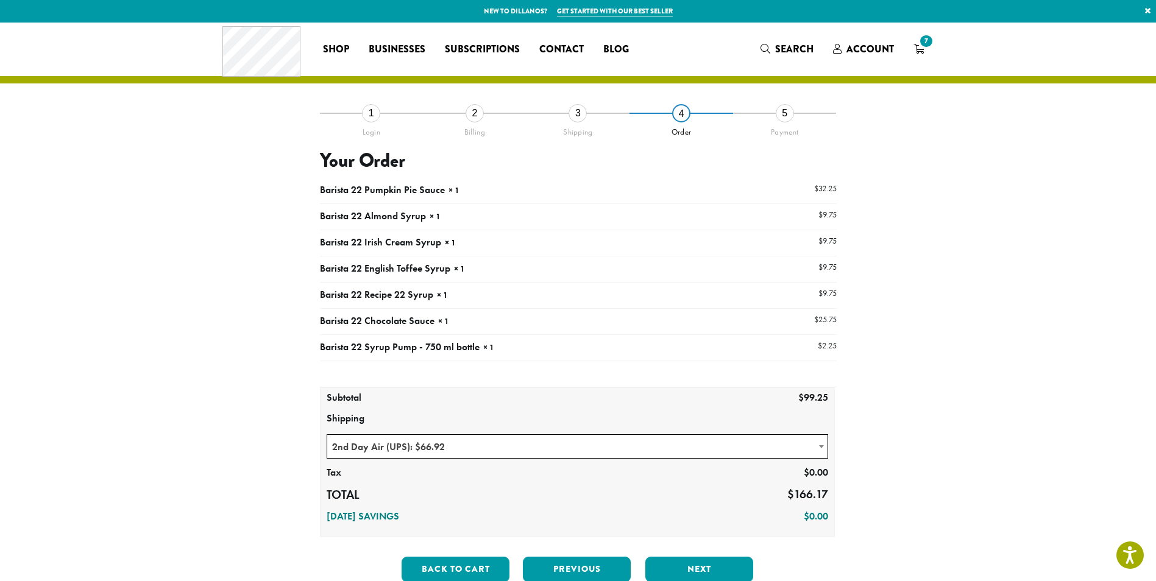
click at [987, 439] on section "**********" at bounding box center [578, 322] width 1156 height 599
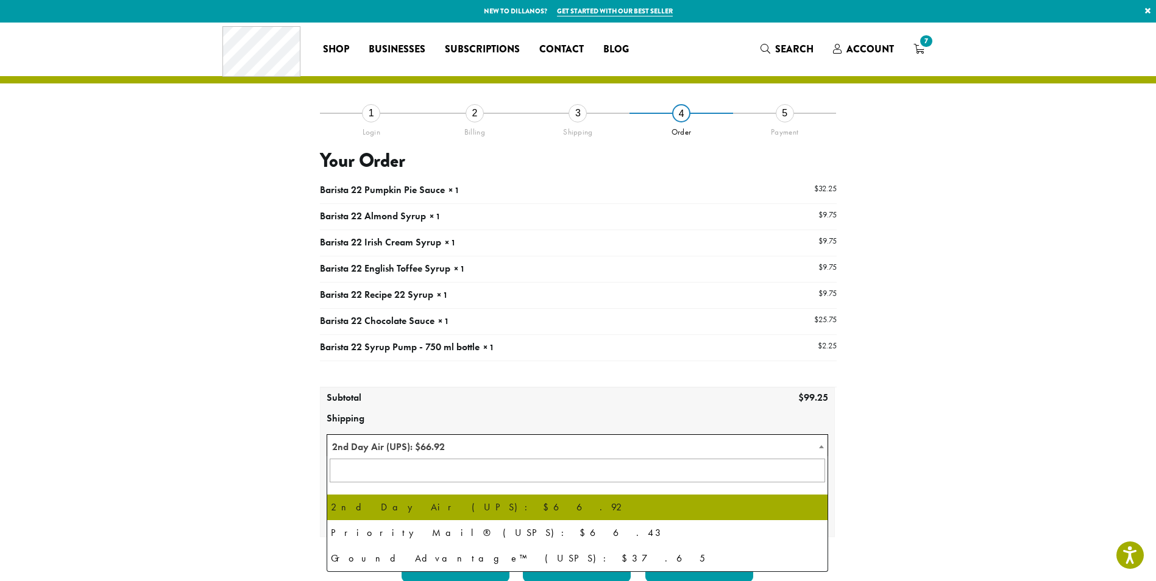
click at [820, 447] on b at bounding box center [821, 446] width 5 height 3
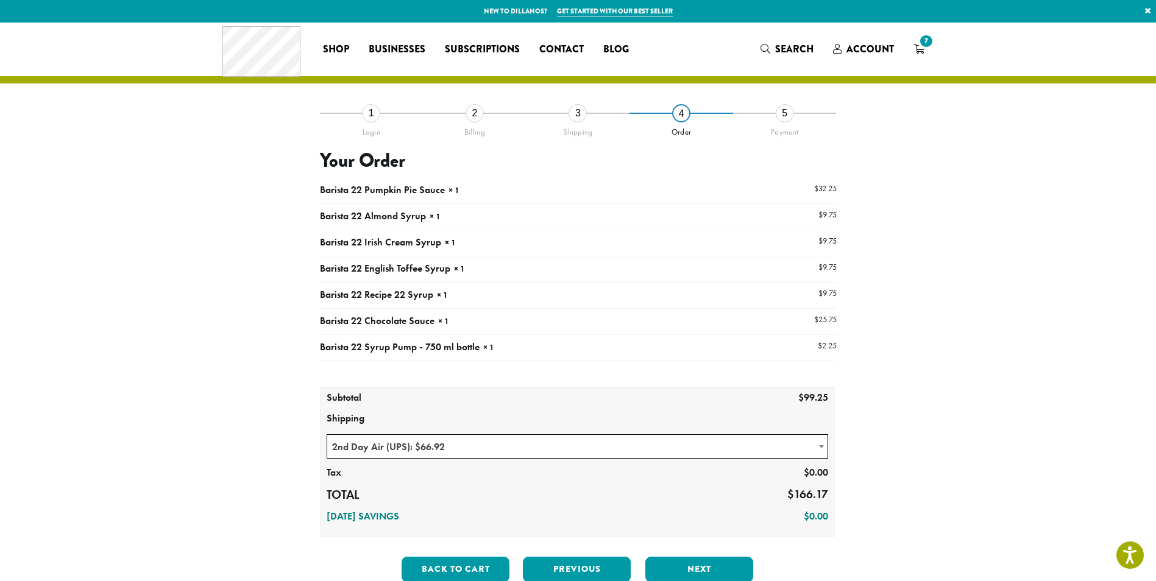
click at [974, 444] on section "**********" at bounding box center [578, 322] width 1156 height 599
click at [989, 446] on section "**********" at bounding box center [578, 322] width 1156 height 599
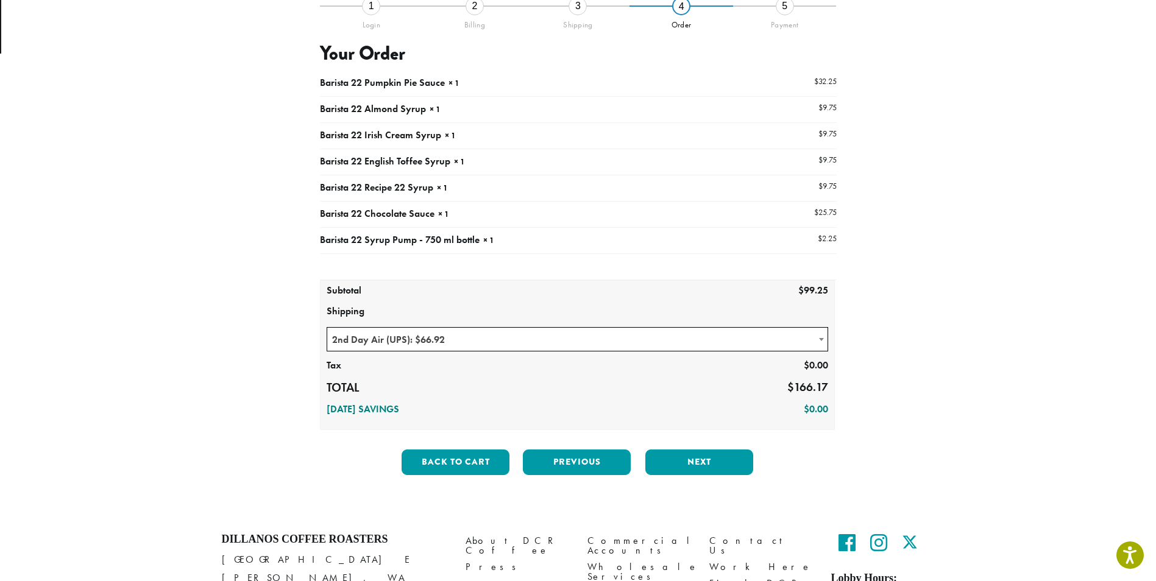
scroll to position [99, 0]
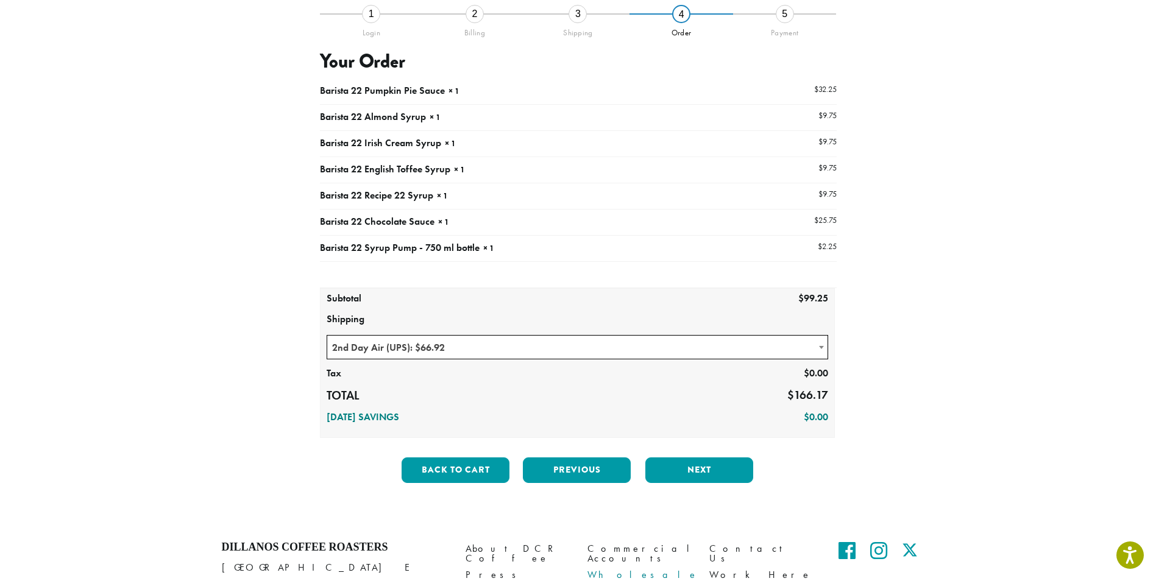
click at [595, 567] on link "Wholesale Services" at bounding box center [639, 580] width 104 height 26
